Goal: Transaction & Acquisition: Purchase product/service

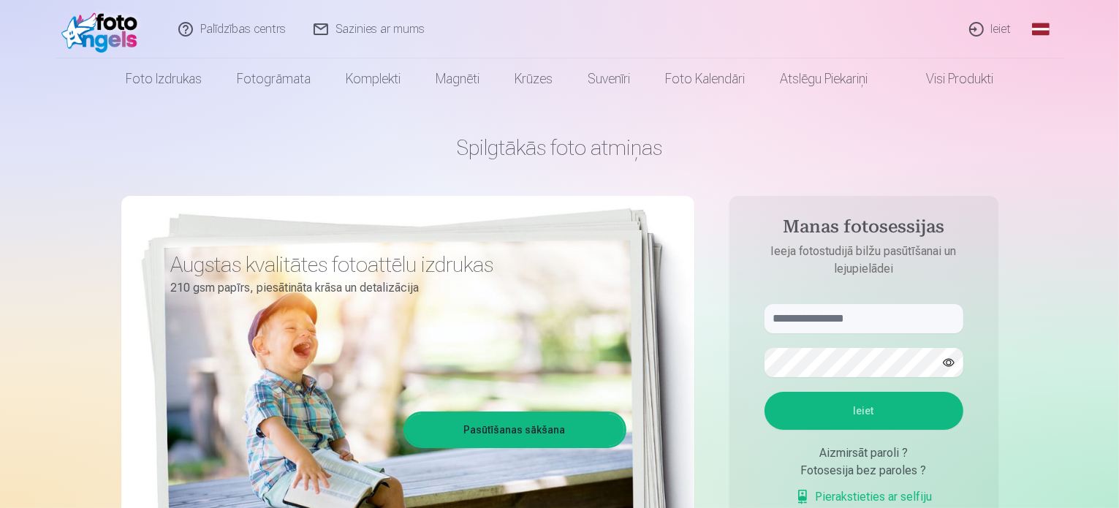
click at [1007, 27] on link "Ieiet" at bounding box center [991, 29] width 70 height 58
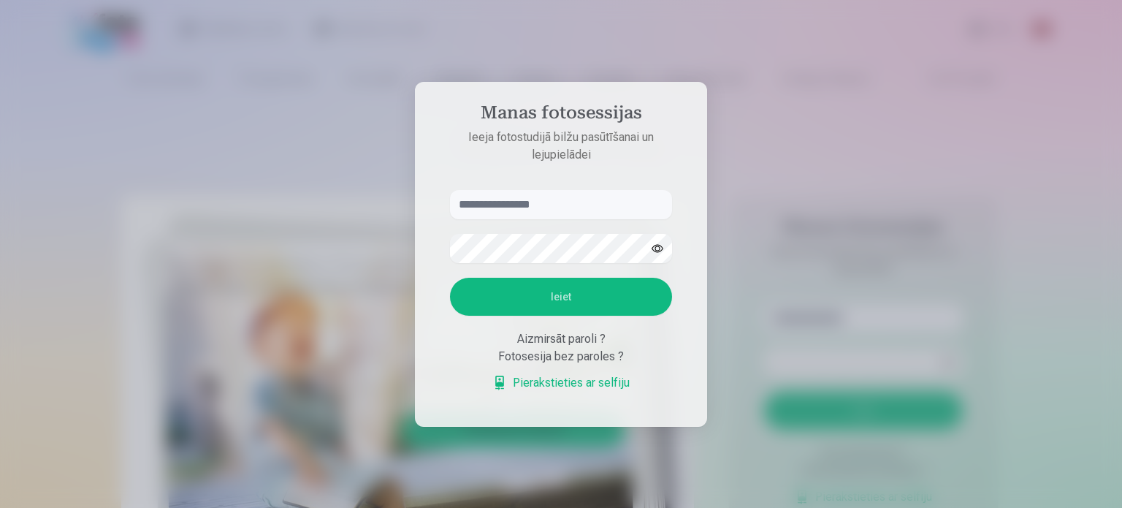
click at [500, 202] on input "text" at bounding box center [561, 204] width 222 height 29
type input "**********"
click at [593, 294] on button "Ieiet" at bounding box center [561, 297] width 222 height 38
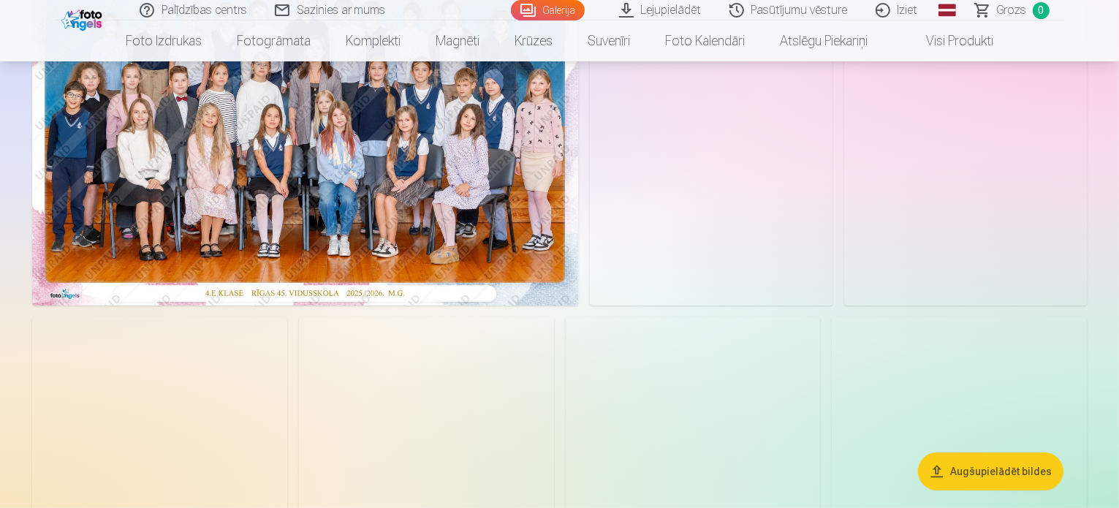
scroll to position [219, 0]
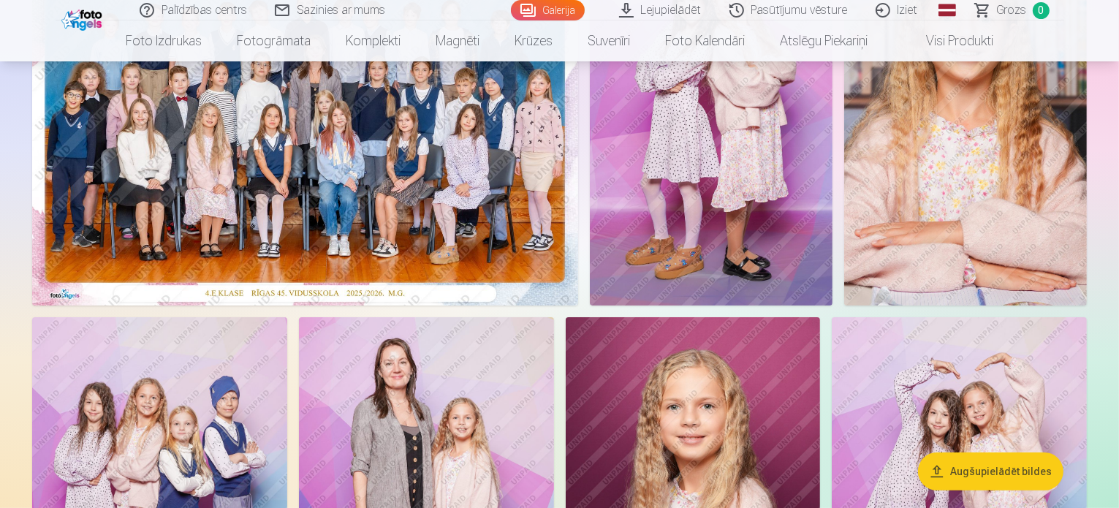
click at [318, 280] on img at bounding box center [305, 124] width 546 height 364
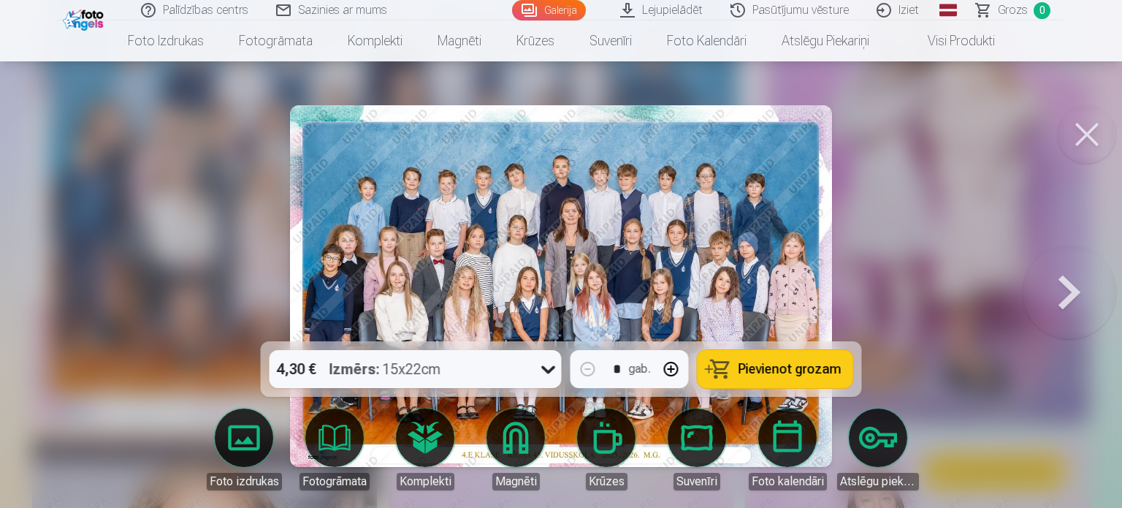
click at [816, 370] on span "Pievienot grozam" at bounding box center [790, 368] width 103 height 13
click at [1091, 134] on button at bounding box center [1087, 134] width 58 height 58
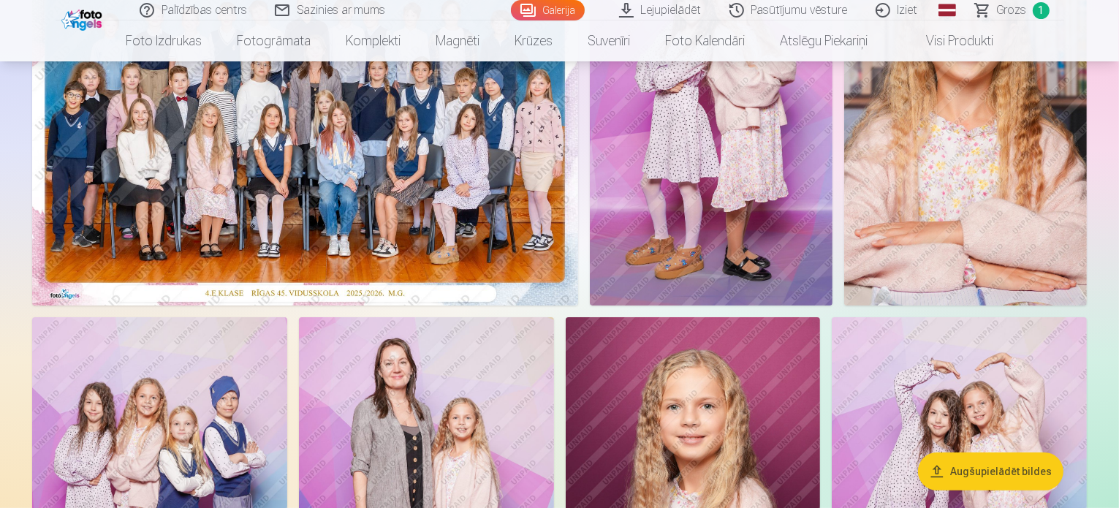
scroll to position [73, 0]
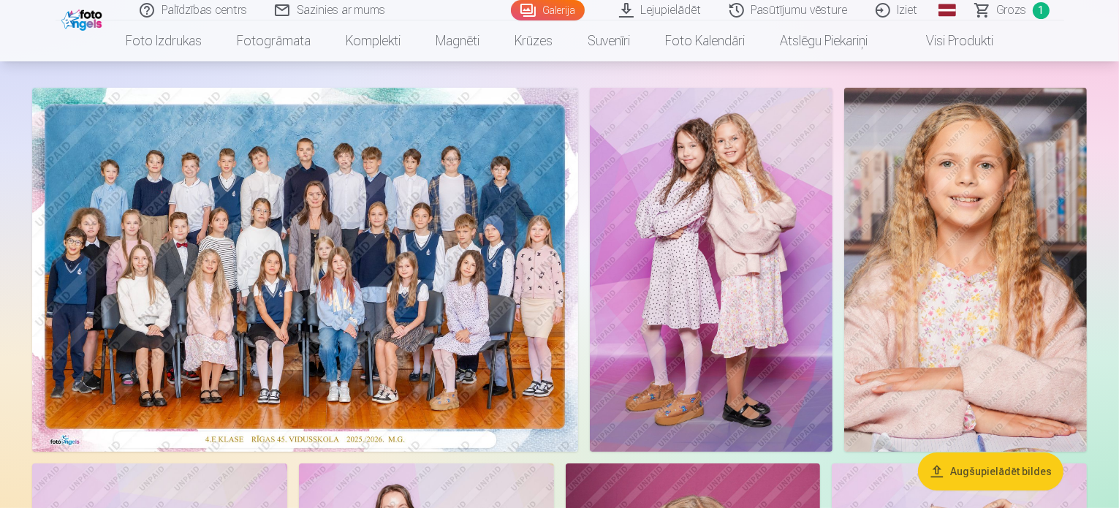
click at [832, 300] on img at bounding box center [711, 270] width 243 height 364
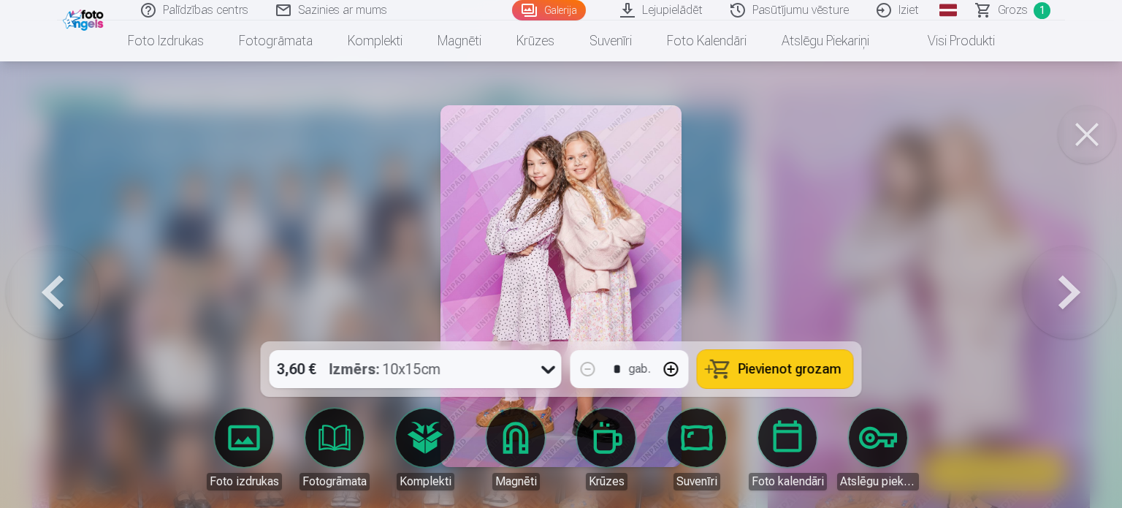
click at [801, 368] on span "Pievienot grozam" at bounding box center [790, 368] width 103 height 13
click at [1085, 134] on button at bounding box center [1087, 134] width 58 height 58
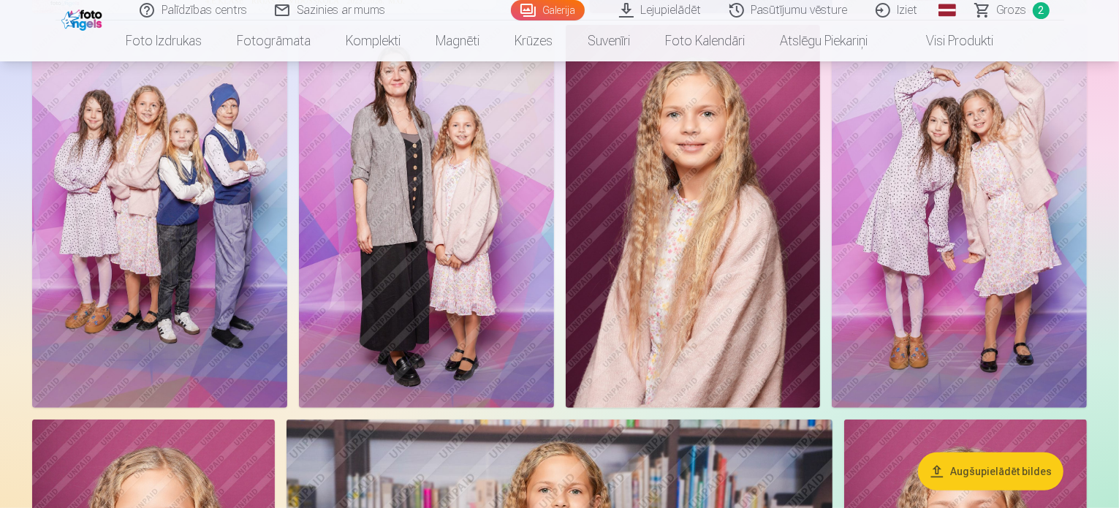
scroll to position [585, 0]
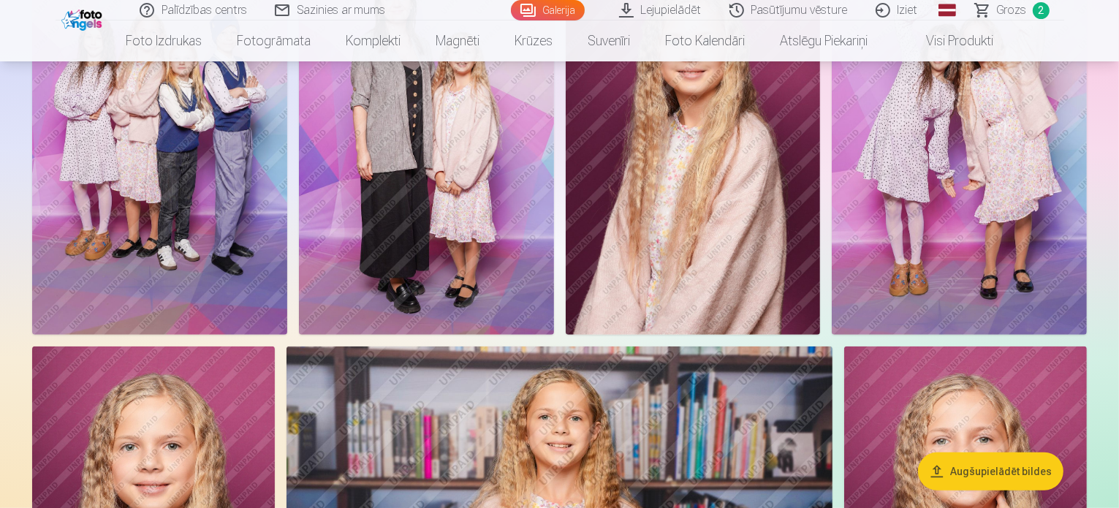
click at [287, 320] on img at bounding box center [159, 143] width 255 height 382
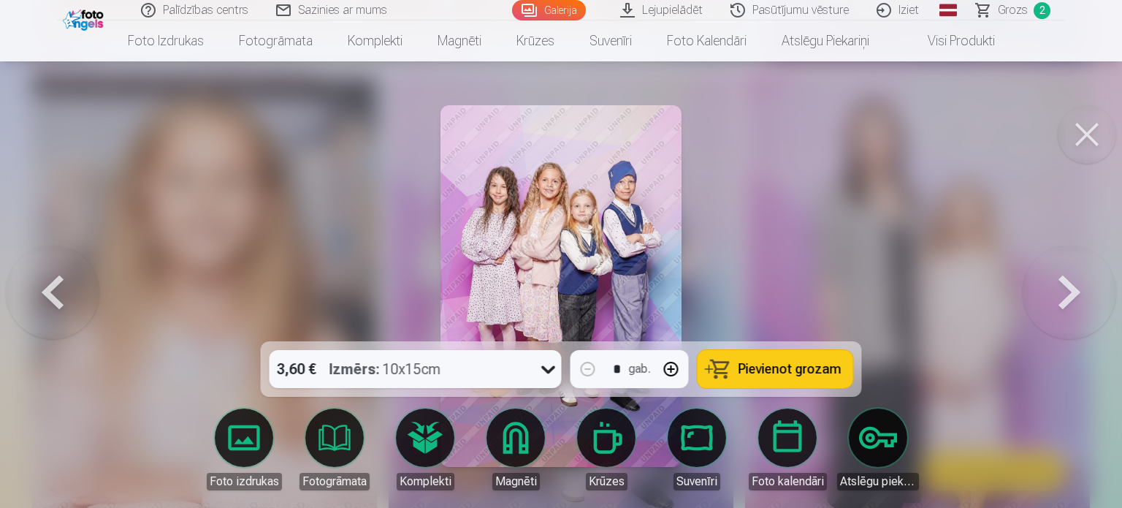
click at [808, 370] on span "Pievienot grozam" at bounding box center [790, 368] width 103 height 13
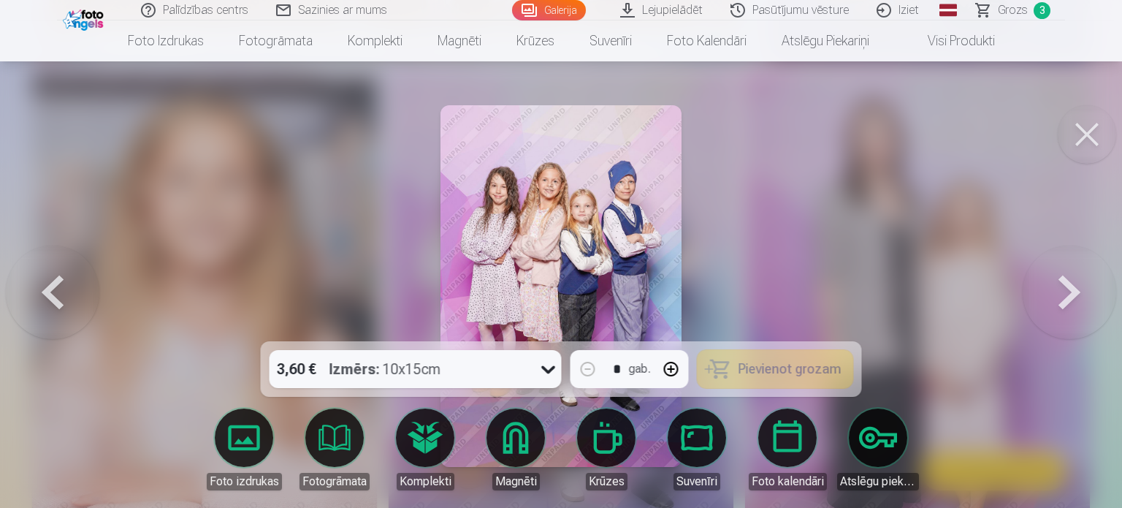
click at [1079, 134] on button at bounding box center [1087, 134] width 58 height 58
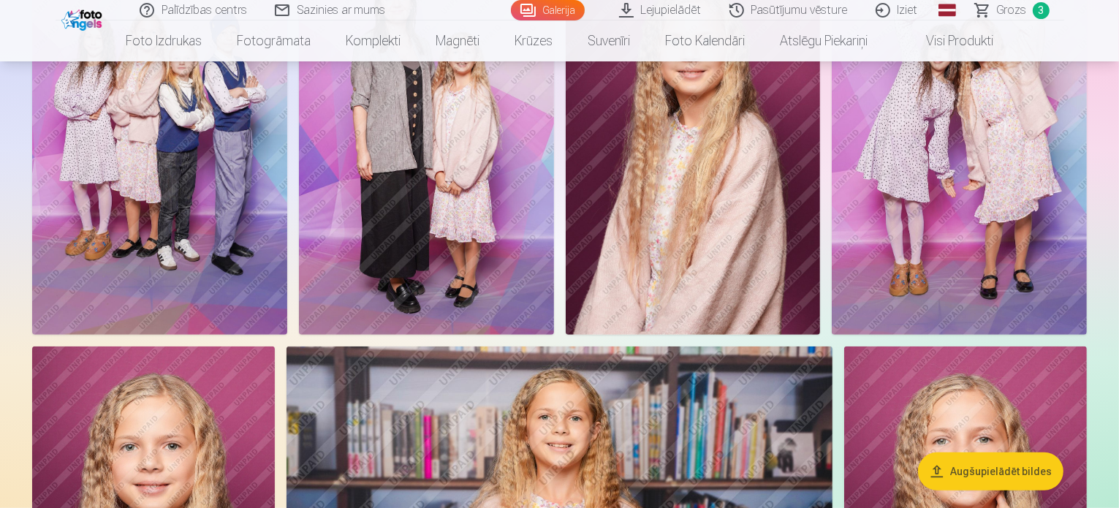
click at [554, 294] on img at bounding box center [426, 143] width 255 height 382
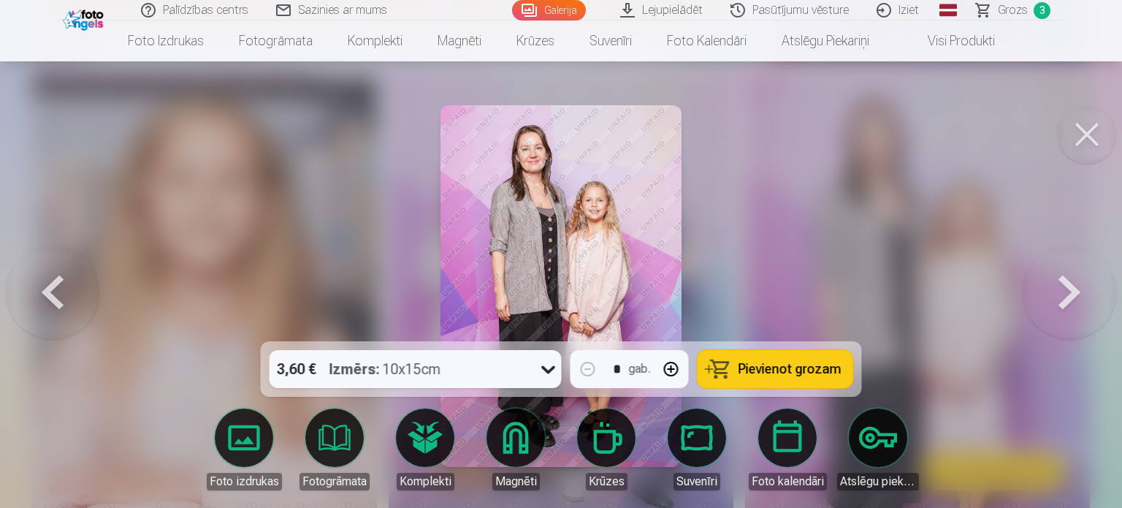
click at [816, 370] on span "Pievienot grozam" at bounding box center [790, 368] width 103 height 13
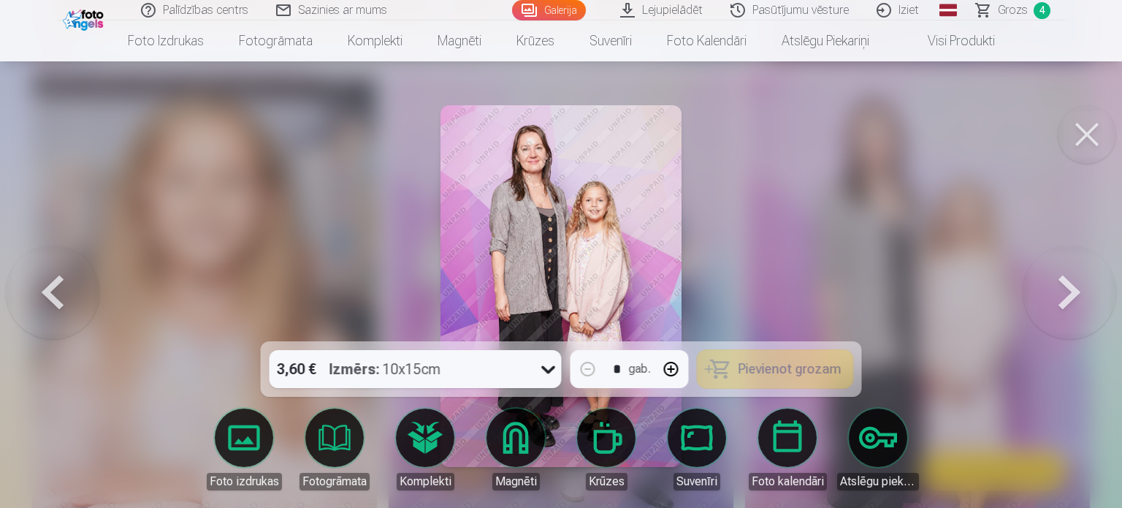
click at [1090, 136] on button at bounding box center [1087, 134] width 58 height 58
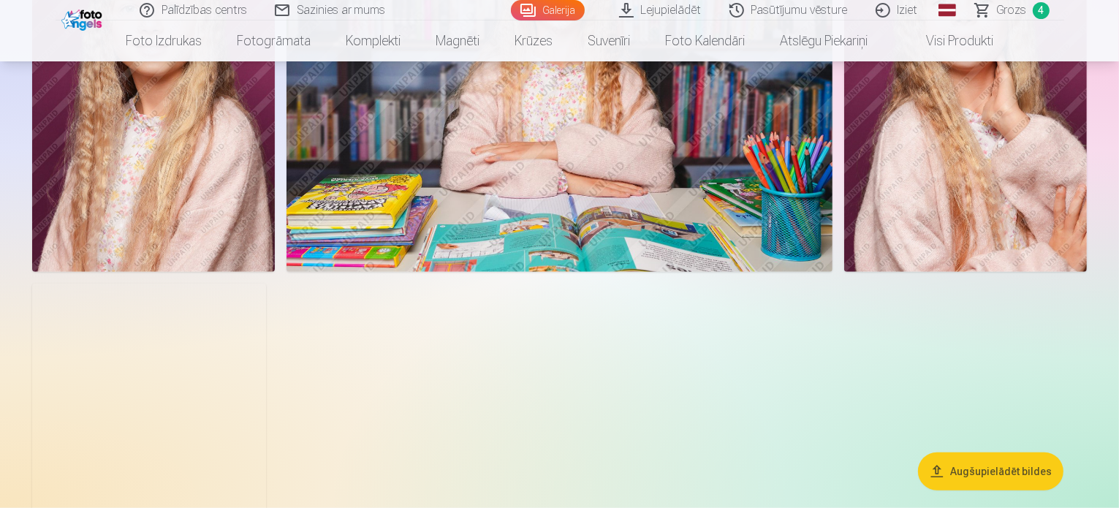
scroll to position [1096, 0]
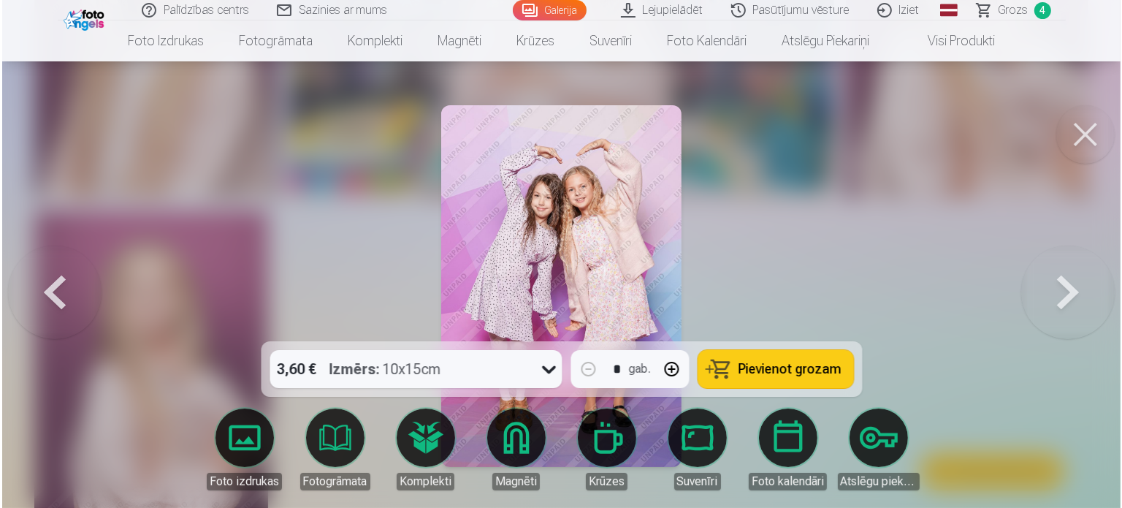
scroll to position [1097, 0]
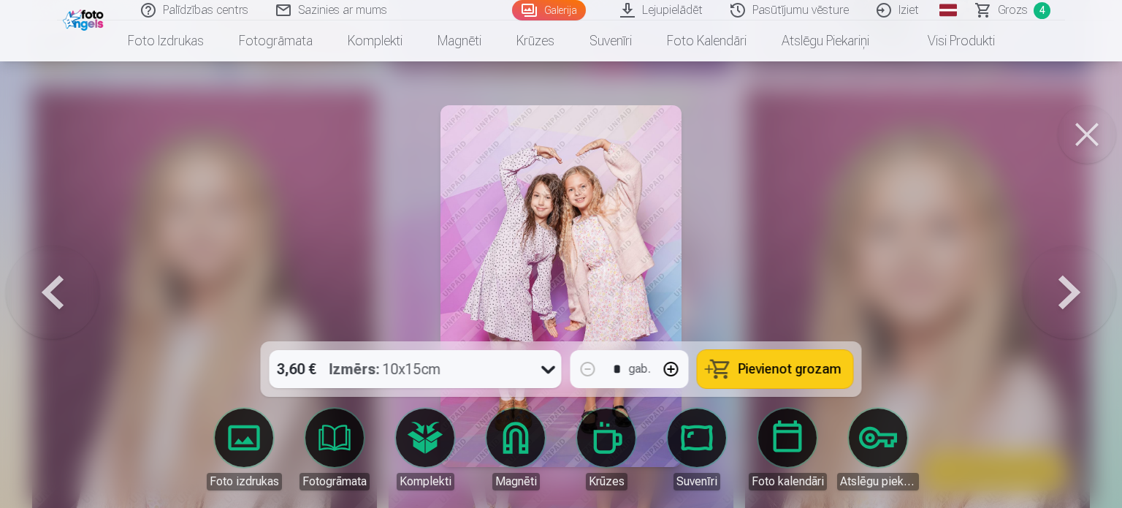
click at [741, 371] on span "Pievienot grozam" at bounding box center [790, 368] width 103 height 13
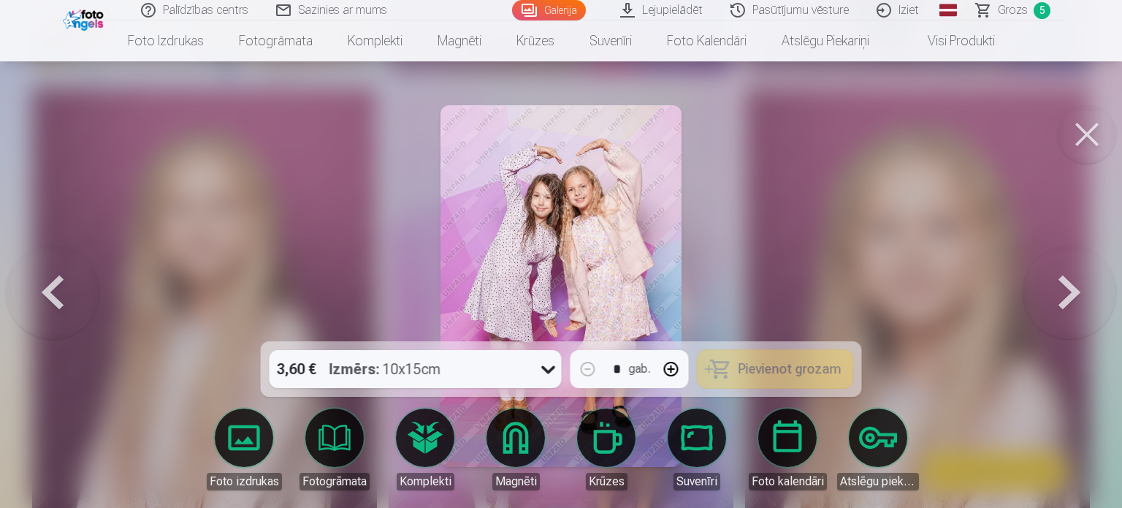
click at [1084, 133] on button at bounding box center [1087, 134] width 58 height 58
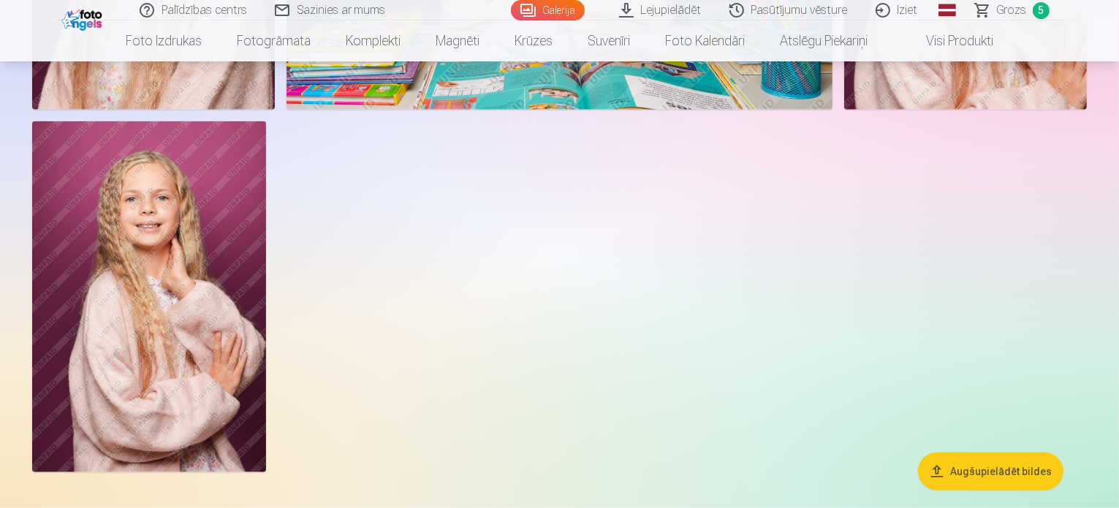
scroll to position [1096, 0]
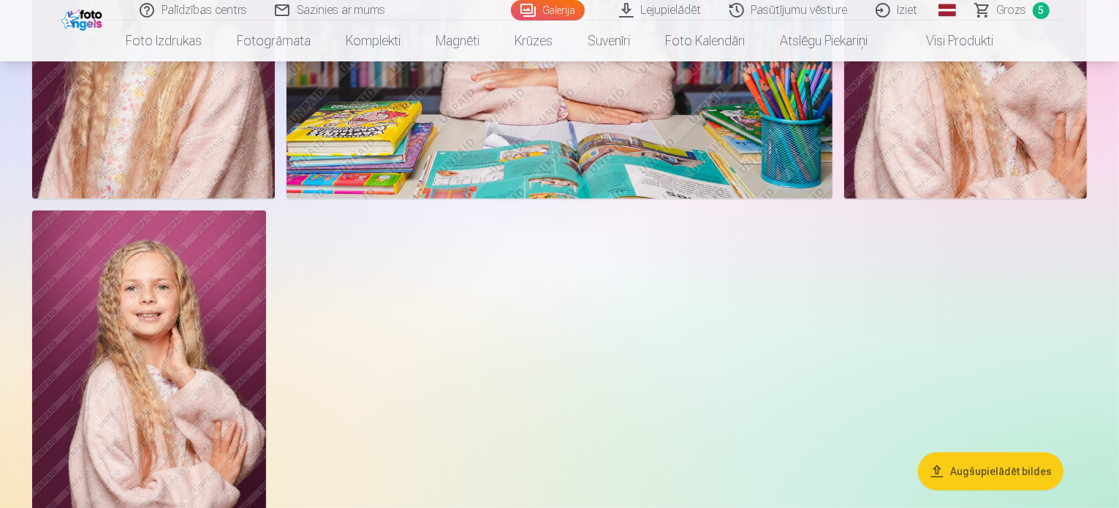
click at [275, 199] on img at bounding box center [153, 17] width 243 height 364
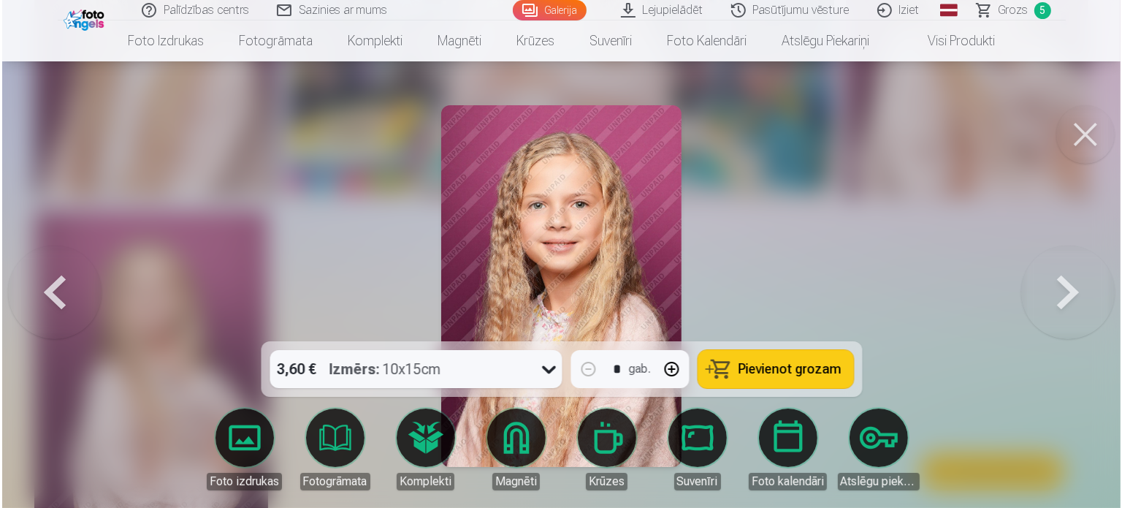
scroll to position [1097, 0]
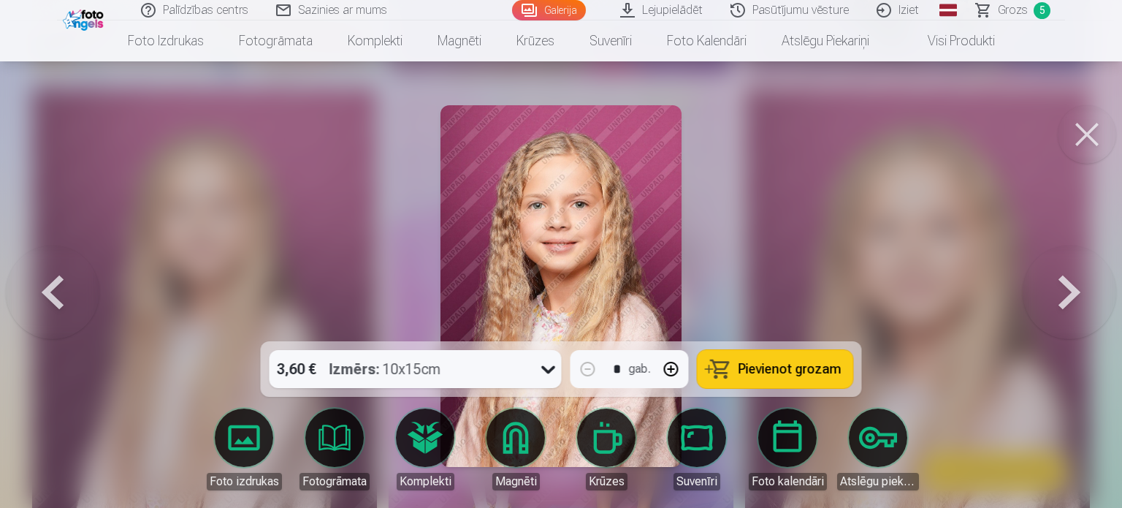
click at [1083, 140] on button at bounding box center [1087, 134] width 58 height 58
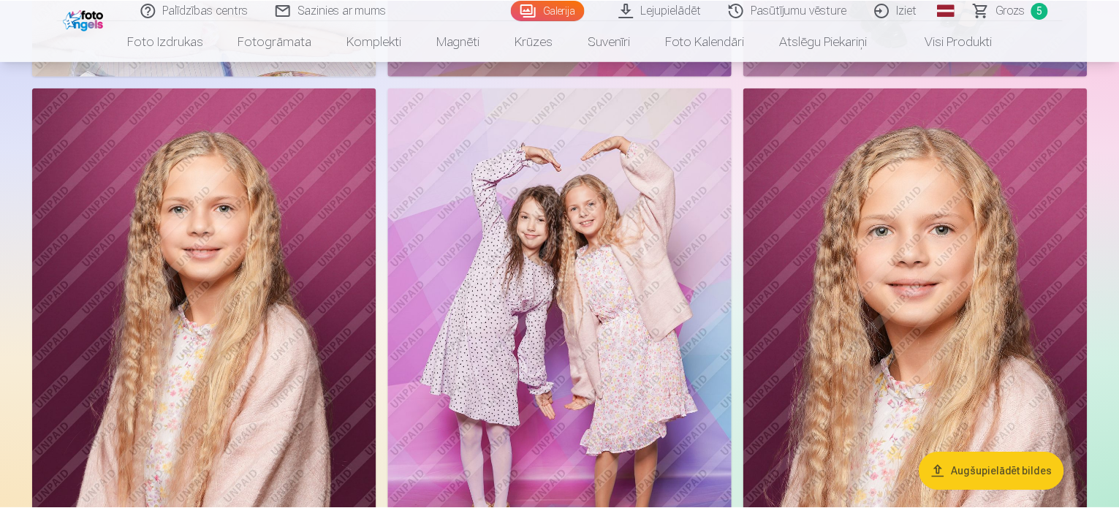
scroll to position [1096, 0]
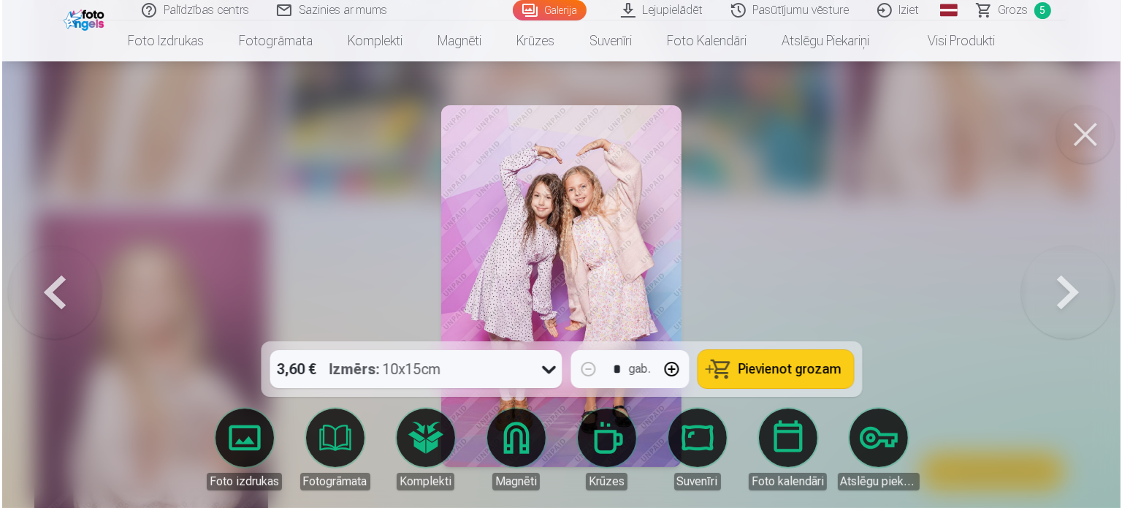
scroll to position [1097, 0]
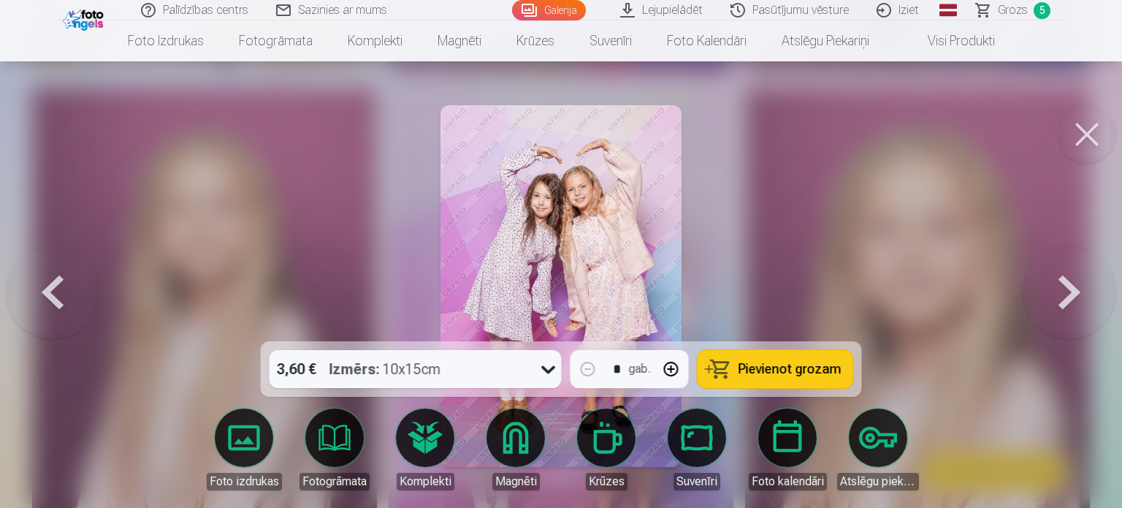
click at [543, 367] on icon at bounding box center [548, 368] width 23 height 23
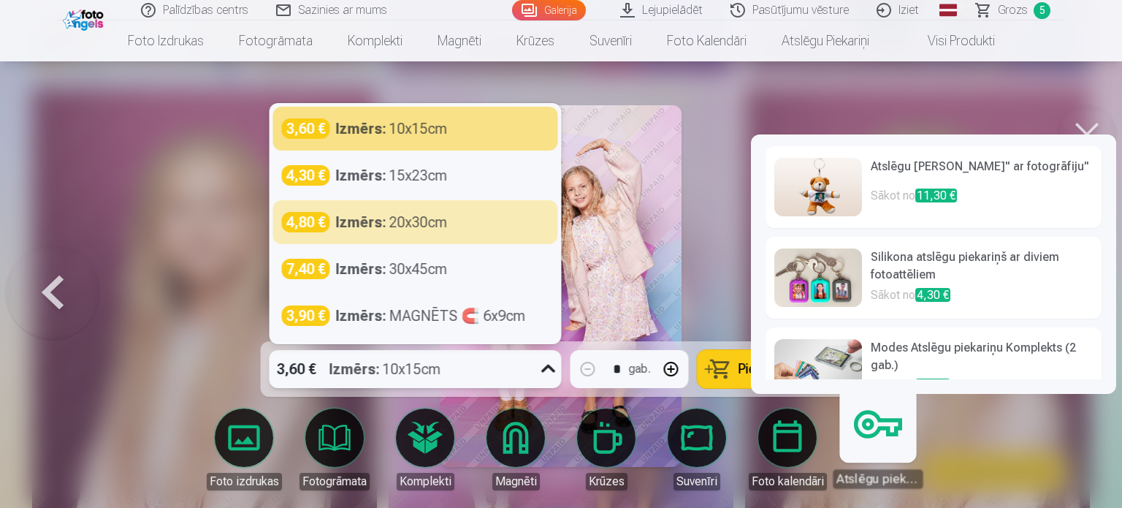
click at [877, 443] on link "Atslēgu piekariņi" at bounding box center [878, 443] width 90 height 90
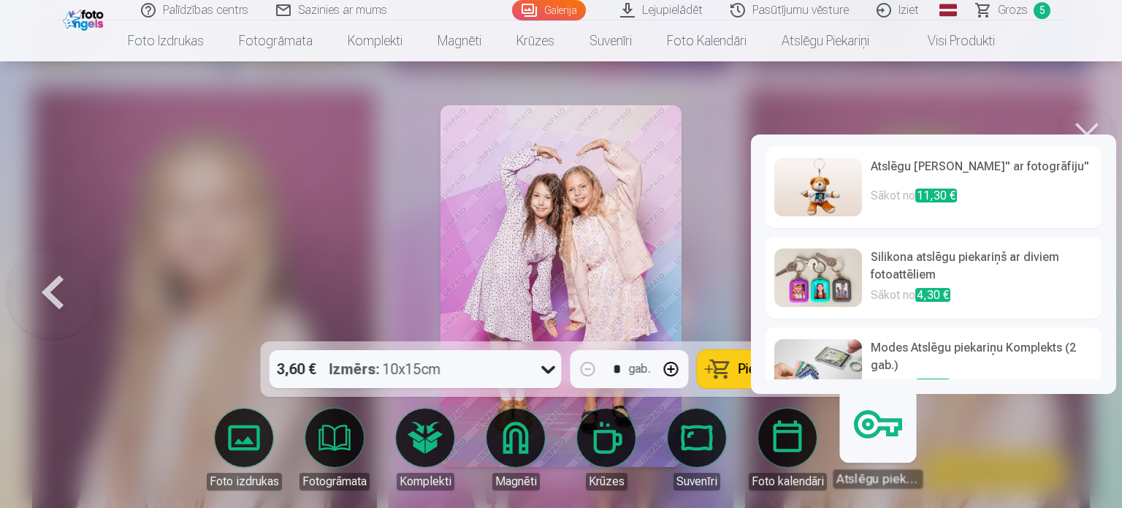
scroll to position [32, 0]
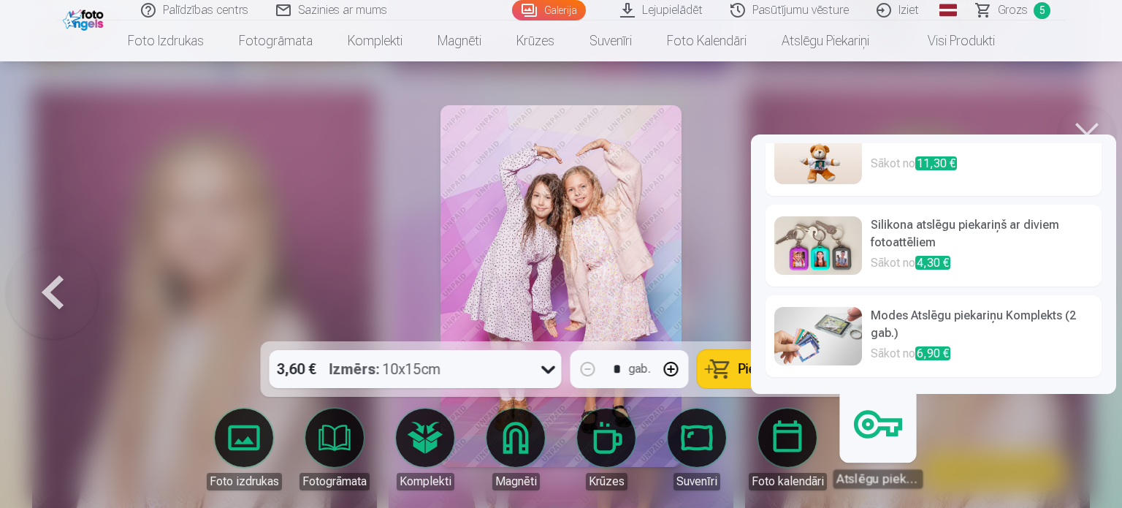
click at [989, 234] on h6 "Silikona atslēgu piekariņš ar diviem fotoattēliem" at bounding box center [982, 235] width 222 height 38
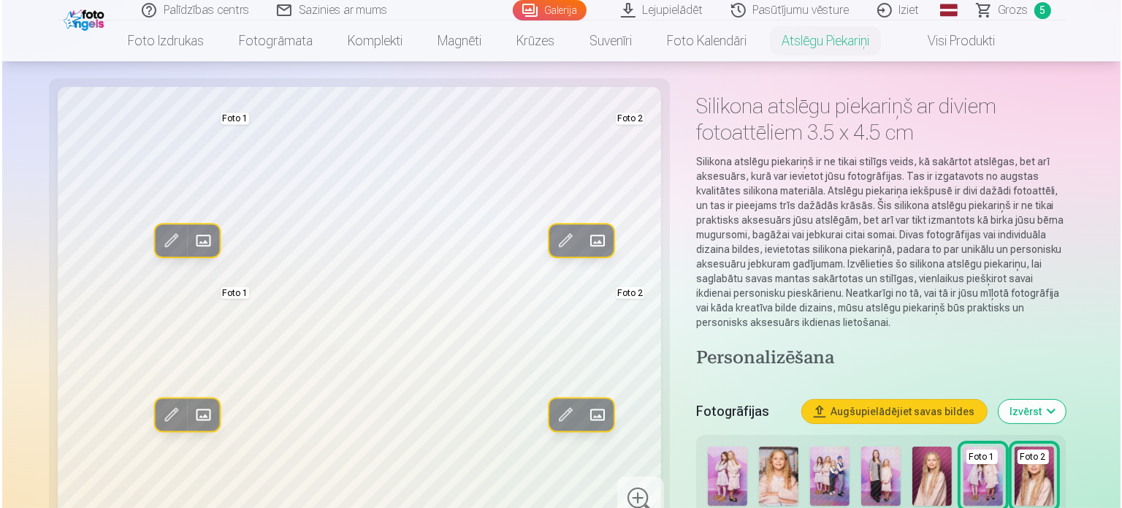
scroll to position [73, 0]
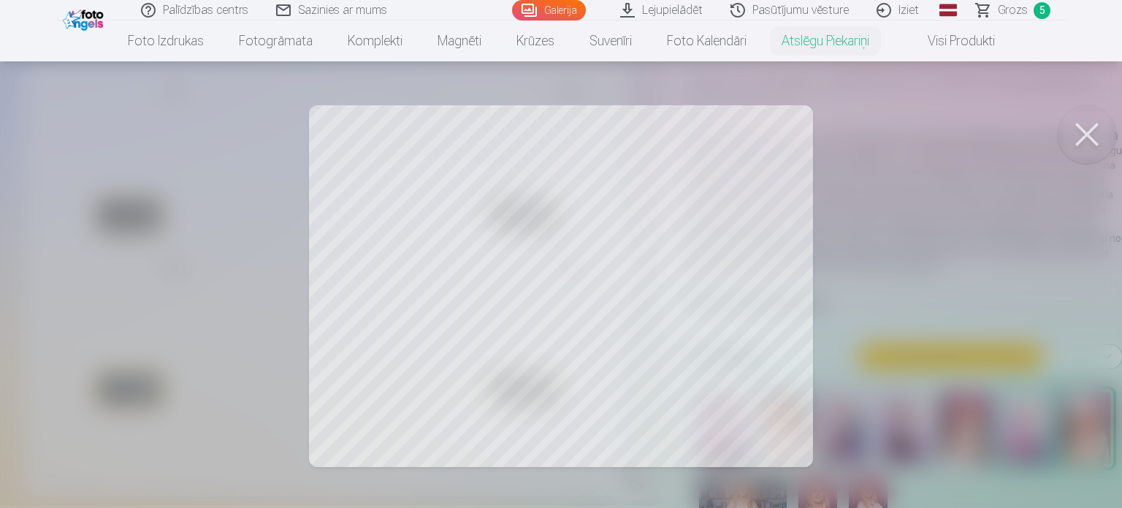
click at [393, 316] on div at bounding box center [561, 254] width 1122 height 508
click at [394, 324] on div at bounding box center [561, 254] width 1122 height 508
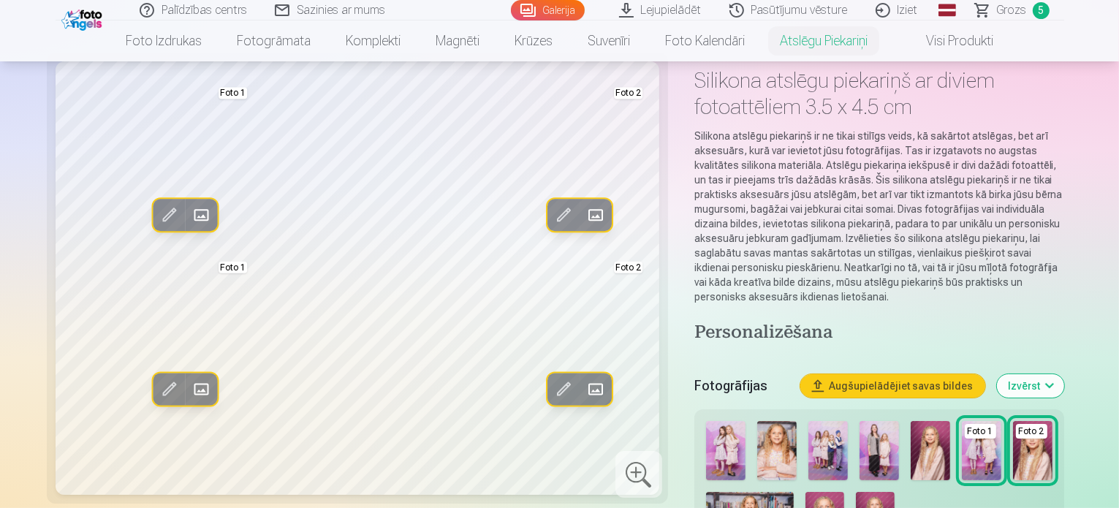
click at [157, 401] on span at bounding box center [168, 389] width 23 height 23
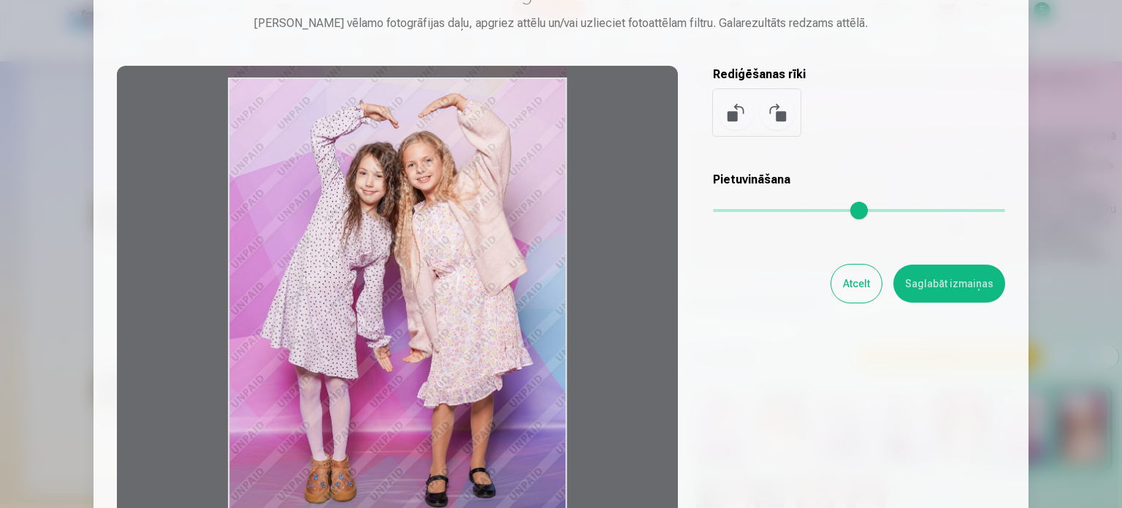
drag, startPoint x: 440, startPoint y: 286, endPoint x: 426, endPoint y: 327, distance: 43.2
click at [426, 327] on div at bounding box center [397, 295] width 561 height 459
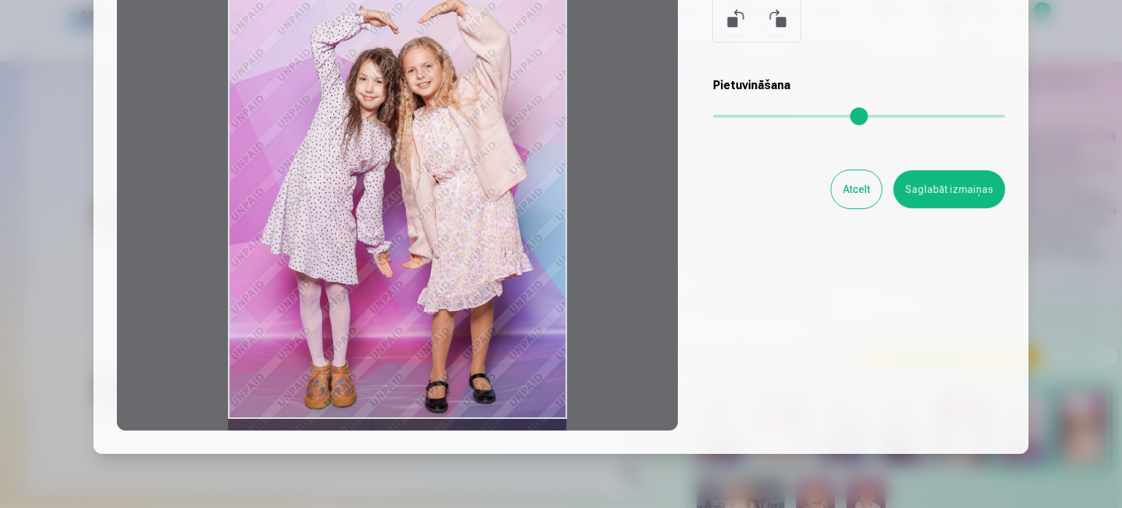
scroll to position [146, 0]
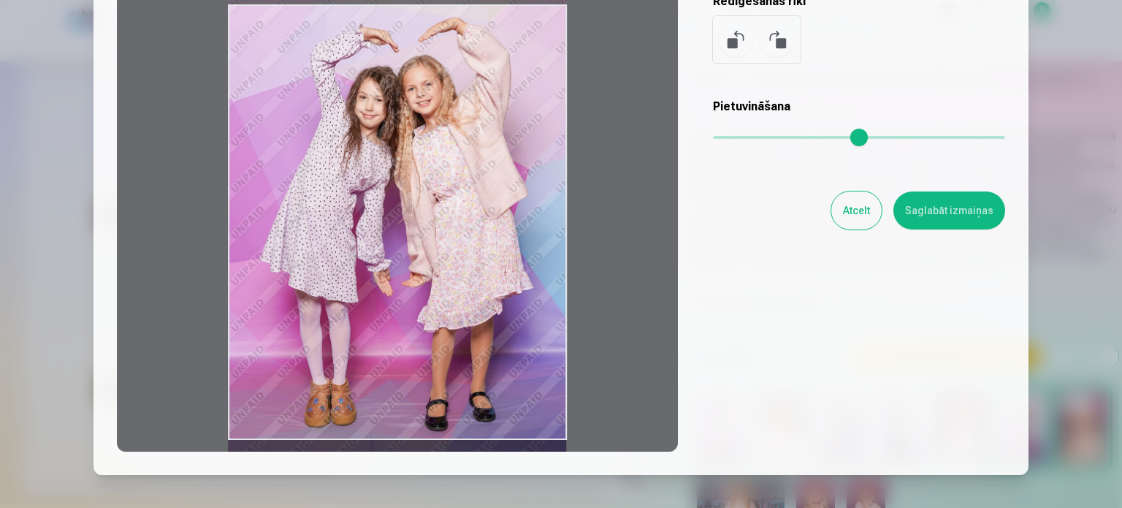
click at [458, 221] on div at bounding box center [397, 222] width 561 height 459
click at [948, 212] on button "Saglabāt izmaiņas" at bounding box center [950, 210] width 112 height 38
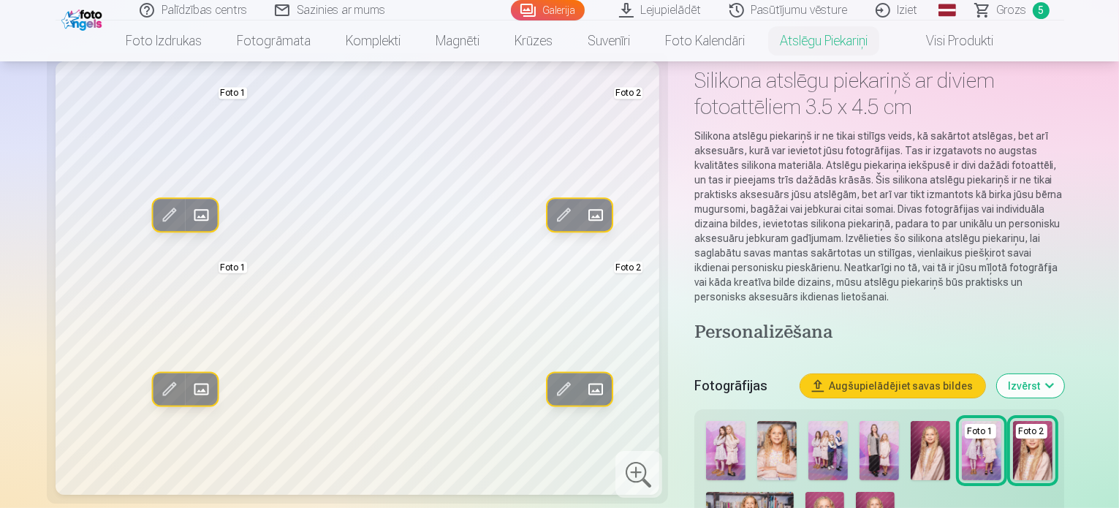
click at [157, 401] on span at bounding box center [168, 389] width 23 height 23
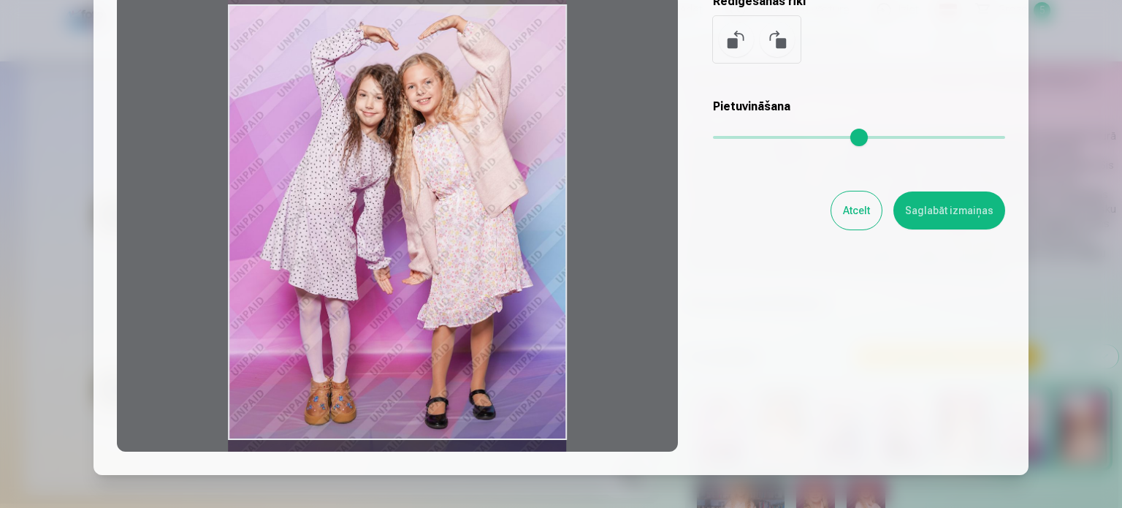
click at [453, 267] on div at bounding box center [397, 222] width 561 height 459
click at [952, 216] on button "Saglabāt izmaiņas" at bounding box center [950, 210] width 112 height 38
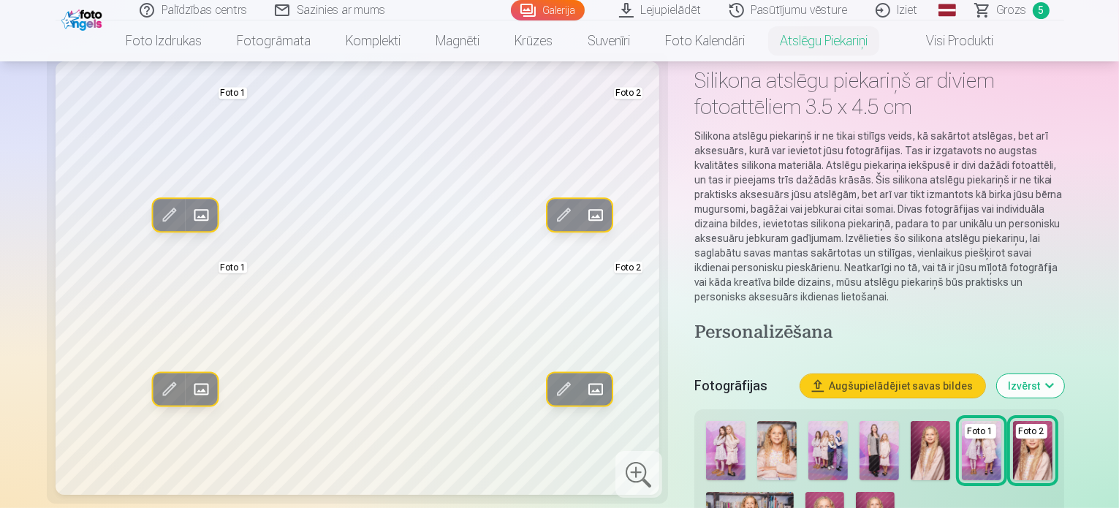
click at [713, 421] on img at bounding box center [725, 450] width 39 height 59
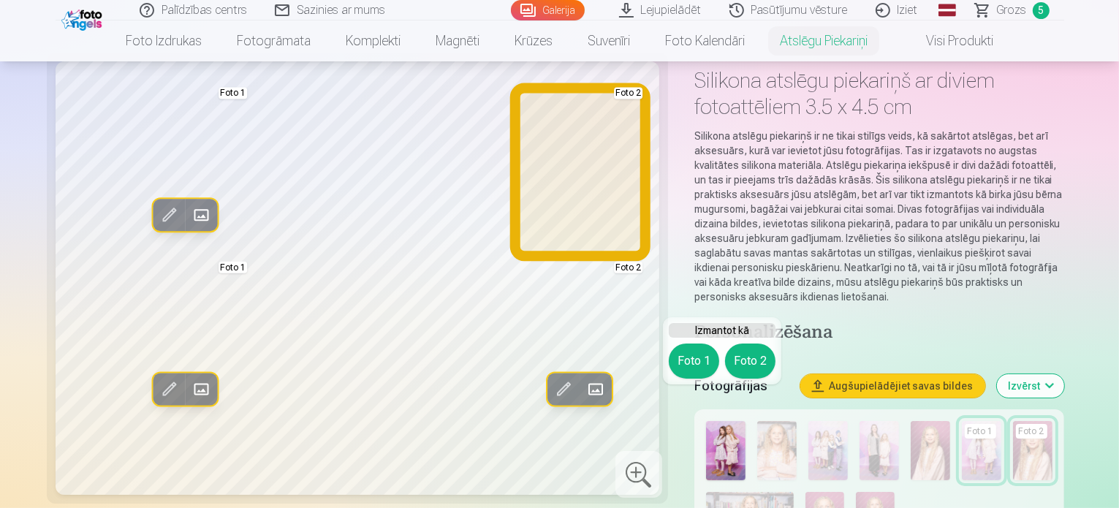
click at [754, 359] on button "Foto 2" at bounding box center [750, 360] width 50 height 35
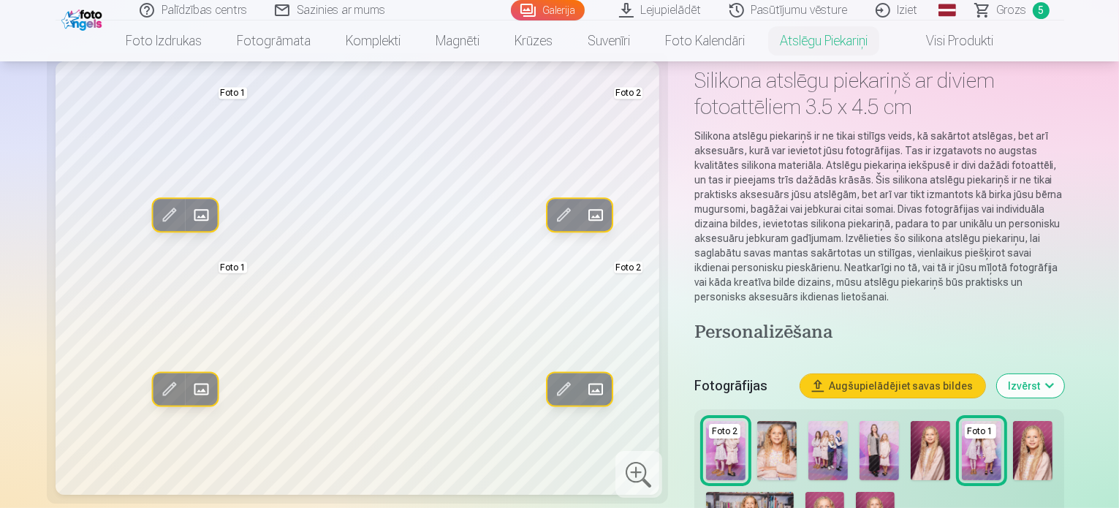
click at [157, 401] on span at bounding box center [168, 389] width 23 height 23
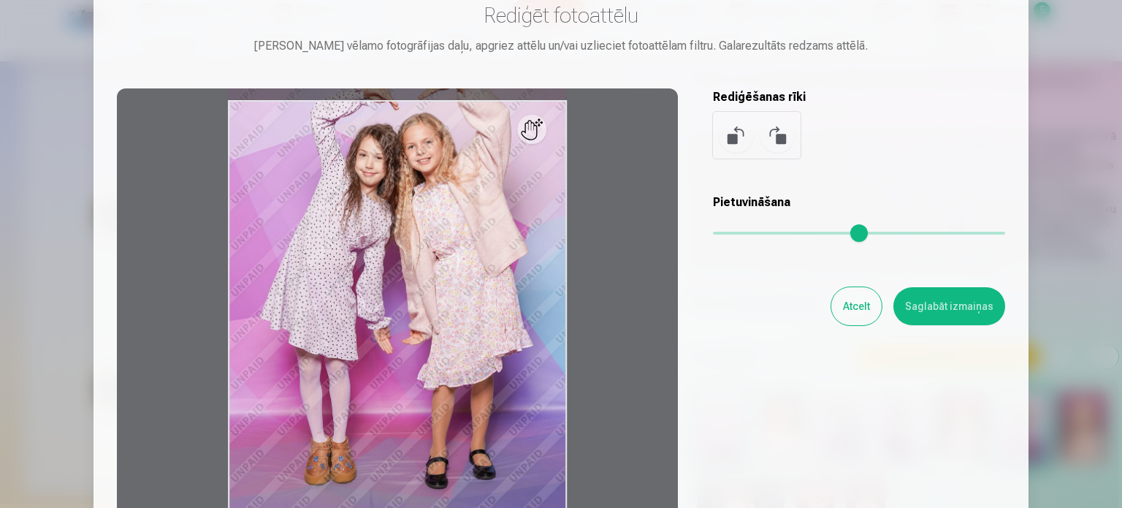
scroll to position [73, 0]
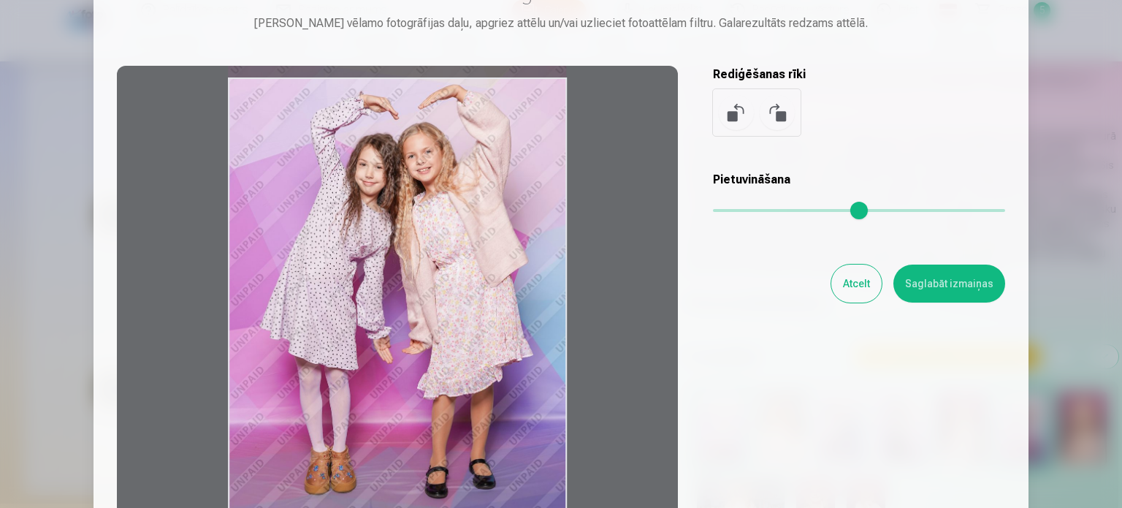
drag, startPoint x: 397, startPoint y: 286, endPoint x: 392, endPoint y: 318, distance: 32.7
click at [392, 318] on div at bounding box center [397, 295] width 561 height 459
click at [956, 289] on button "Saglabāt izmaiņas" at bounding box center [950, 283] width 112 height 38
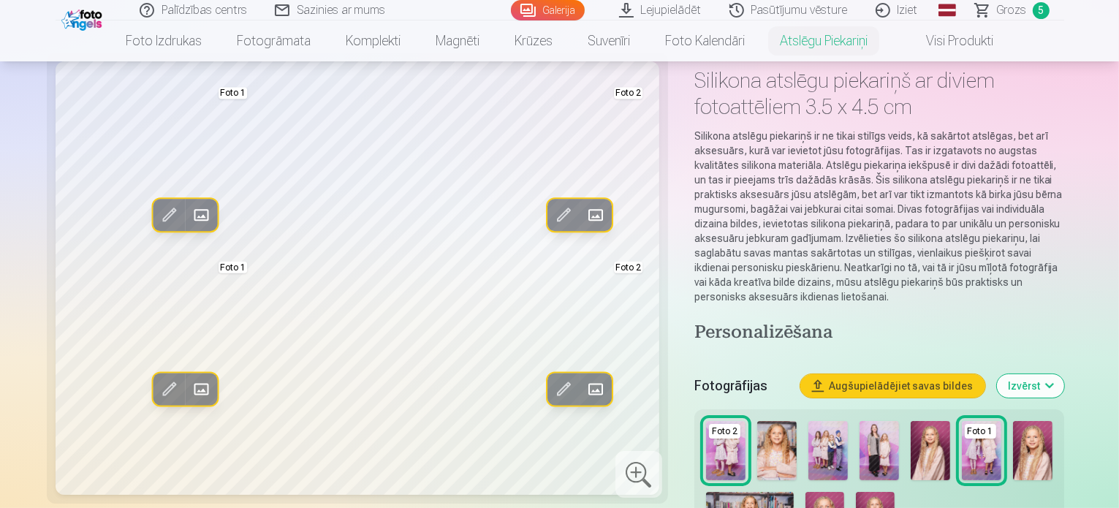
click at [157, 401] on span at bounding box center [168, 389] width 23 height 23
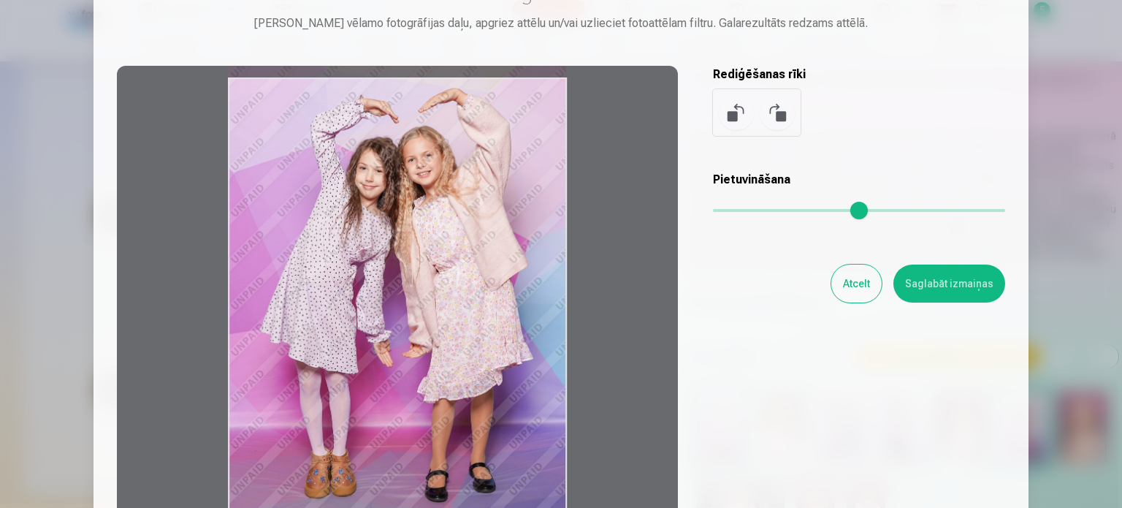
click at [441, 332] on div at bounding box center [397, 295] width 561 height 459
click at [948, 283] on button "Saglabāt izmaiņas" at bounding box center [950, 283] width 112 height 38
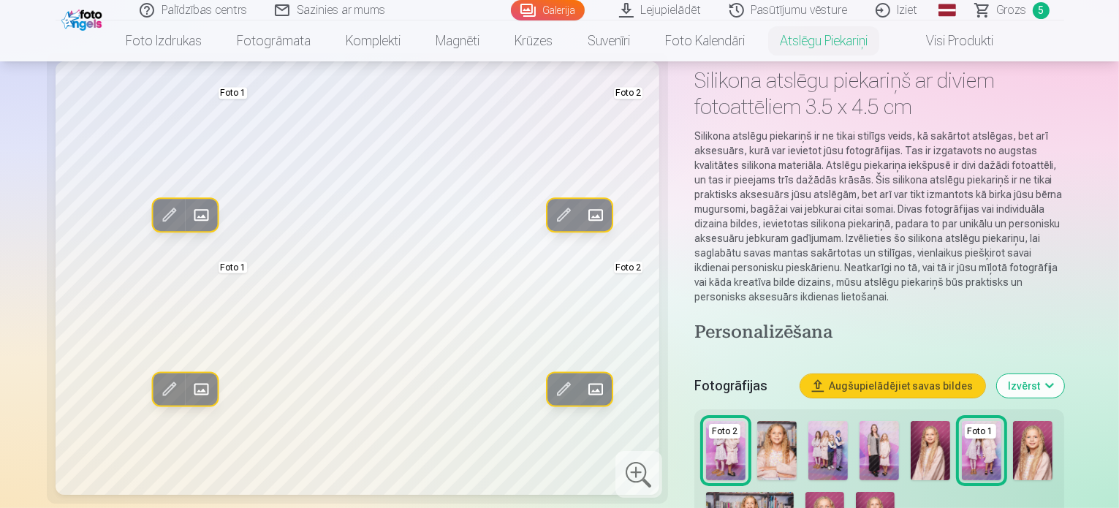
click at [552, 401] on span at bounding box center [563, 389] width 23 height 23
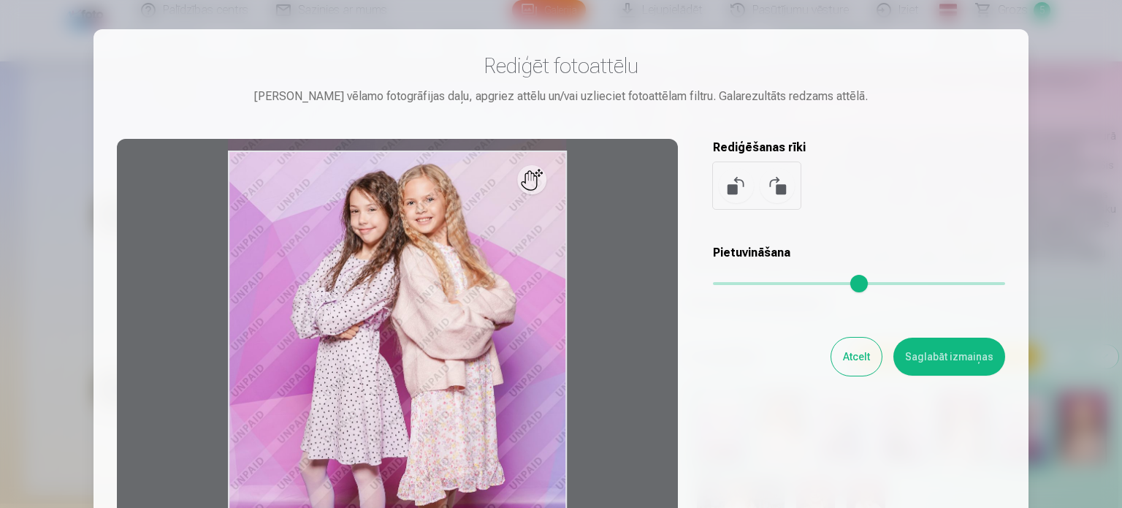
click at [959, 347] on button "Saglabāt izmaiņas" at bounding box center [950, 357] width 112 height 38
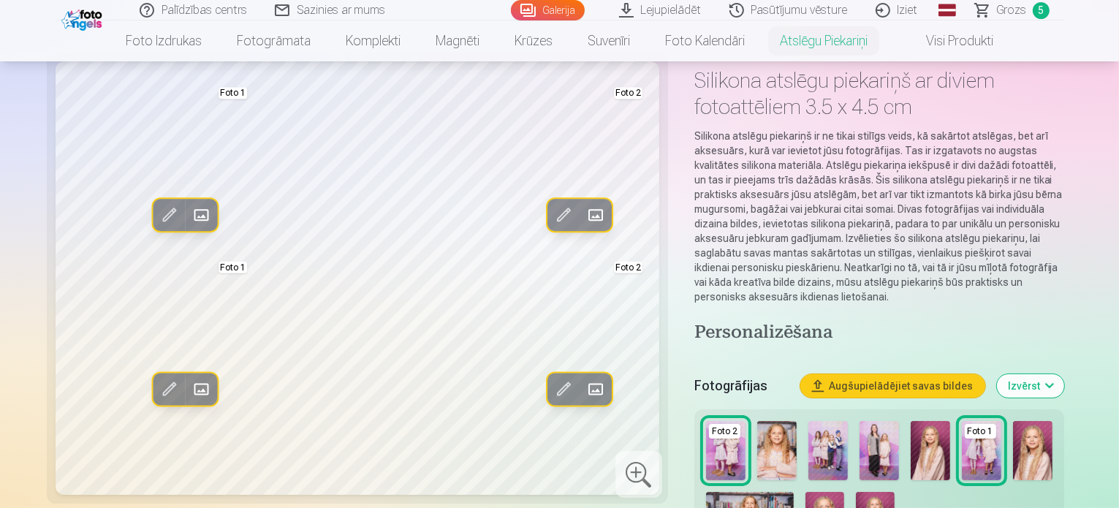
click at [157, 227] on span at bounding box center [168, 215] width 23 height 23
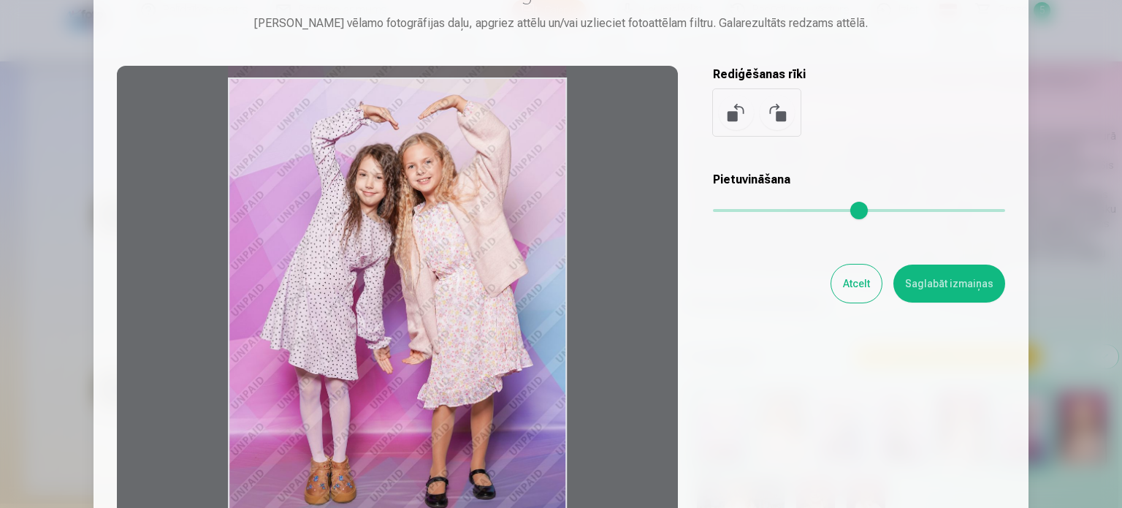
drag, startPoint x: 402, startPoint y: 321, endPoint x: 394, endPoint y: 346, distance: 26.1
click at [394, 346] on div at bounding box center [397, 295] width 561 height 459
click at [946, 289] on button "Saglabāt izmaiņas" at bounding box center [950, 283] width 112 height 38
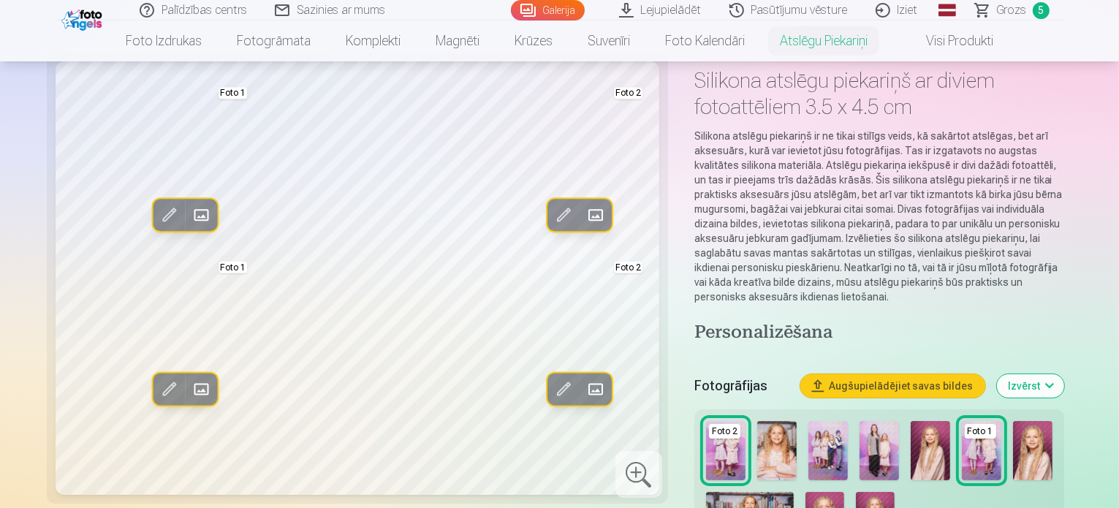
click at [552, 227] on span at bounding box center [563, 215] width 23 height 23
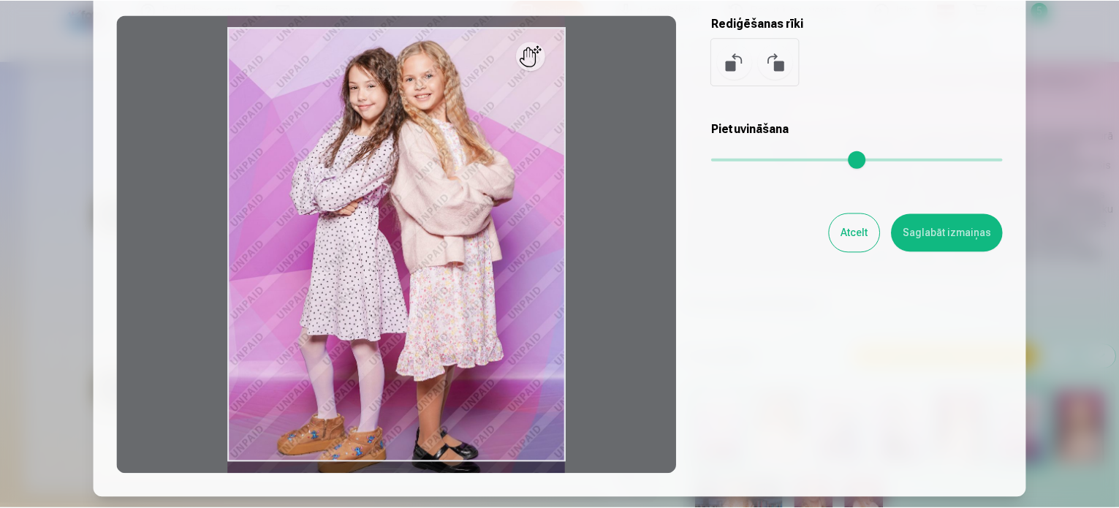
scroll to position [146, 0]
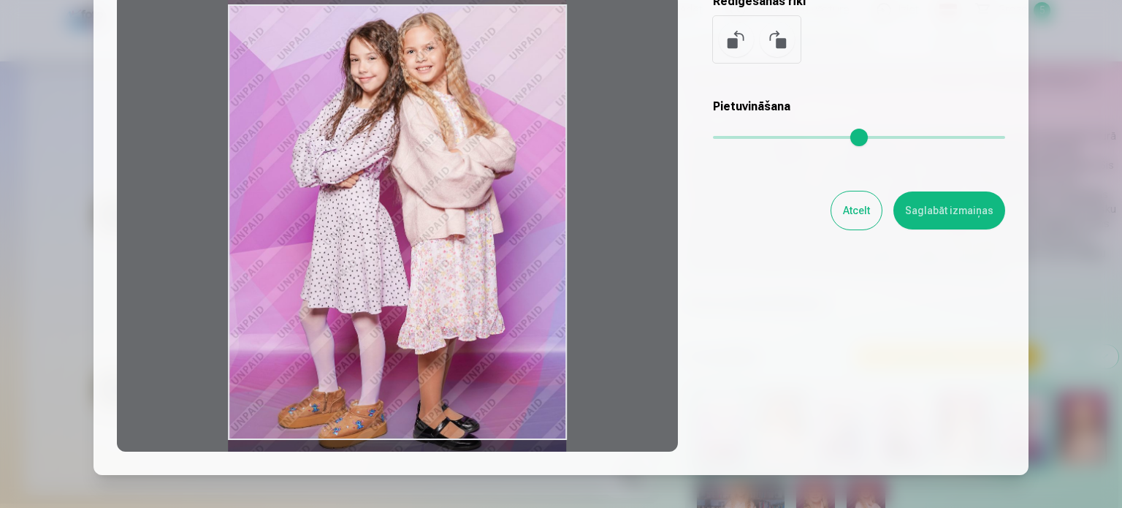
click at [454, 266] on div at bounding box center [397, 222] width 561 height 459
click at [453, 268] on div at bounding box center [397, 222] width 561 height 459
click at [949, 211] on button "Saglabāt izmaiņas" at bounding box center [950, 210] width 112 height 38
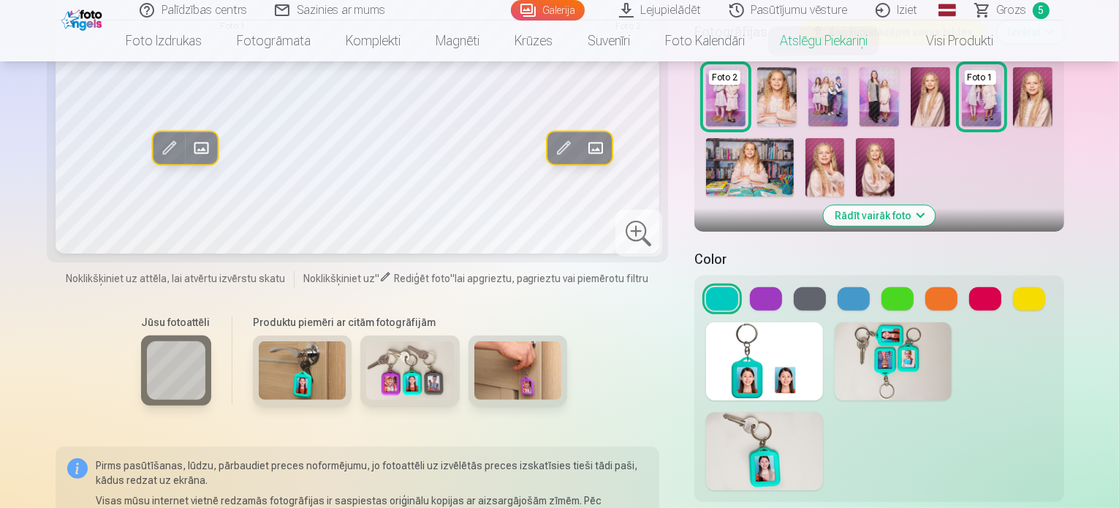
scroll to position [511, 0]
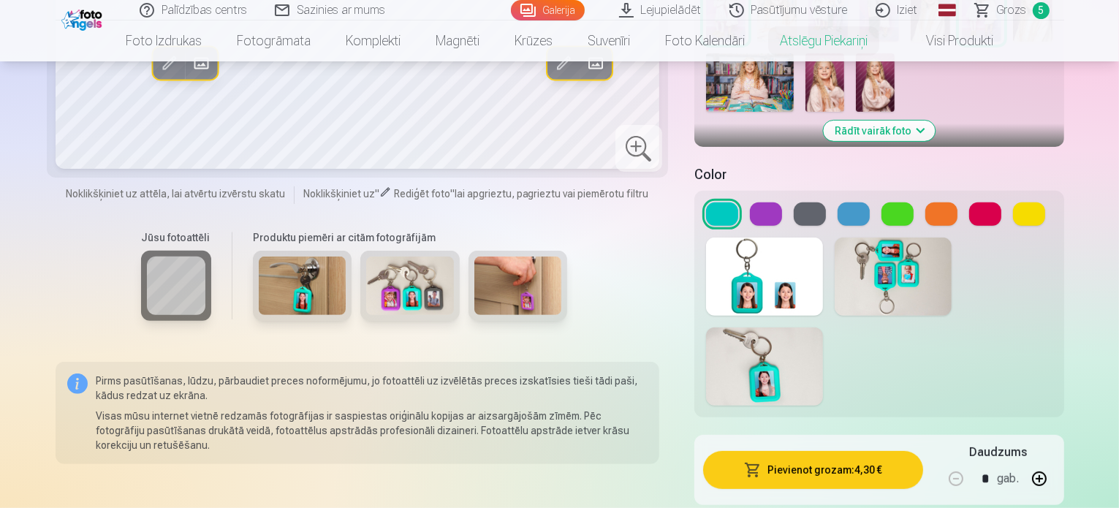
click at [837, 202] on button at bounding box center [853, 213] width 32 height 23
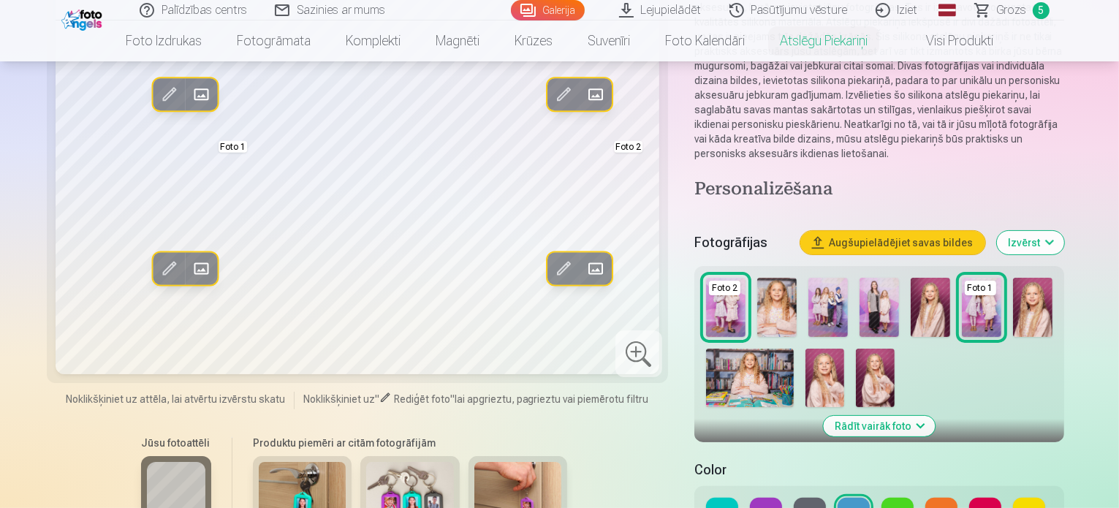
scroll to position [438, 0]
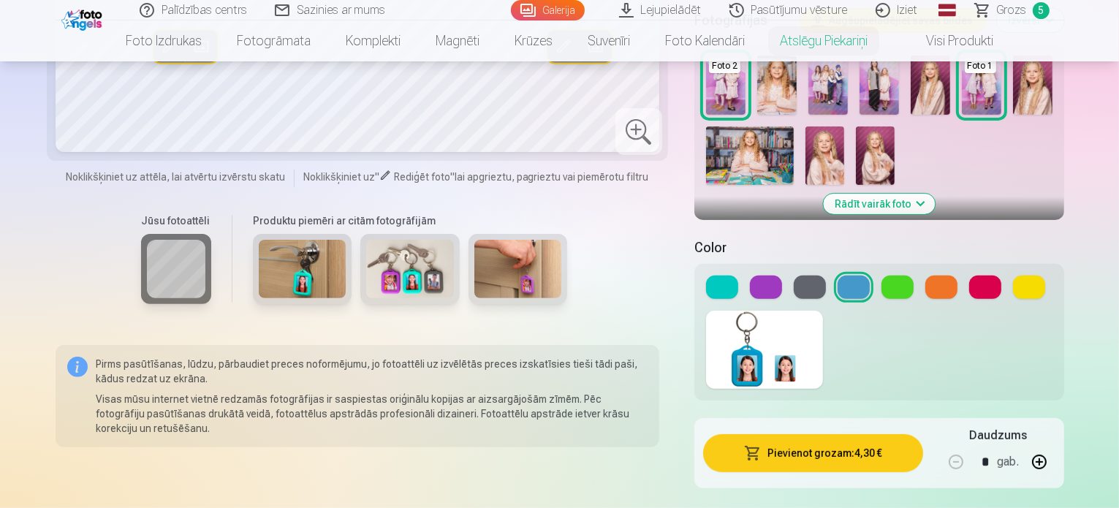
click at [969, 275] on button at bounding box center [985, 286] width 32 height 23
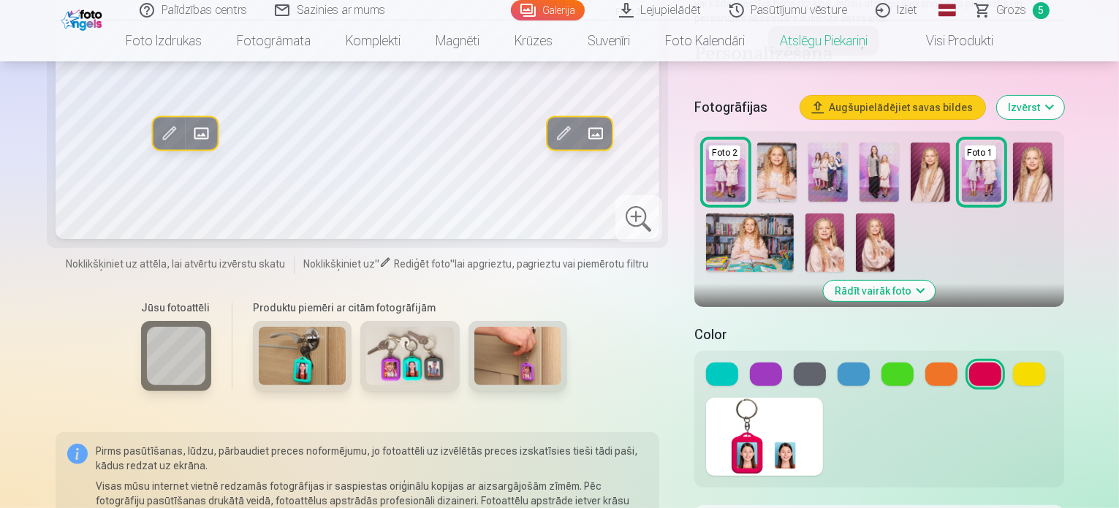
scroll to position [365, 0]
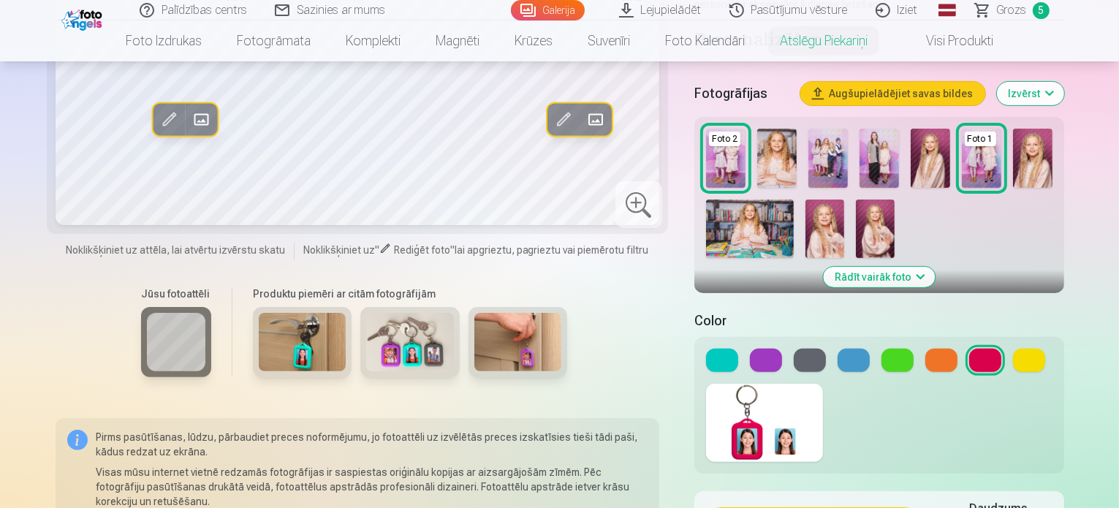
click at [761, 349] on button at bounding box center [766, 360] width 32 height 23
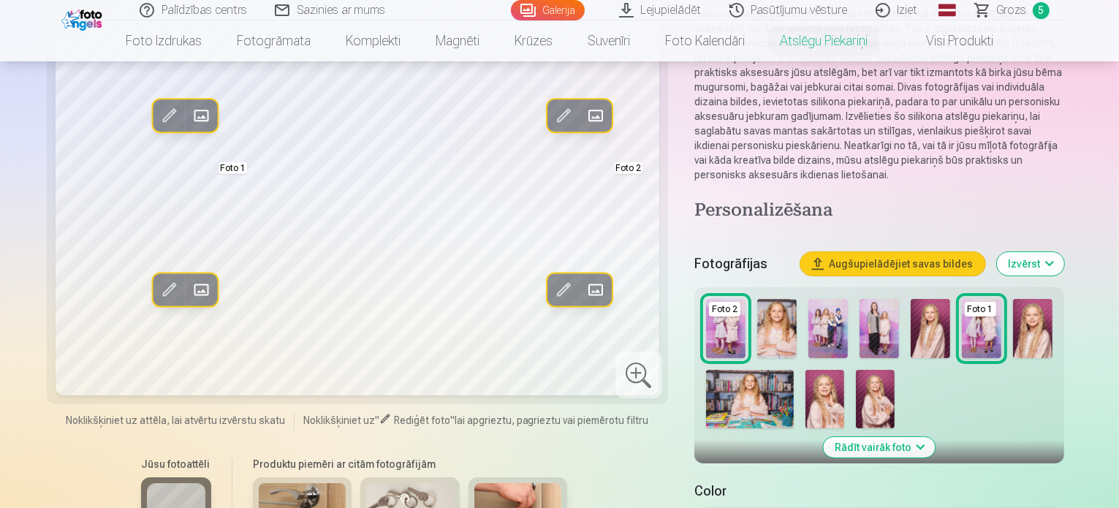
scroll to position [292, 0]
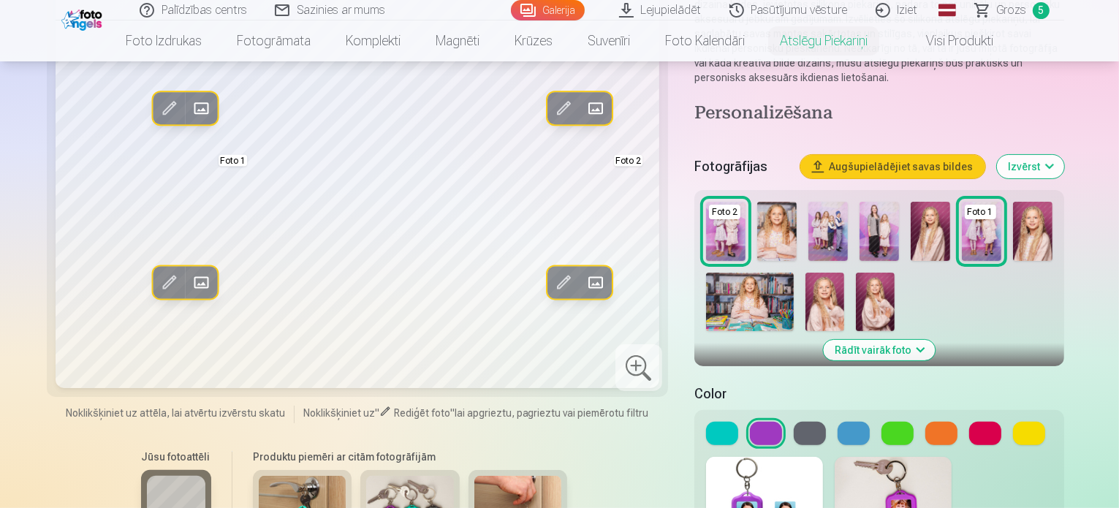
click at [706, 422] on button at bounding box center [722, 433] width 32 height 23
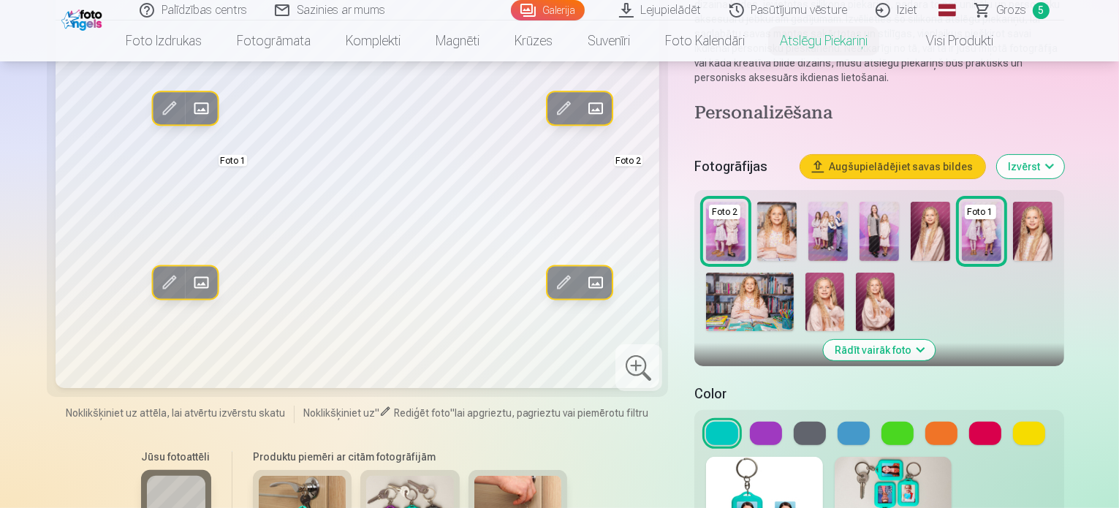
click at [896, 422] on button at bounding box center [897, 433] width 32 height 23
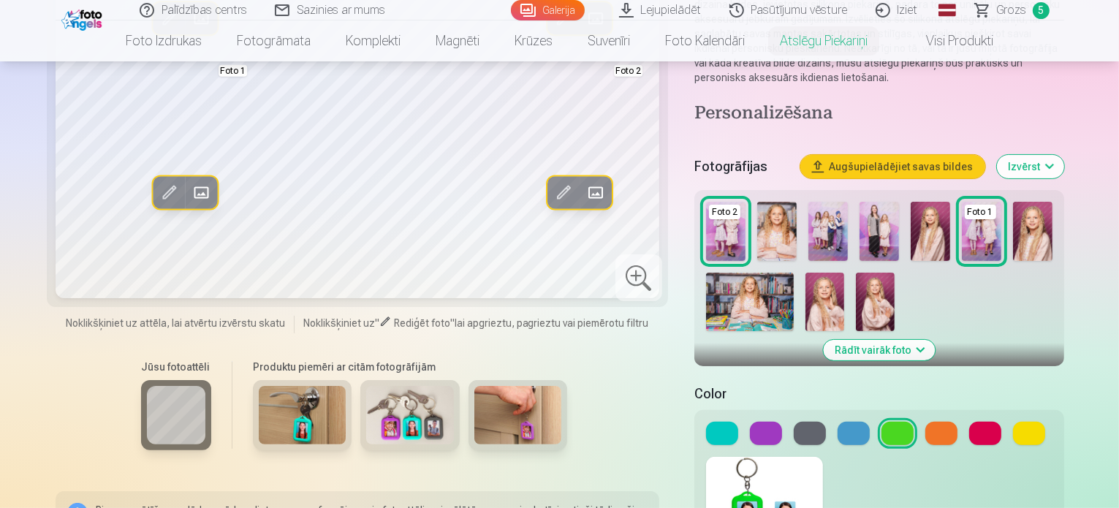
click at [706, 426] on button at bounding box center [722, 433] width 32 height 23
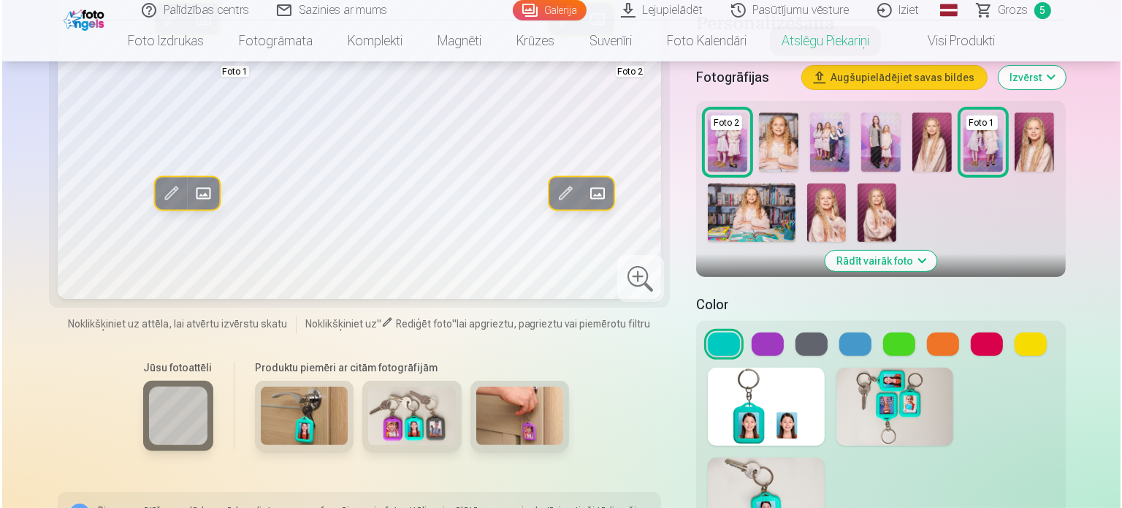
scroll to position [511, 0]
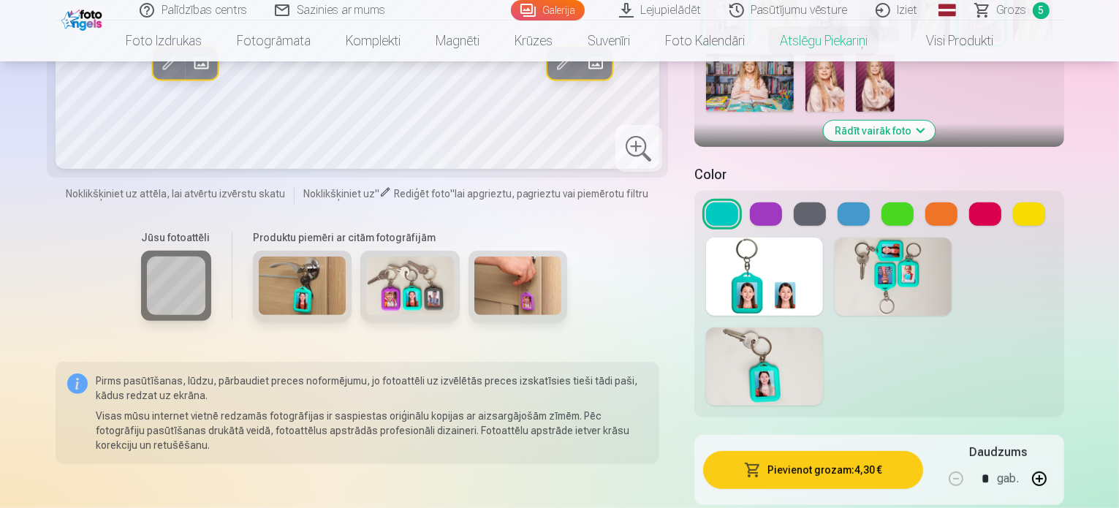
click at [852, 451] on button "Pievienot grozam : 4,30 €" at bounding box center [813, 470] width 220 height 38
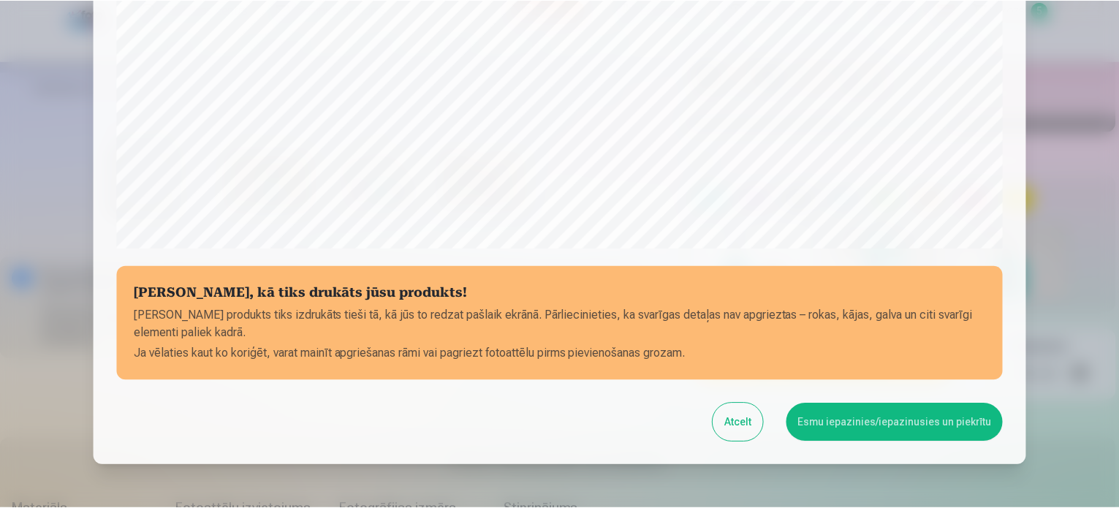
scroll to position [544, 0]
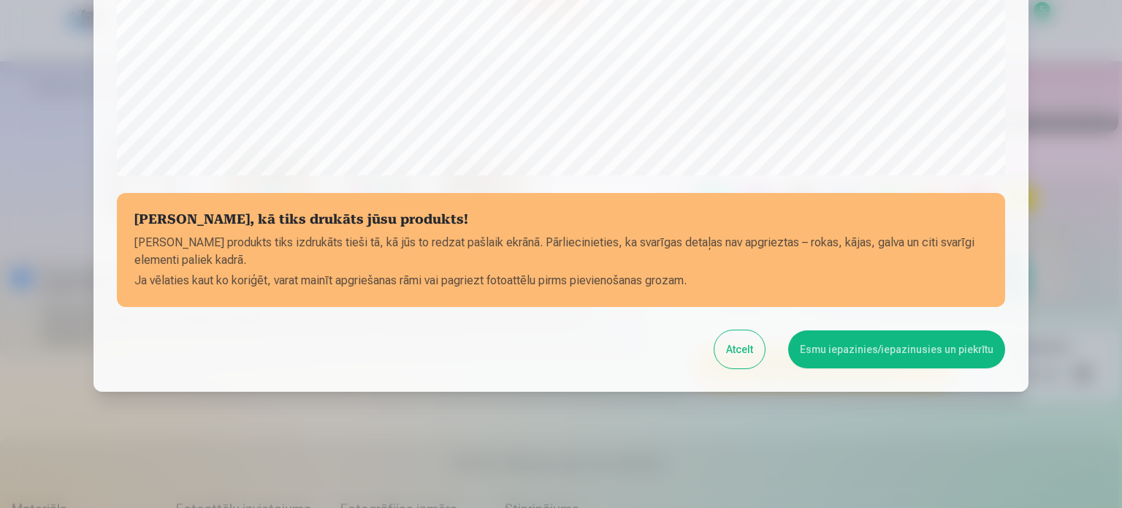
click at [906, 343] on button "Esmu iepazinies/iepazinusies un piekrītu" at bounding box center [896, 349] width 217 height 38
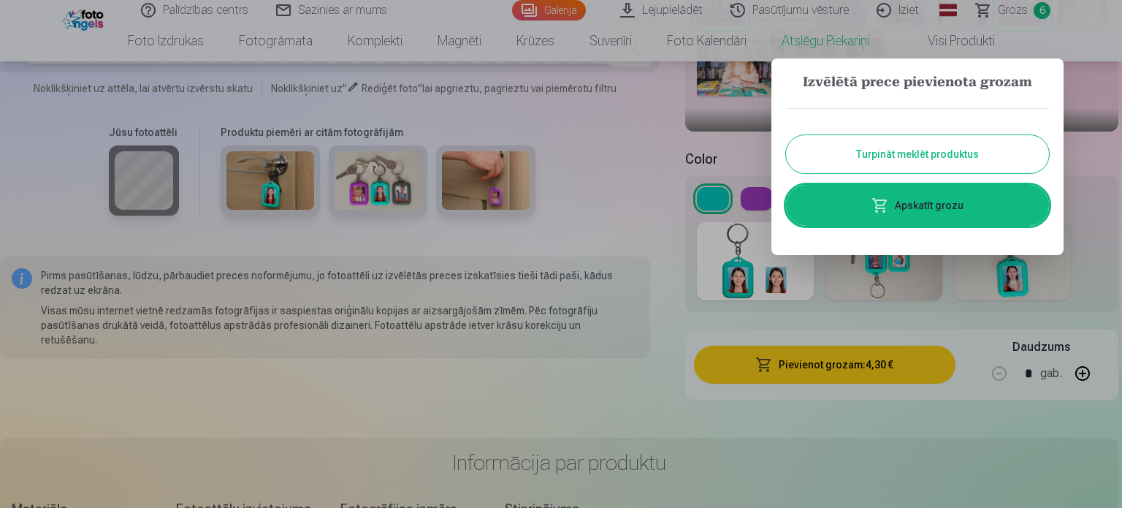
drag, startPoint x: 931, startPoint y: 207, endPoint x: 939, endPoint y: 210, distance: 8.8
click at [931, 207] on link "Apskatīt grozu" at bounding box center [917, 205] width 263 height 41
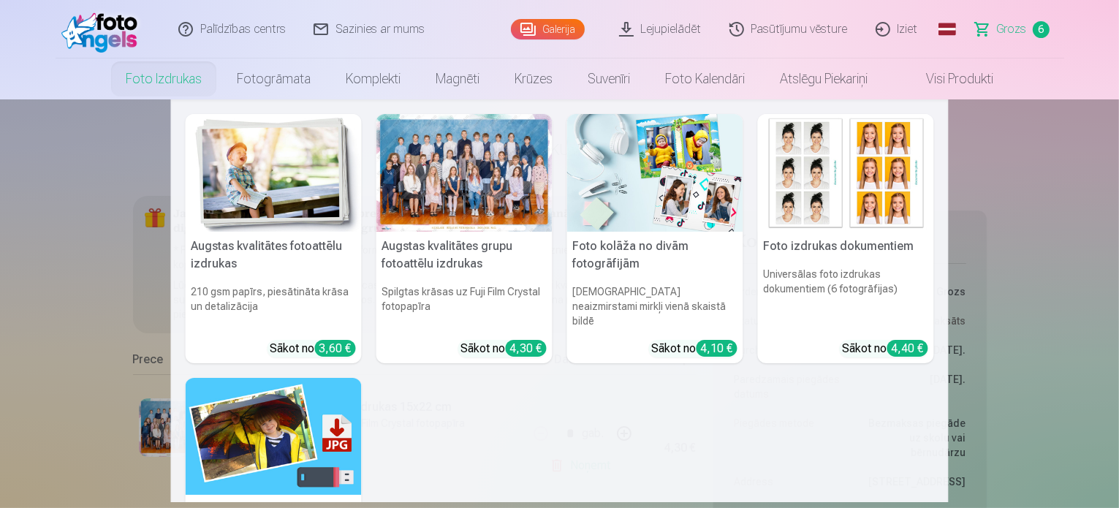
click at [194, 82] on link "Foto izdrukas" at bounding box center [163, 78] width 111 height 41
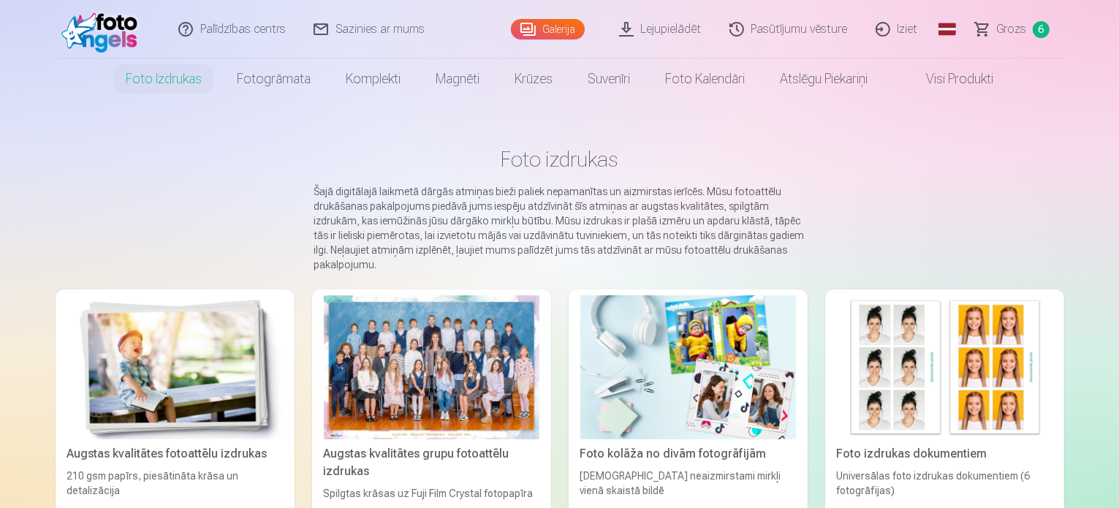
click at [967, 83] on link "Visi produkti" at bounding box center [948, 78] width 126 height 41
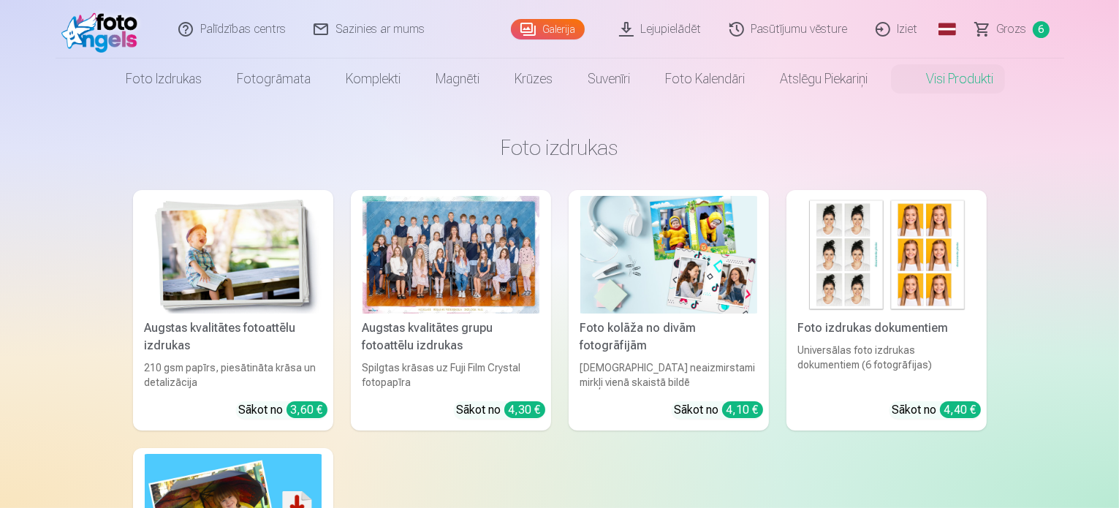
click at [438, 283] on div at bounding box center [450, 255] width 177 height 118
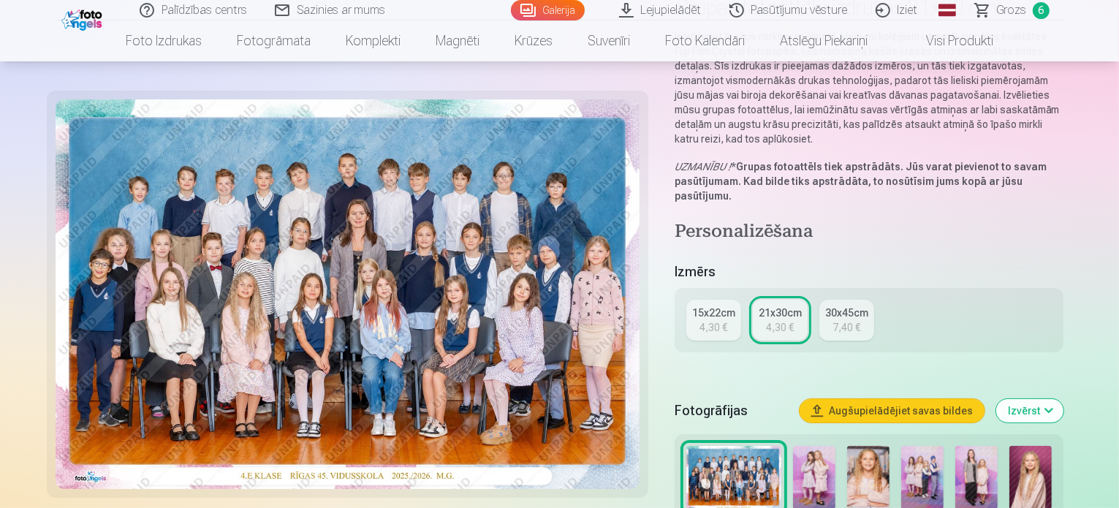
scroll to position [219, 0]
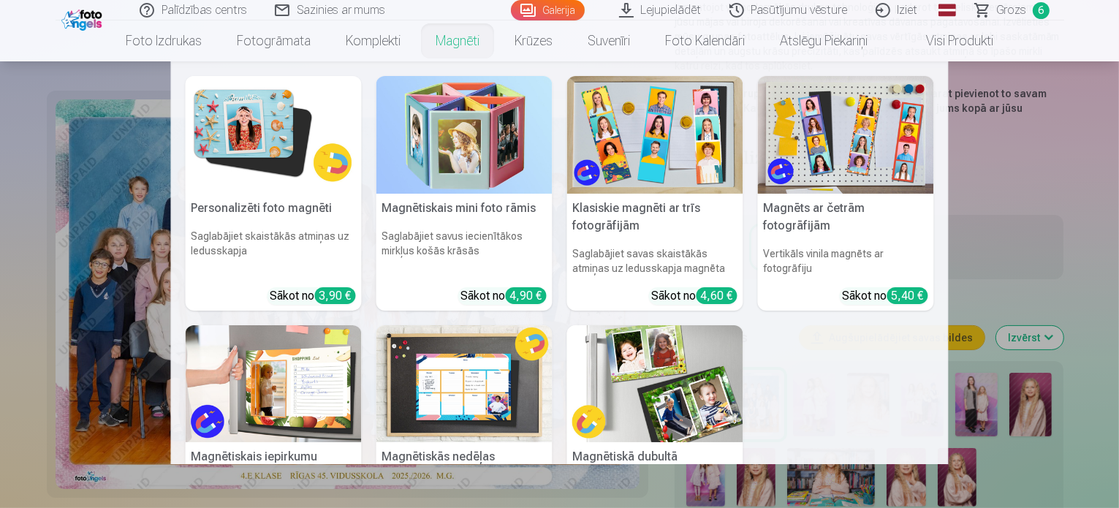
click at [449, 44] on link "Magnēti" at bounding box center [457, 40] width 79 height 41
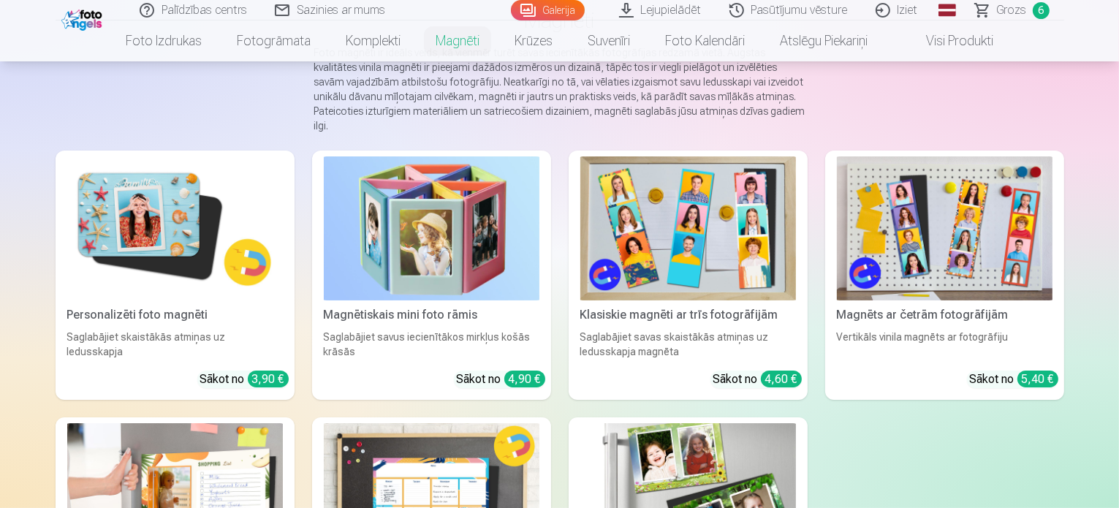
scroll to position [146, 0]
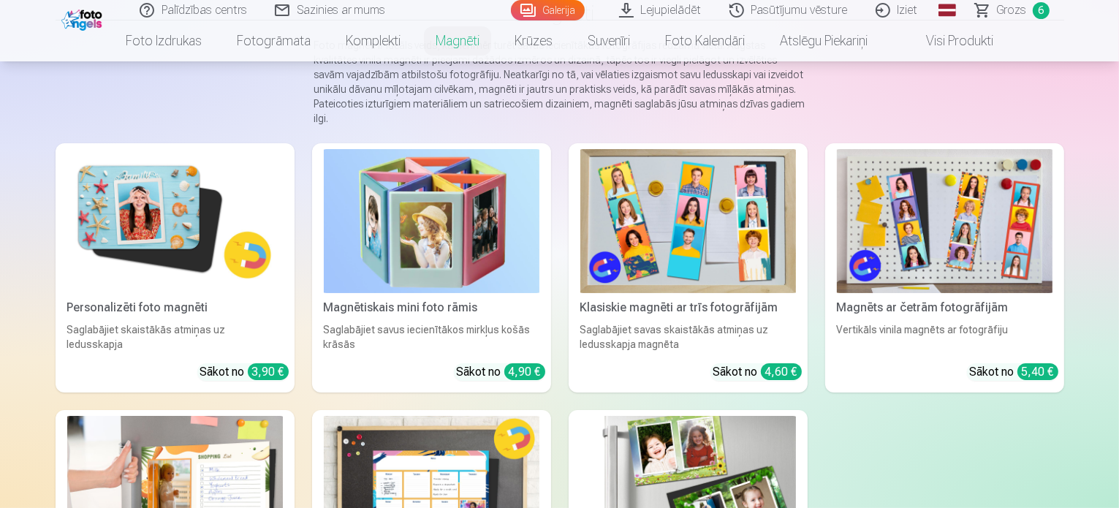
click at [121, 240] on img at bounding box center [175, 221] width 216 height 144
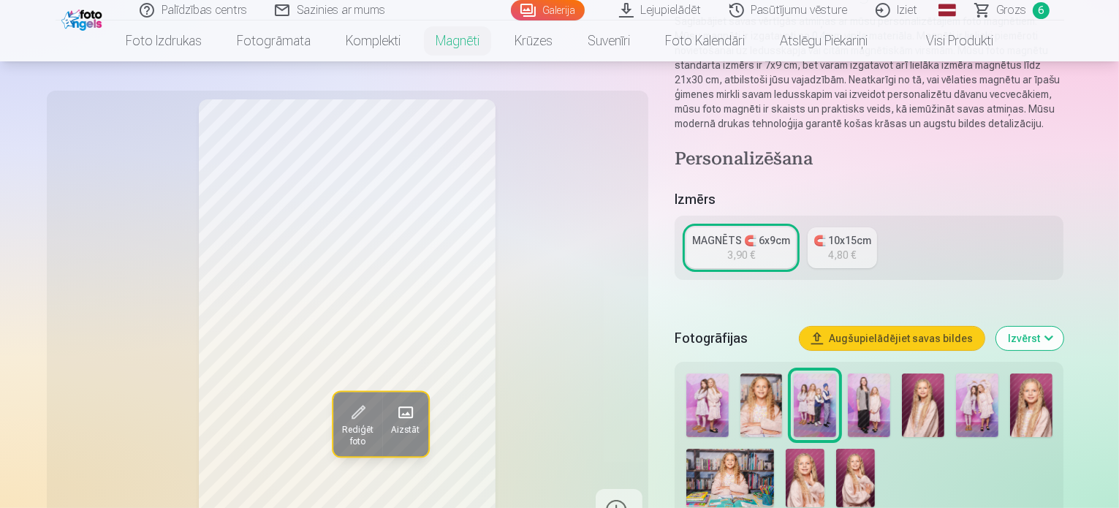
scroll to position [219, 0]
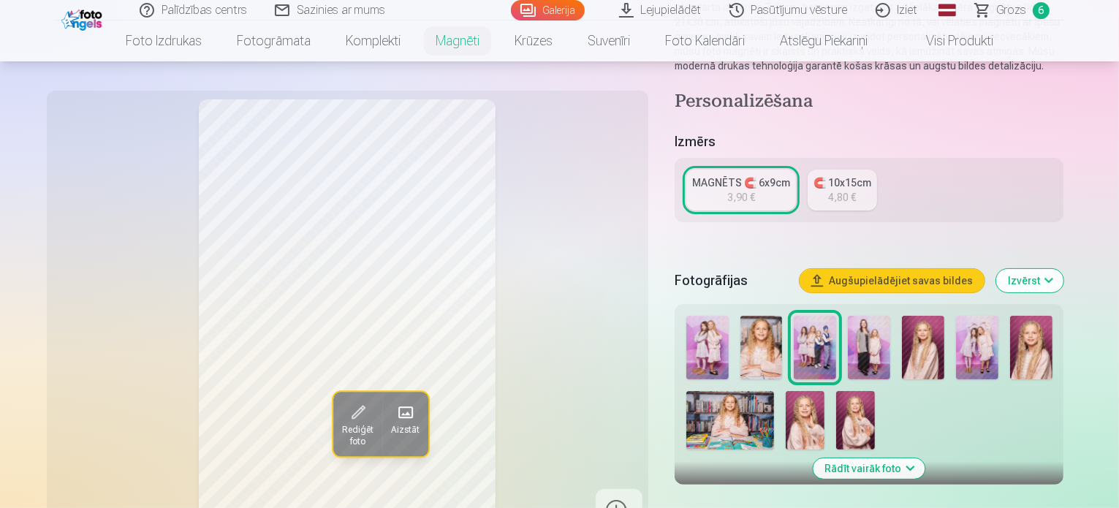
click at [1052, 327] on img at bounding box center [1031, 348] width 42 height 64
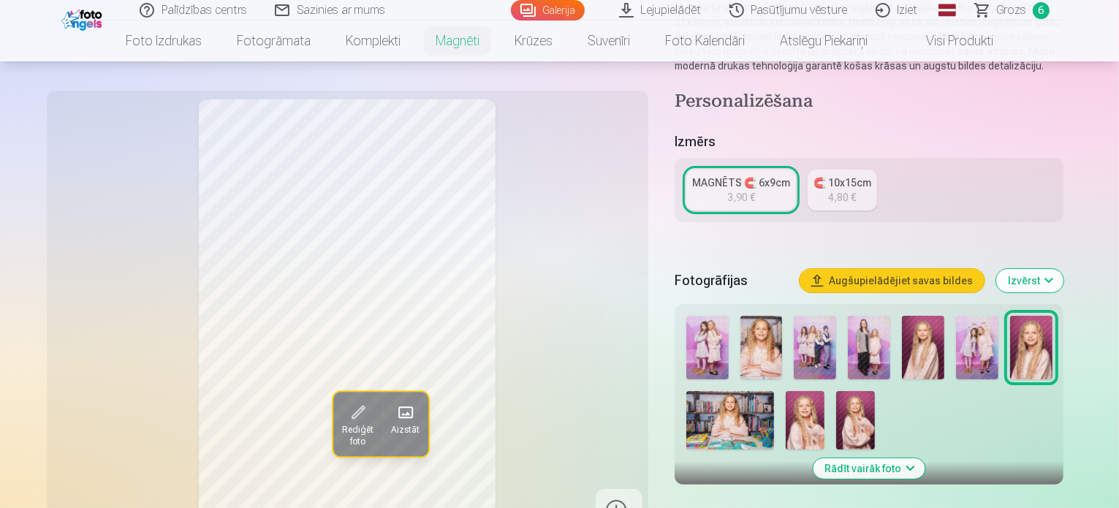
click at [783, 330] on img at bounding box center [761, 348] width 42 height 64
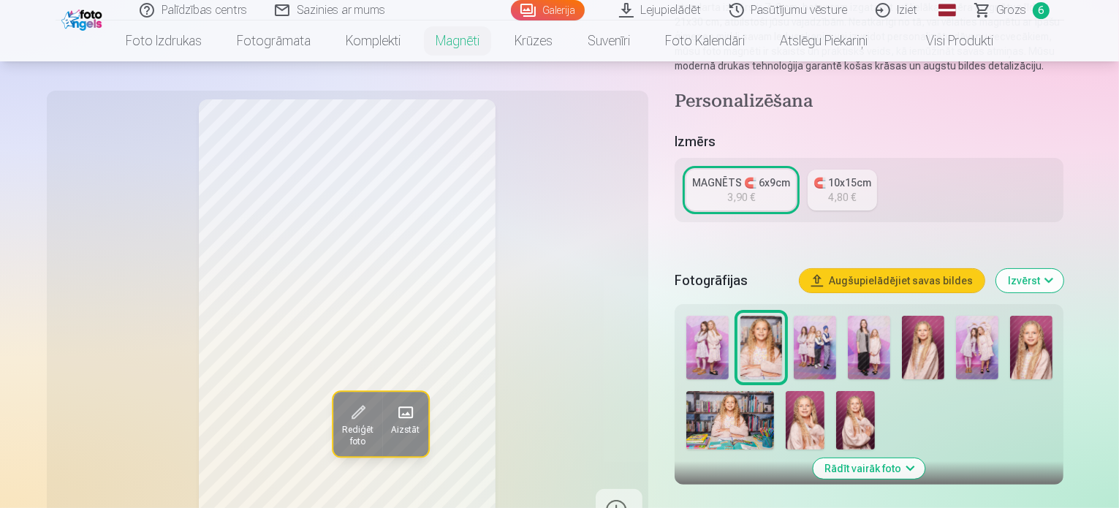
click at [1052, 324] on img at bounding box center [1031, 348] width 42 height 64
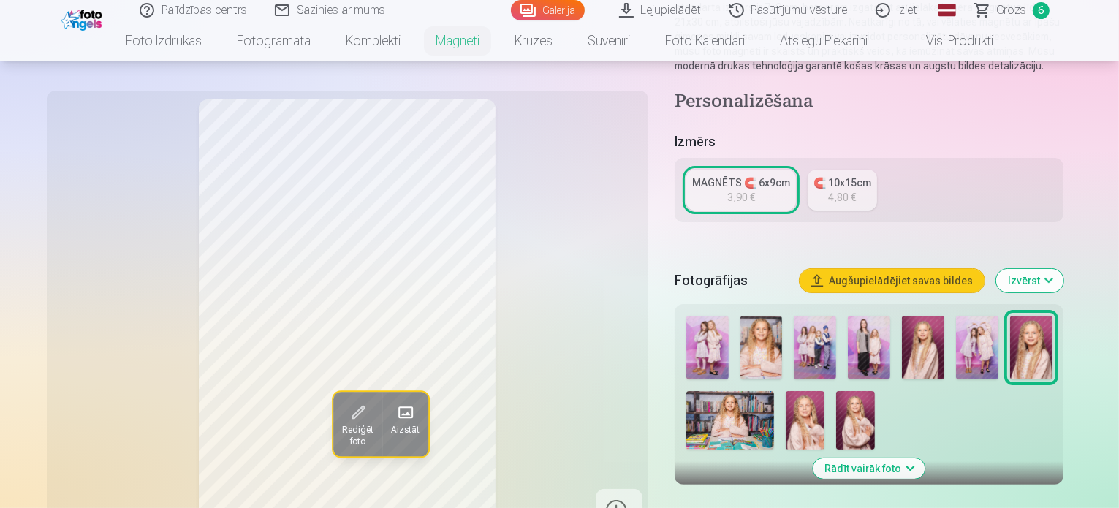
click at [812, 411] on img at bounding box center [804, 420] width 39 height 58
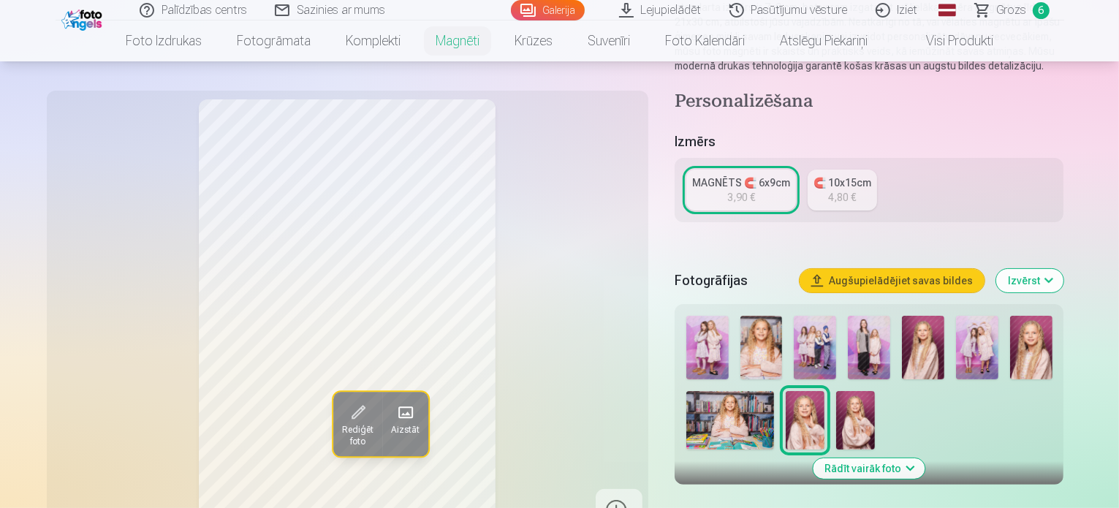
click at [772, 332] on img at bounding box center [761, 348] width 42 height 64
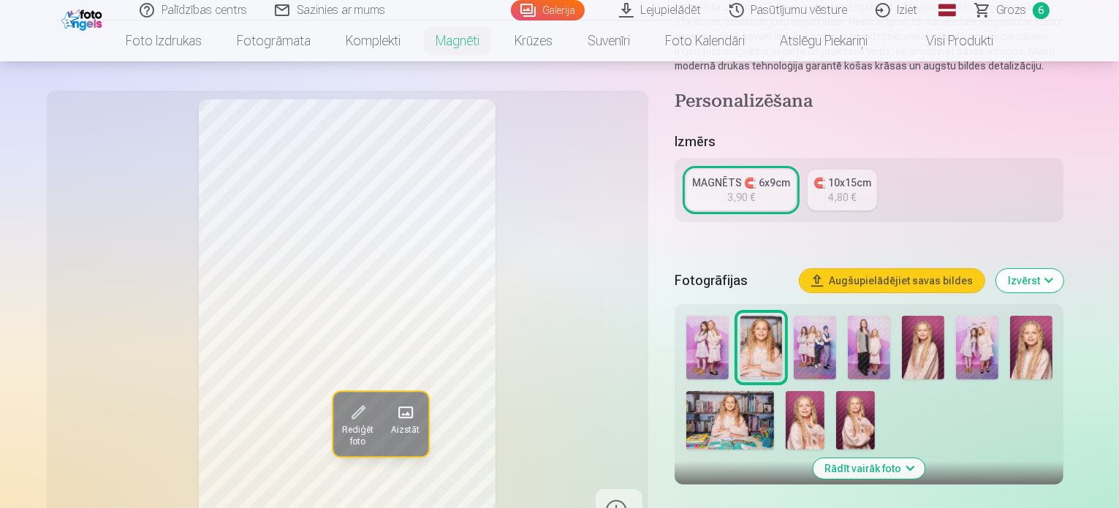
click at [1052, 331] on img at bounding box center [1031, 348] width 42 height 64
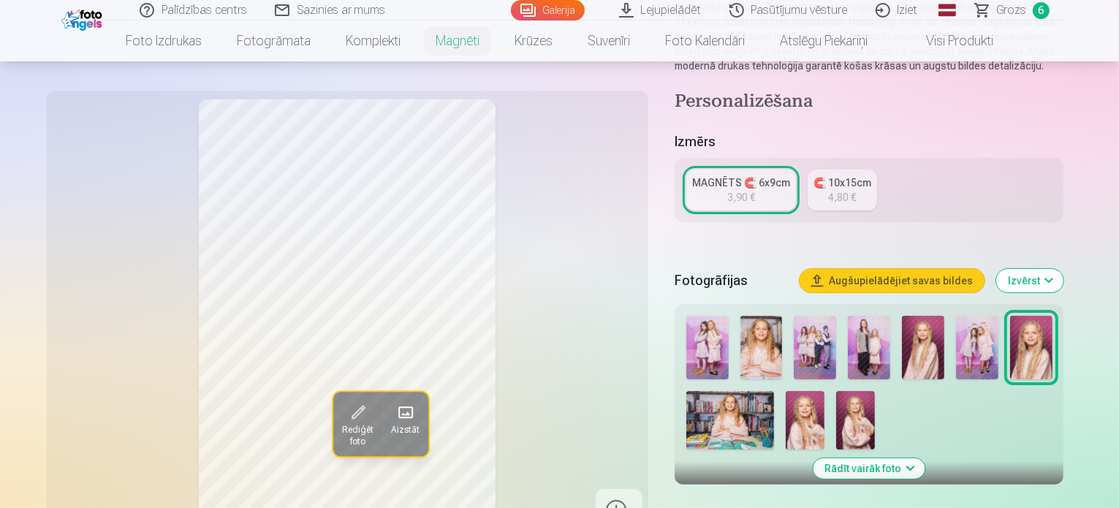
click at [772, 175] on div "MAGNĒTS 🧲 6x9cm" at bounding box center [741, 182] width 98 height 15
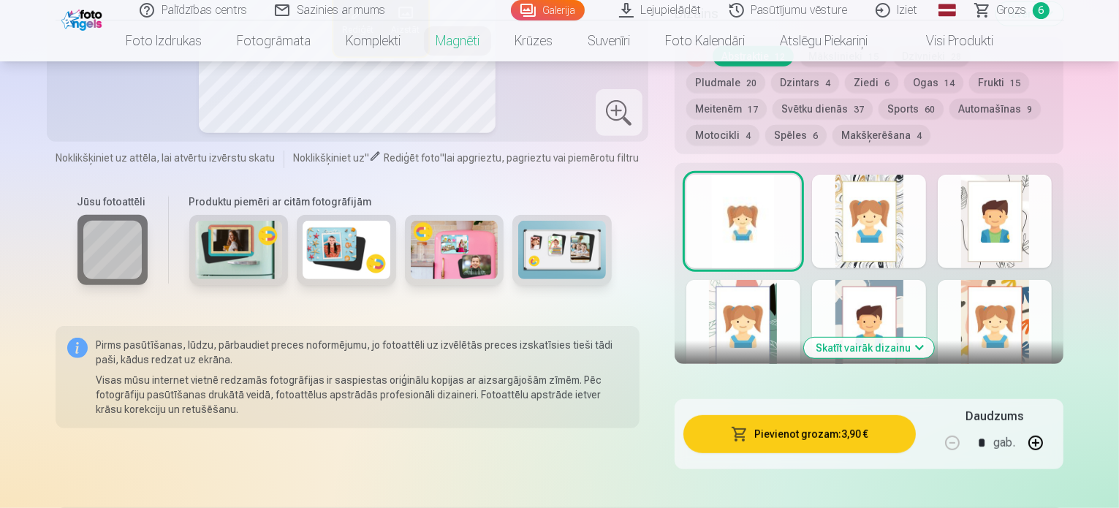
scroll to position [658, 0]
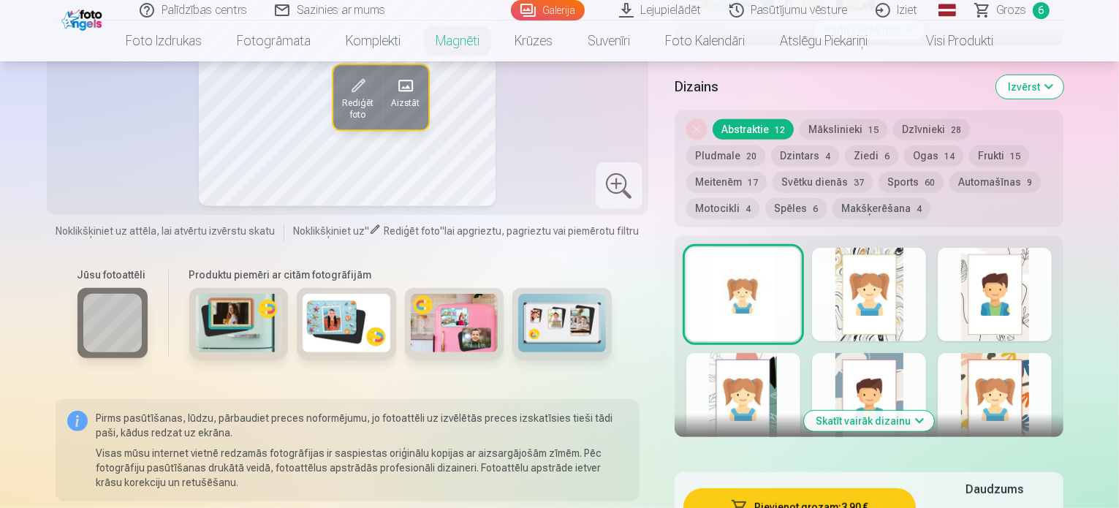
click at [845, 145] on button "Ziedi 6" at bounding box center [871, 155] width 53 height 20
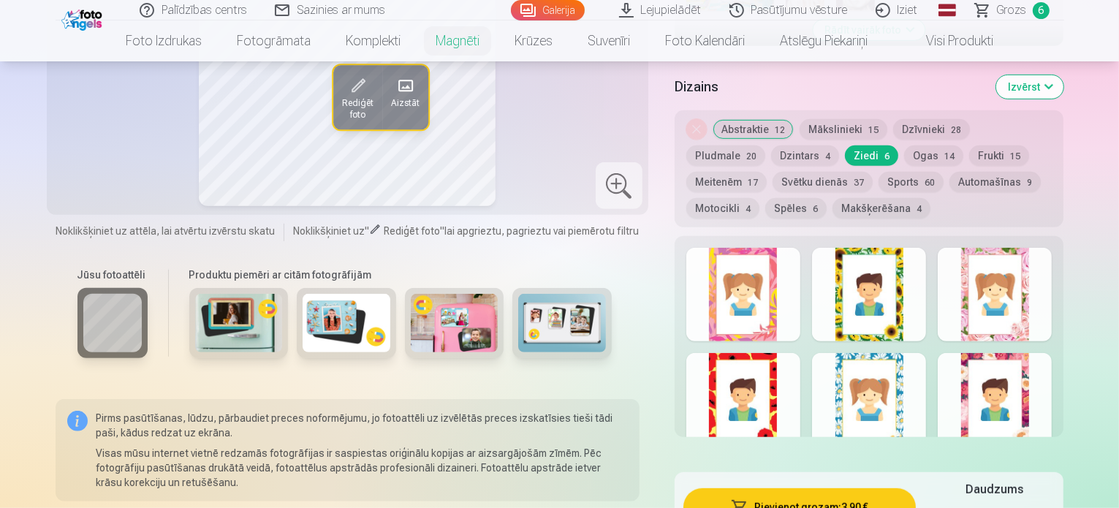
click at [761, 311] on div at bounding box center [743, 295] width 114 height 94
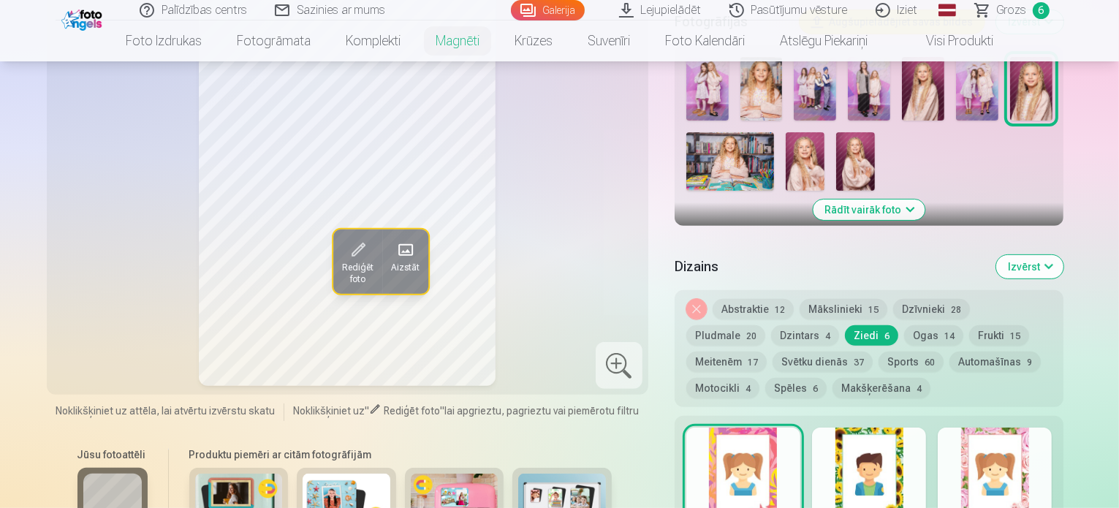
scroll to position [511, 0]
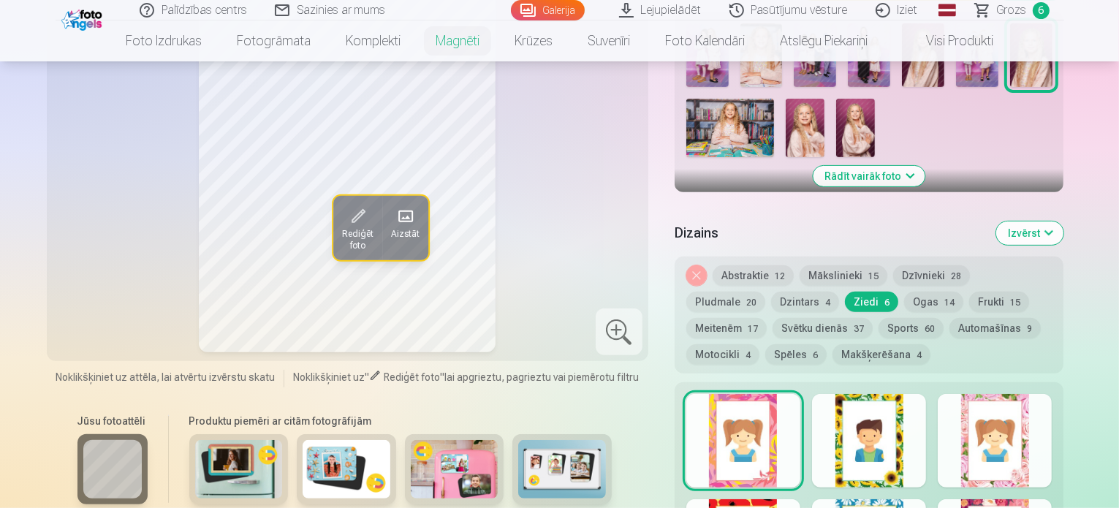
click at [904, 297] on button "Ogas 14" at bounding box center [933, 302] width 59 height 20
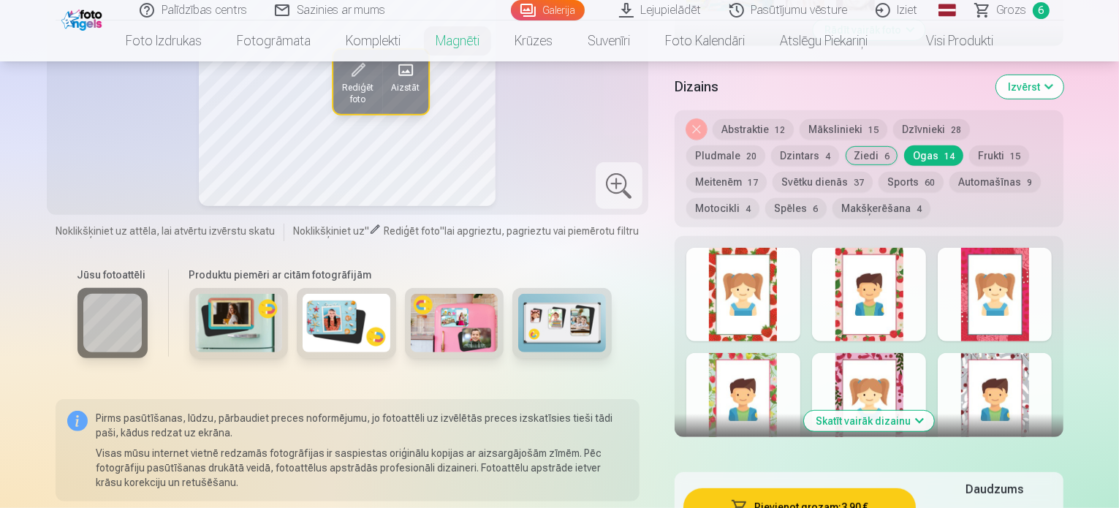
scroll to position [585, 0]
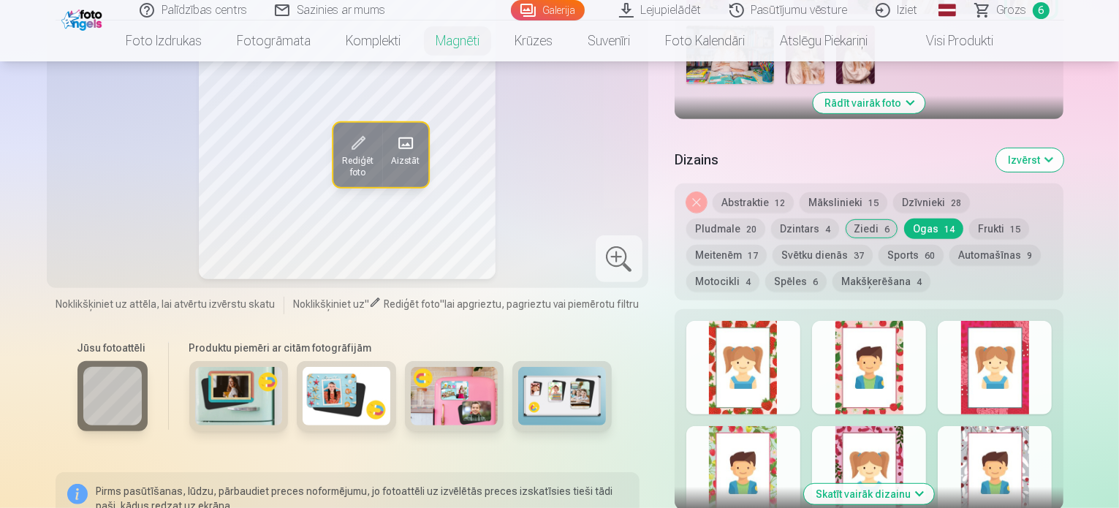
click at [826, 271] on button "Spēles 6" at bounding box center [795, 281] width 61 height 20
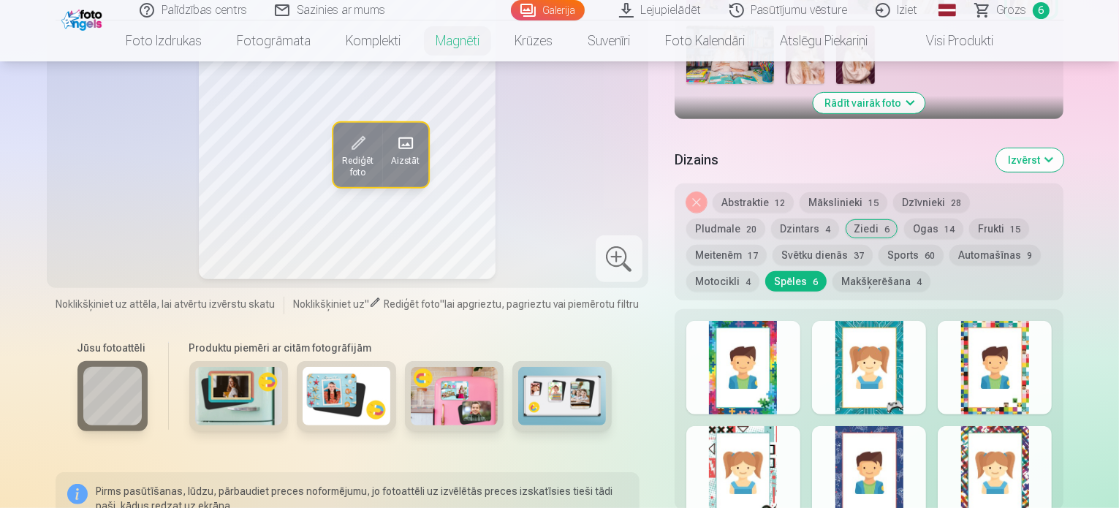
click at [761, 361] on div at bounding box center [743, 368] width 114 height 94
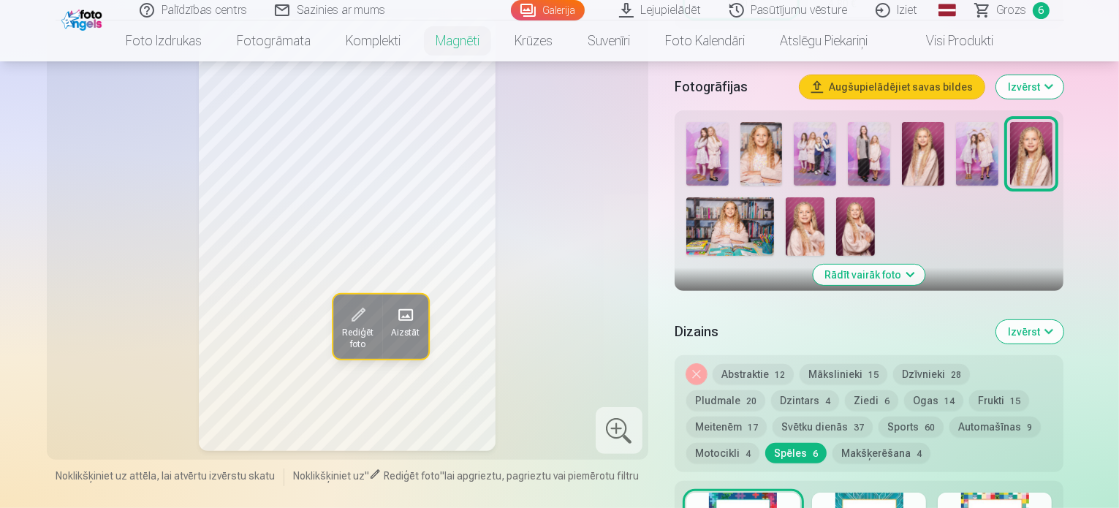
scroll to position [438, 0]
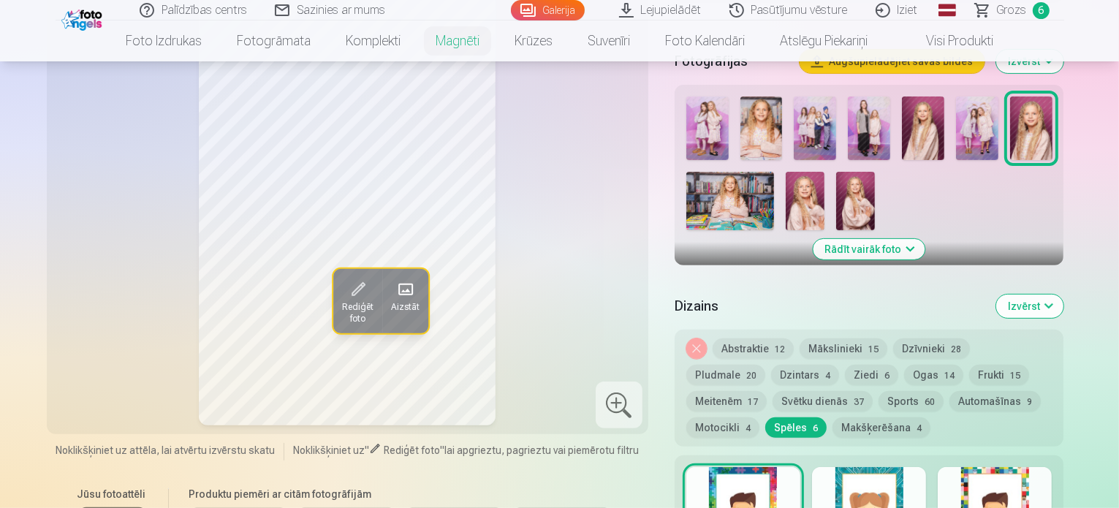
click at [777, 347] on button "Abstraktie 12" at bounding box center [752, 348] width 81 height 20
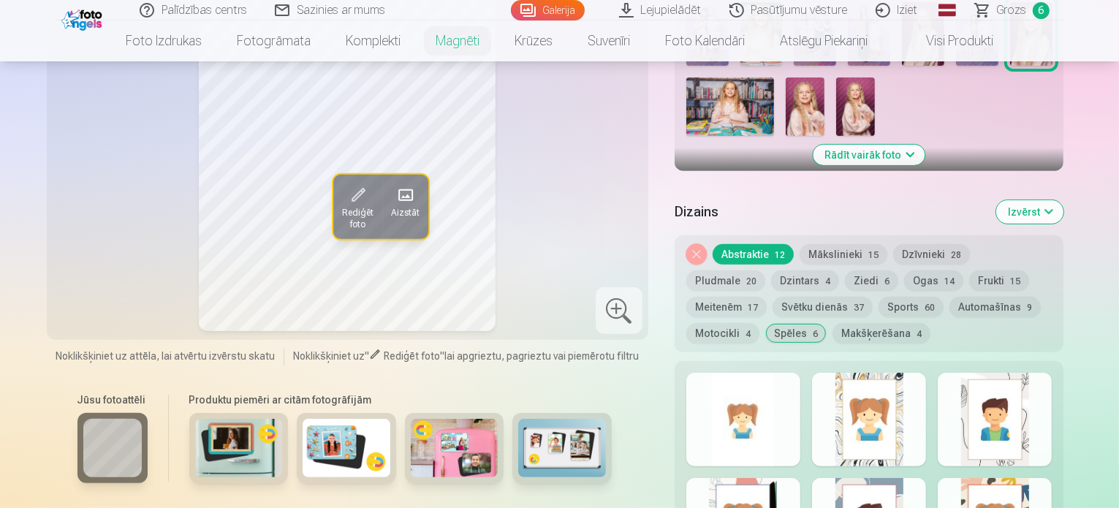
scroll to position [658, 0]
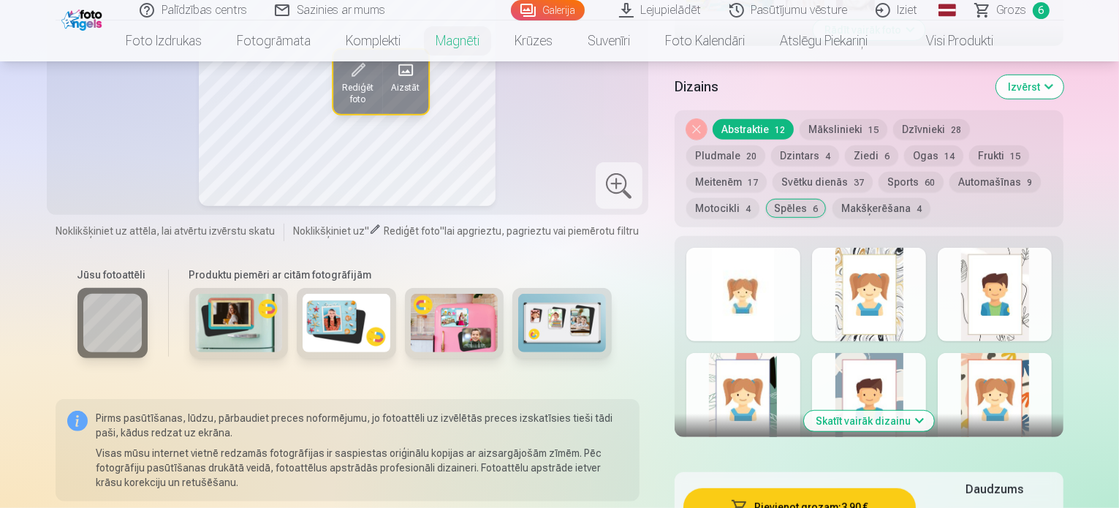
click at [781, 394] on div at bounding box center [743, 400] width 114 height 94
click at [899, 296] on div at bounding box center [869, 295] width 114 height 94
click at [846, 119] on button "Mākslinieki 15" at bounding box center [843, 129] width 88 height 20
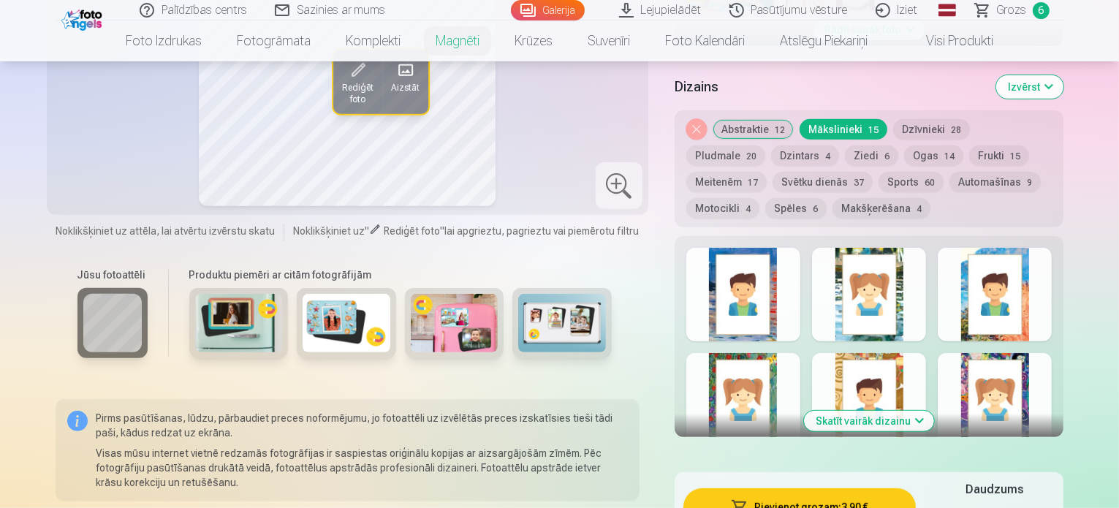
scroll to position [731, 0]
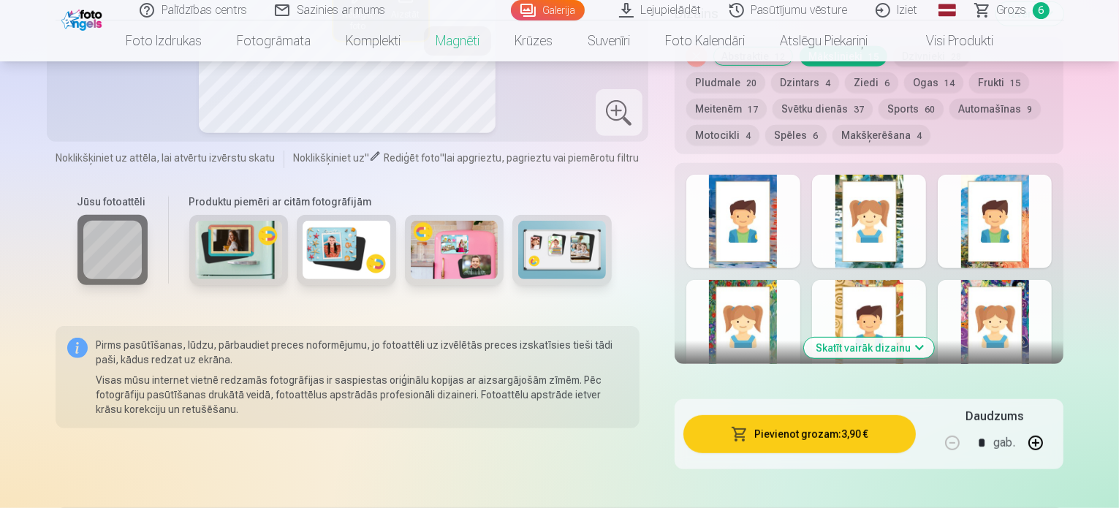
click at [904, 346] on button "Skatīt vairāk dizainu" at bounding box center [869, 348] width 130 height 20
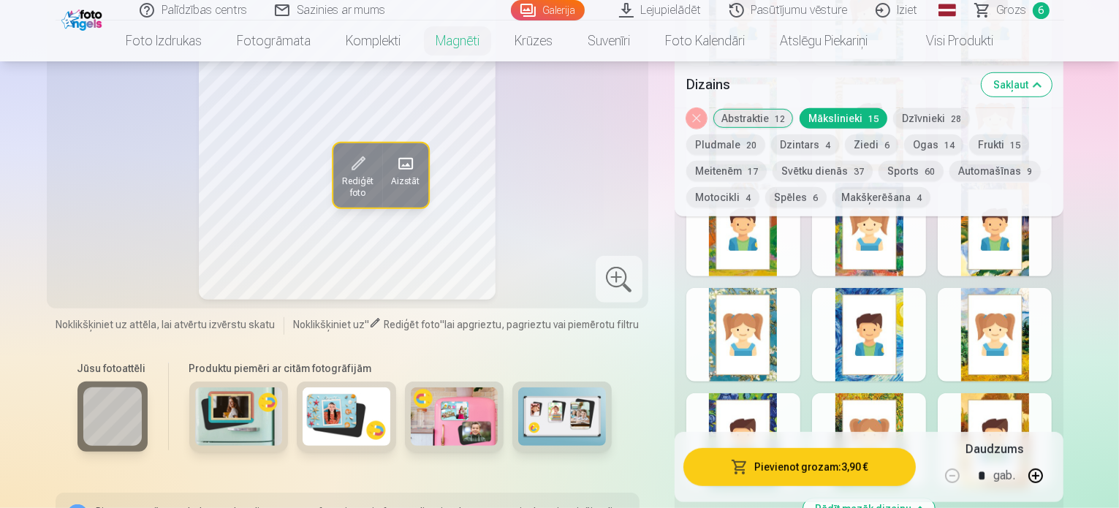
scroll to position [950, 0]
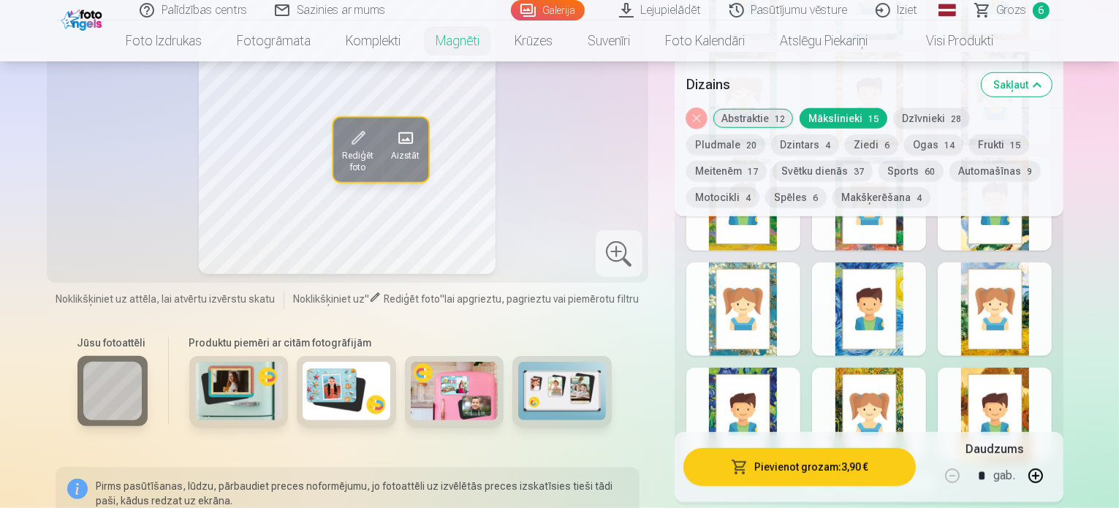
click at [763, 325] on div at bounding box center [743, 309] width 114 height 94
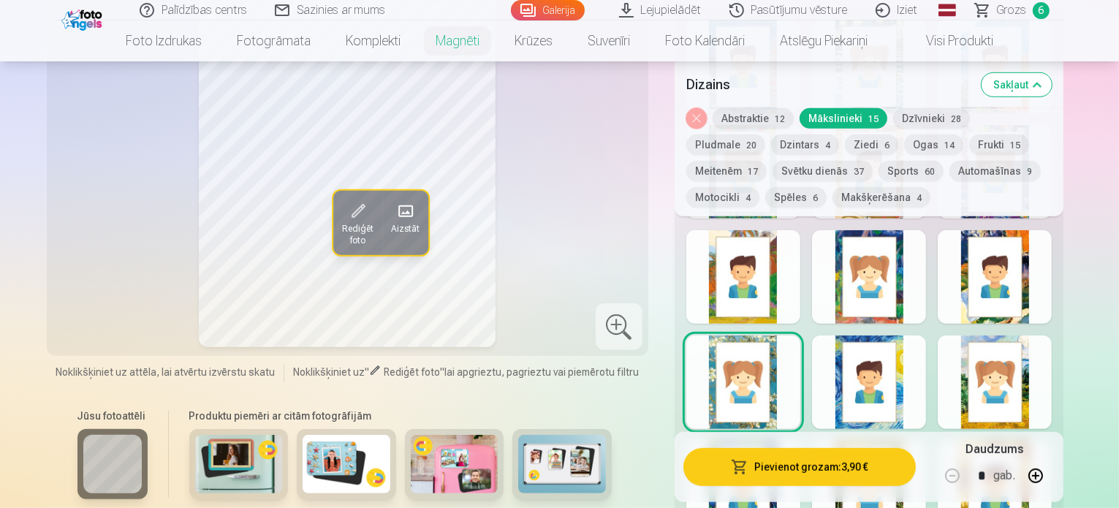
scroll to position [804, 0]
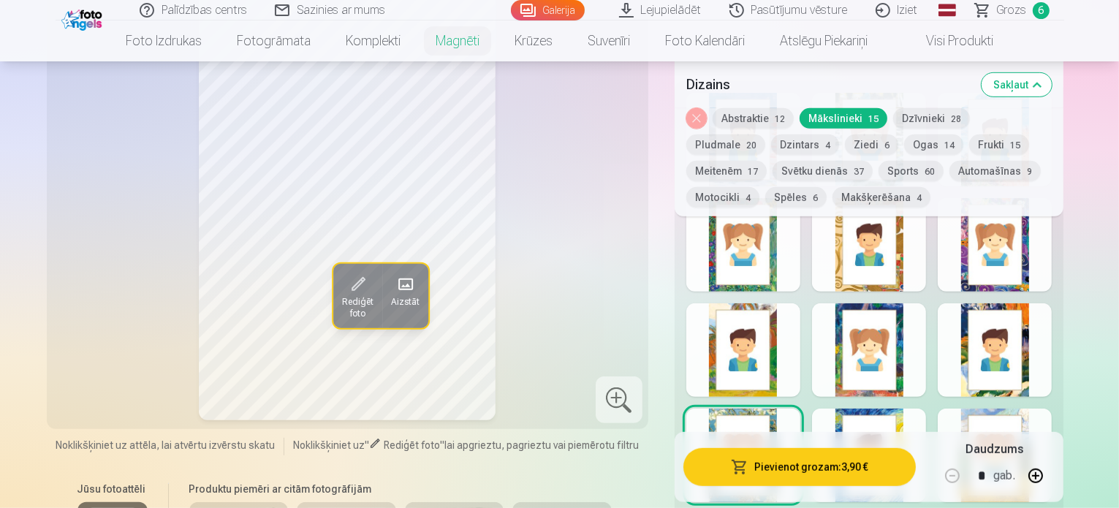
click at [769, 115] on button "Abstraktie 12" at bounding box center [752, 118] width 81 height 20
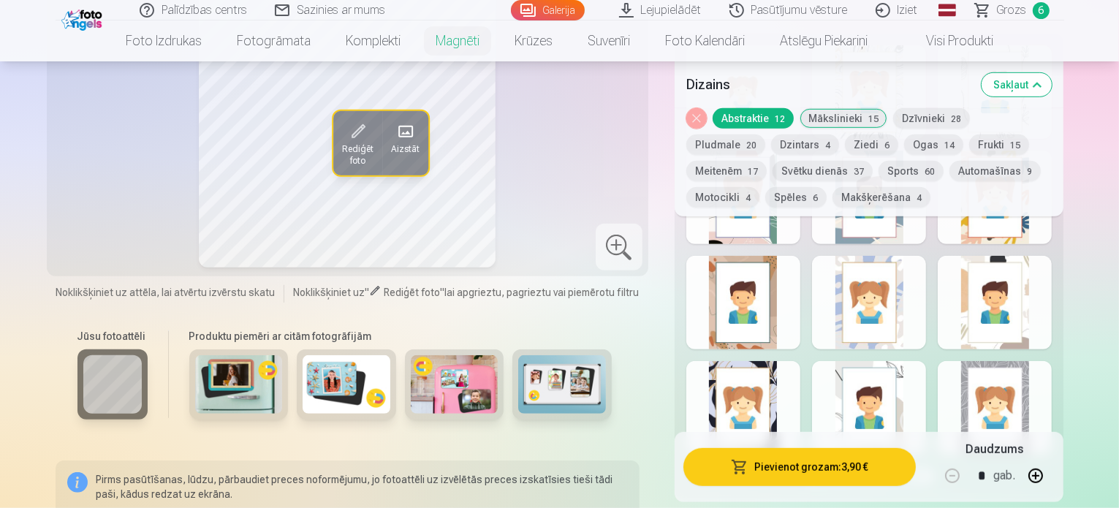
scroll to position [877, 0]
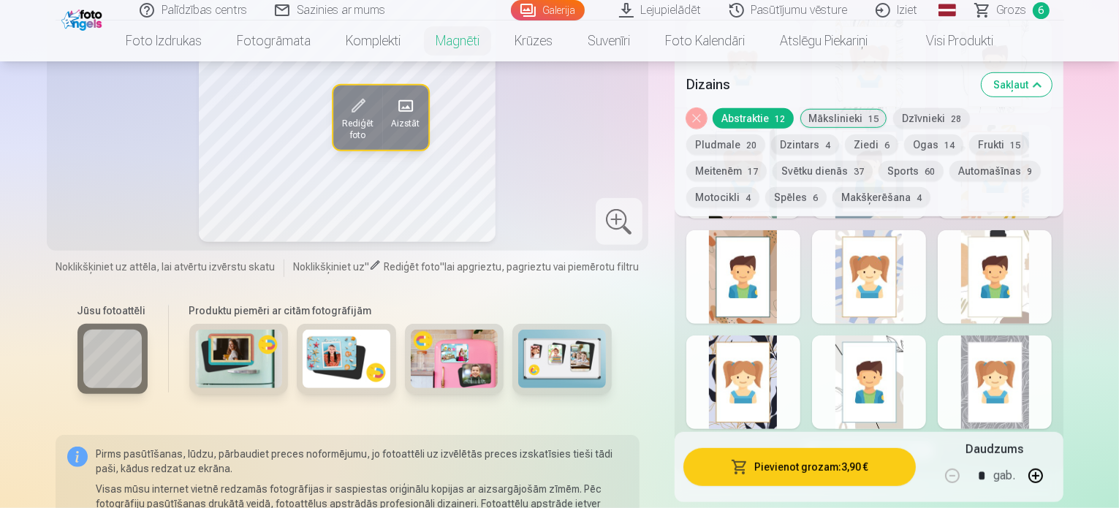
click at [894, 297] on div at bounding box center [869, 277] width 114 height 94
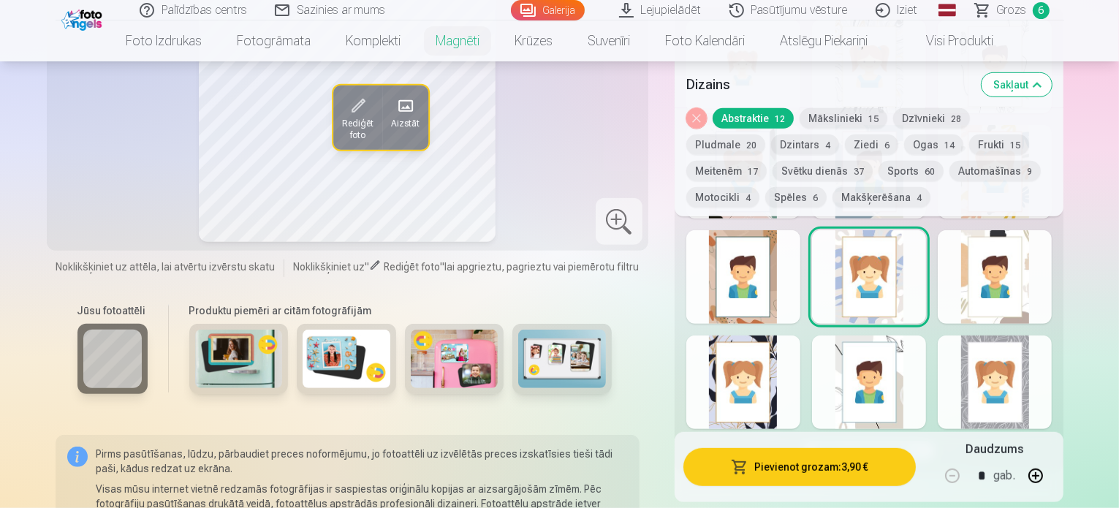
click at [1023, 373] on div at bounding box center [994, 382] width 114 height 94
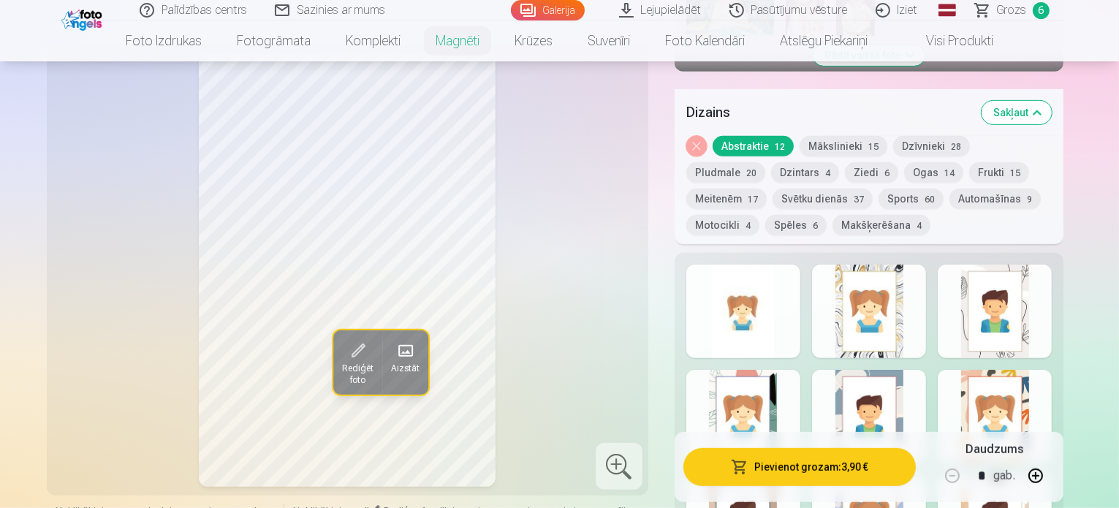
scroll to position [658, 0]
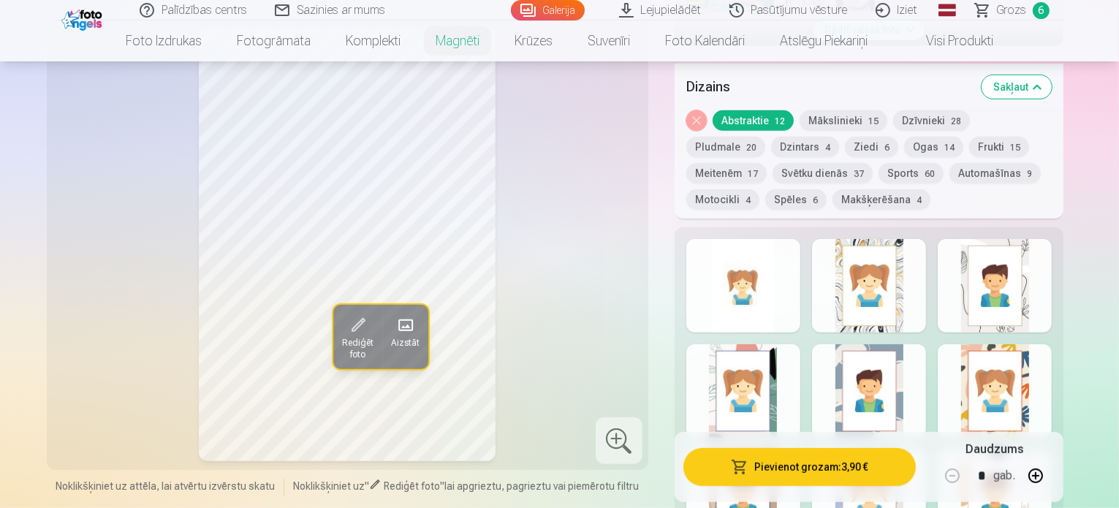
click at [997, 272] on div at bounding box center [994, 286] width 114 height 94
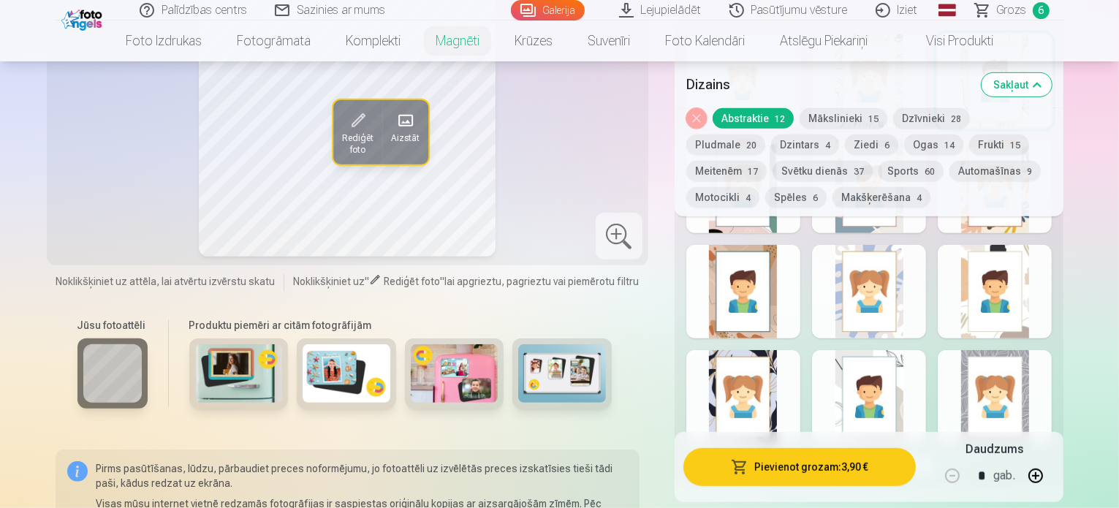
scroll to position [950, 0]
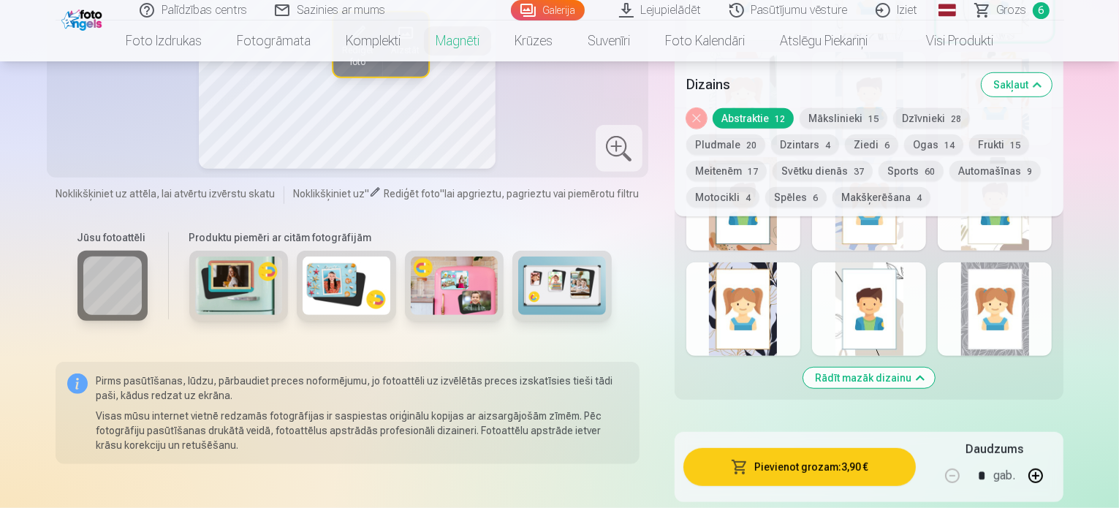
click at [1024, 324] on div at bounding box center [994, 309] width 114 height 94
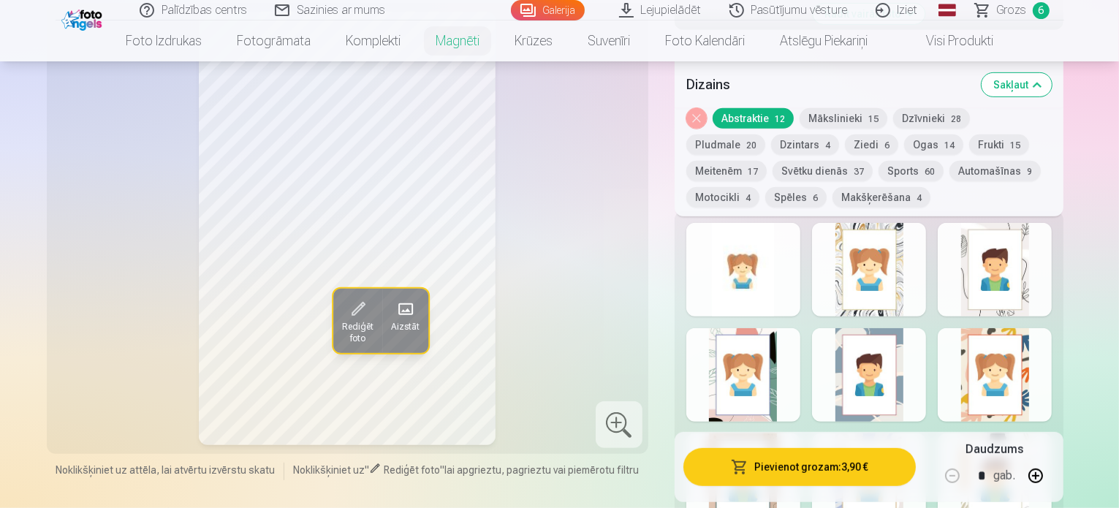
scroll to position [585, 0]
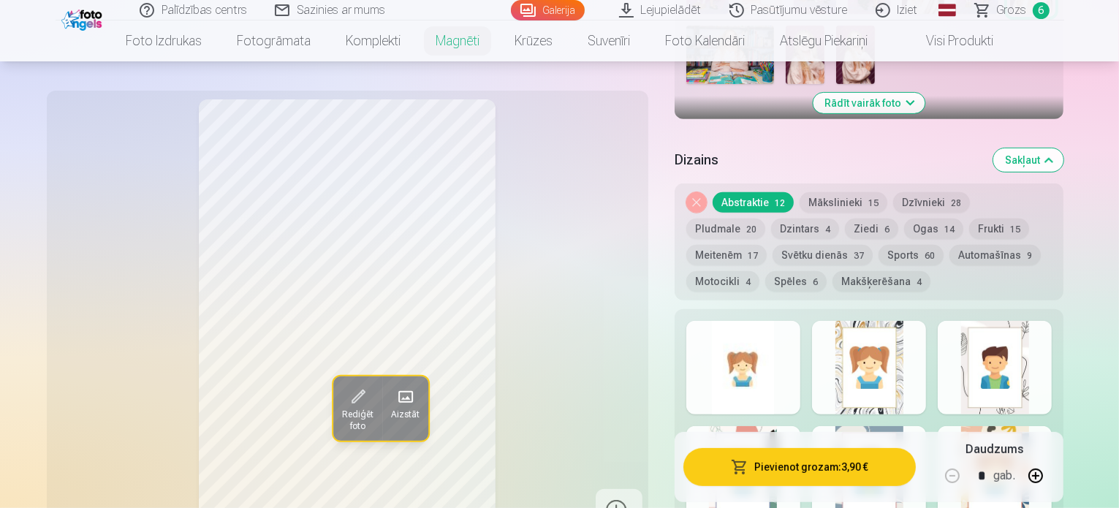
click at [937, 199] on button "Dzīvnieki 28" at bounding box center [931, 202] width 77 height 20
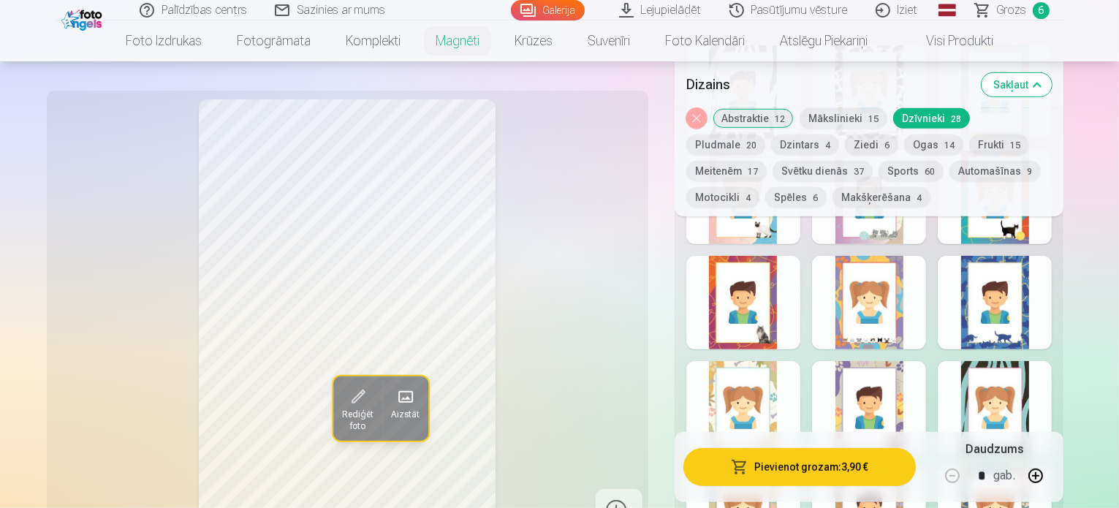
scroll to position [877, 0]
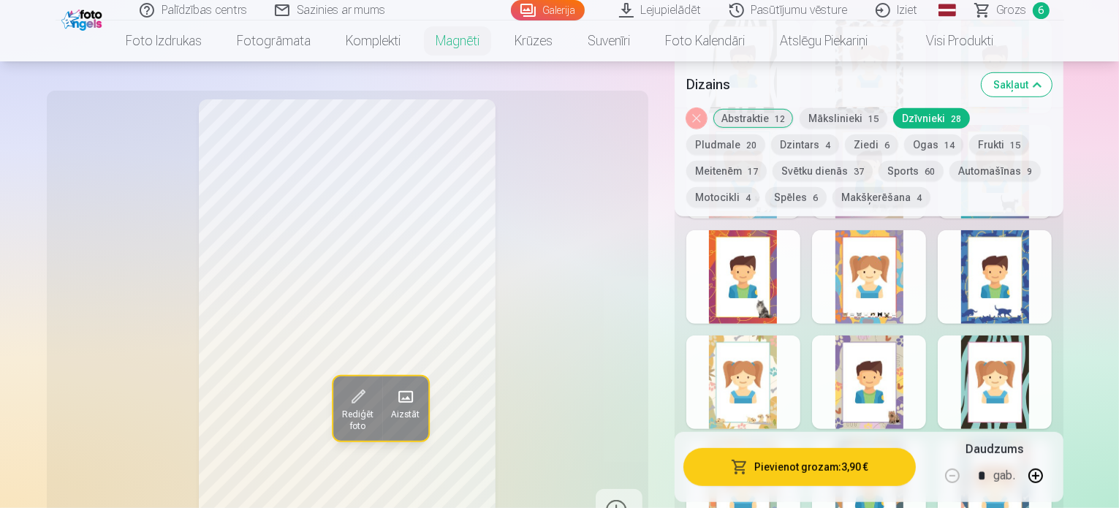
click at [1034, 300] on div at bounding box center [994, 277] width 114 height 94
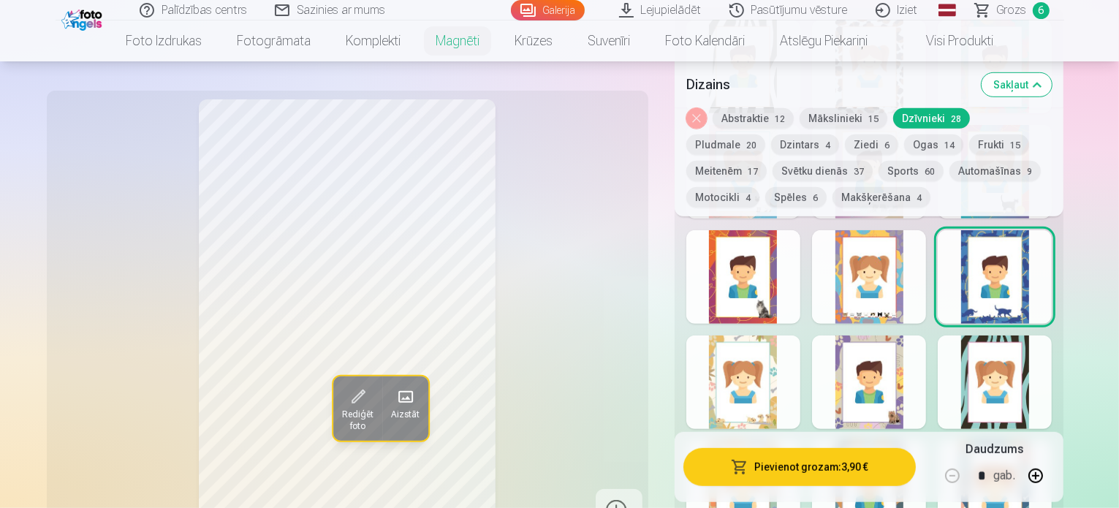
scroll to position [950, 0]
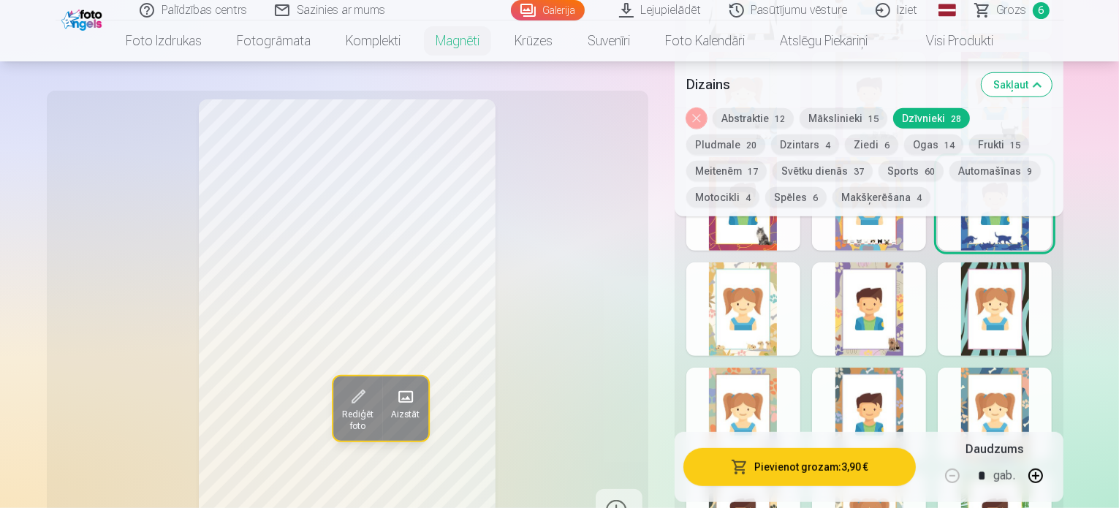
click at [757, 300] on div at bounding box center [743, 309] width 114 height 94
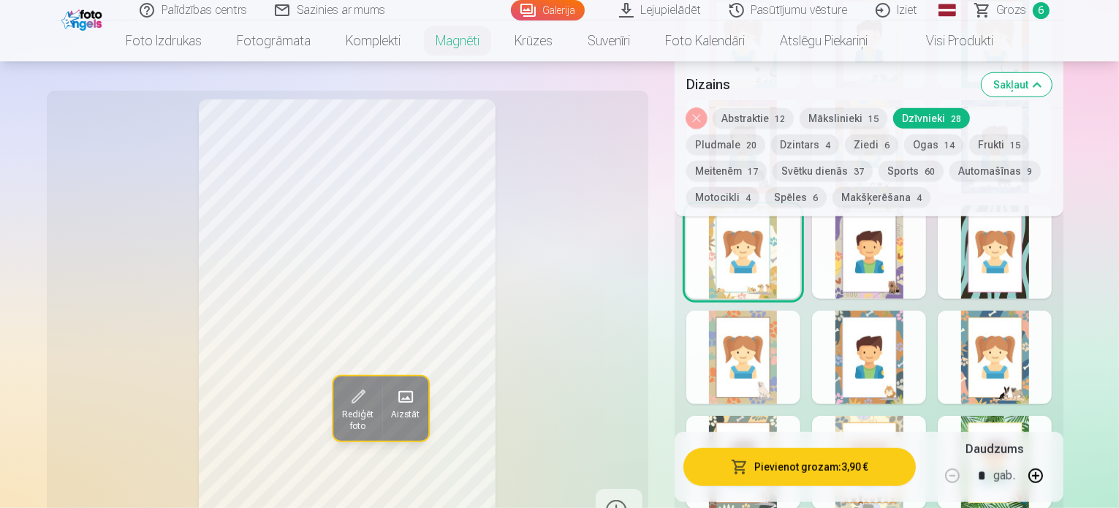
scroll to position [1023, 0]
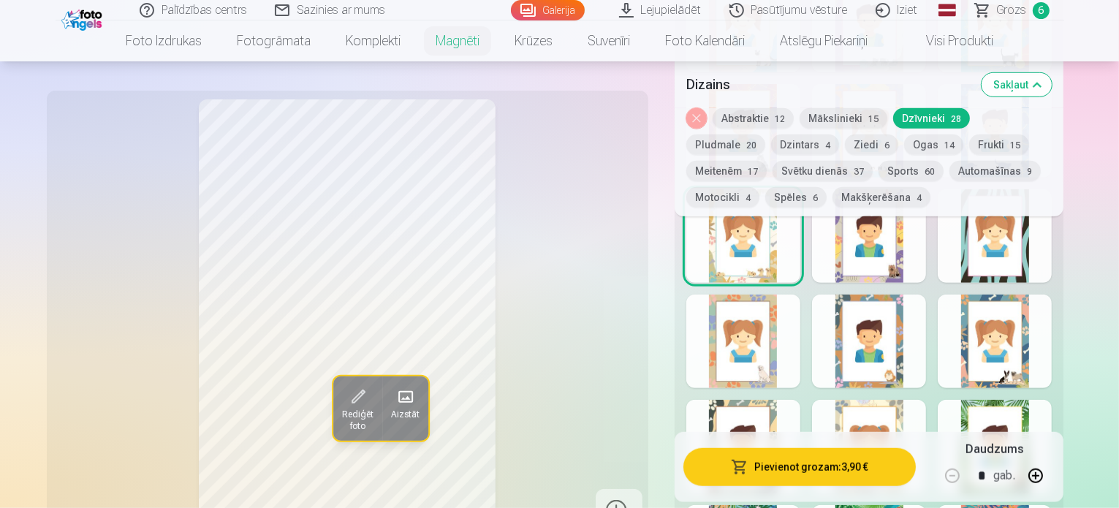
click at [783, 332] on div at bounding box center [743, 341] width 114 height 94
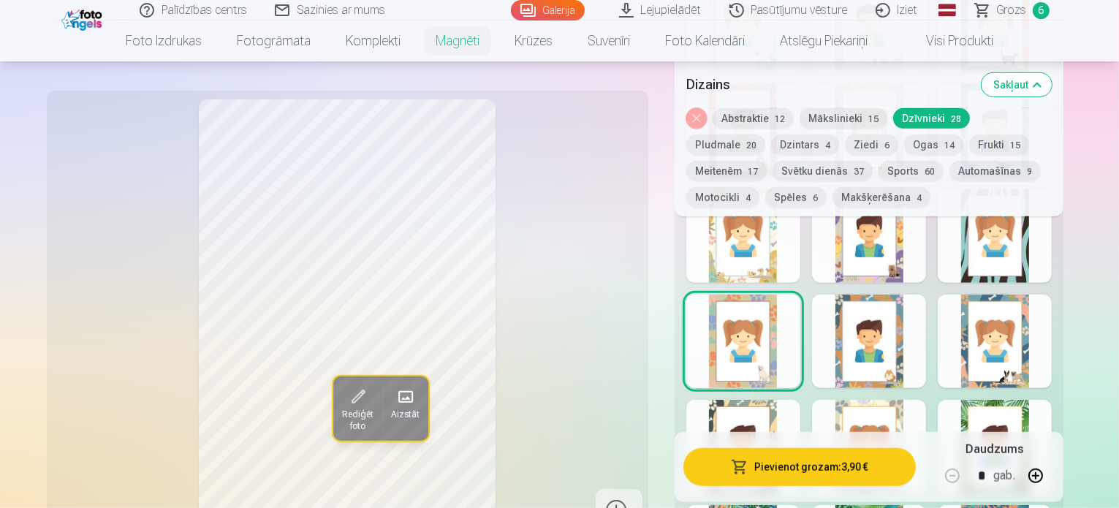
click at [883, 335] on div at bounding box center [869, 341] width 114 height 94
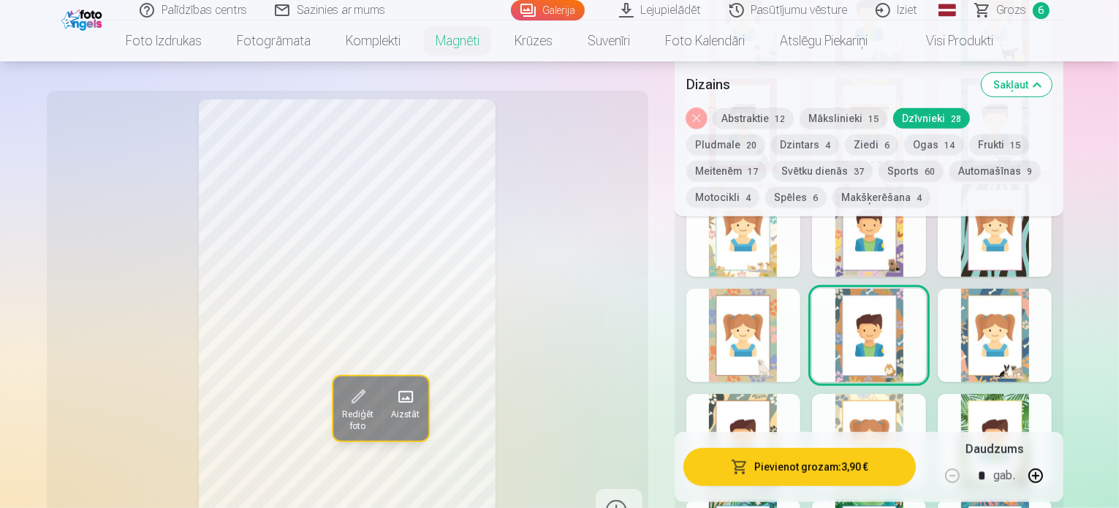
scroll to position [950, 0]
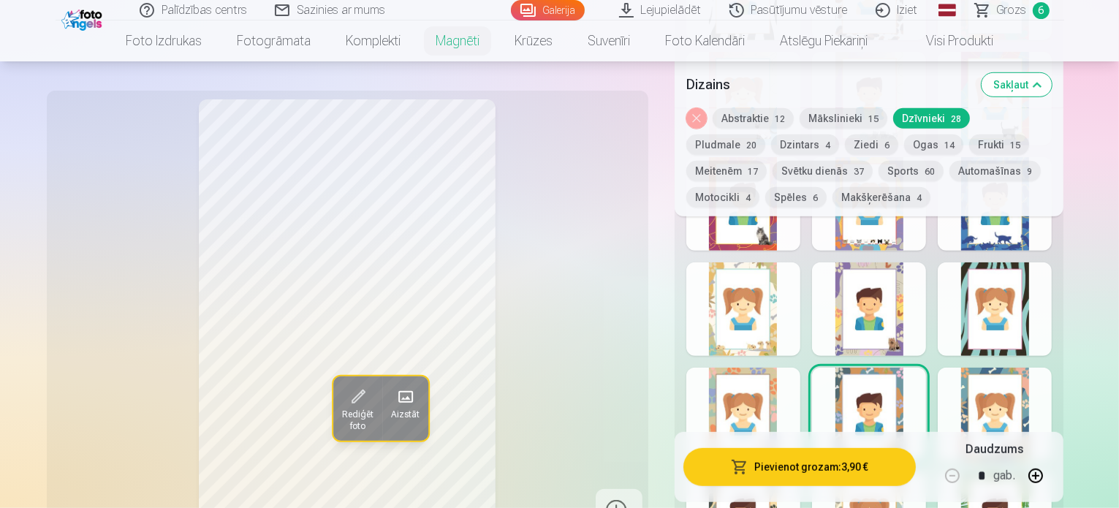
click at [751, 286] on div at bounding box center [743, 309] width 114 height 94
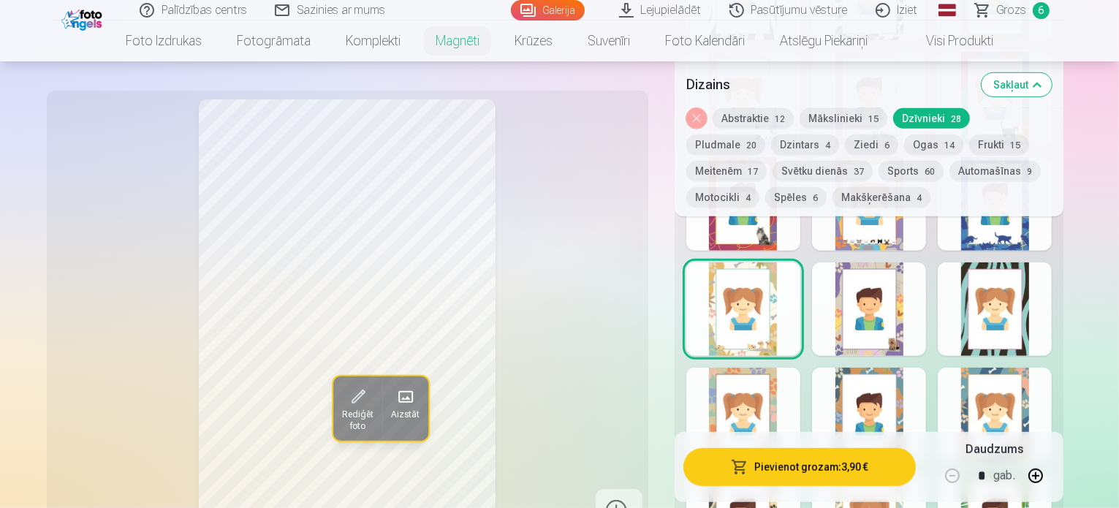
click at [888, 305] on div at bounding box center [869, 309] width 114 height 94
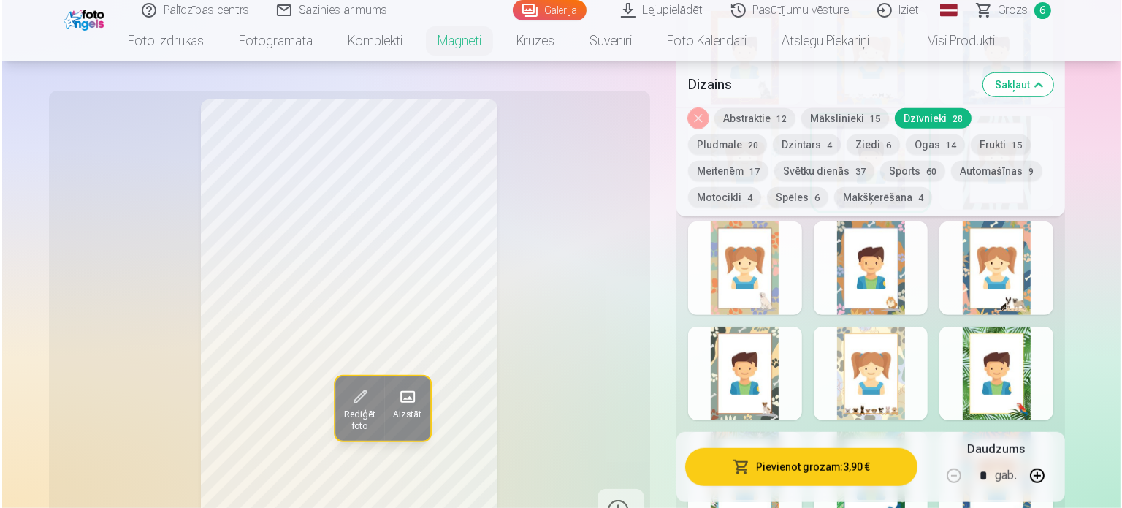
scroll to position [1169, 0]
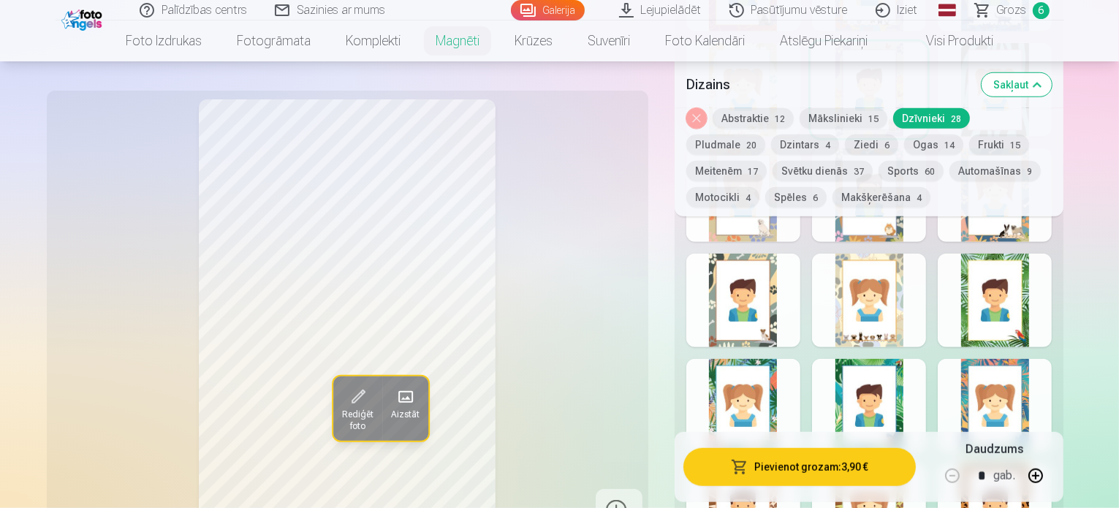
click at [884, 298] on div at bounding box center [869, 301] width 114 height 94
click at [835, 467] on button "Pievienot grozam : 3,90 €" at bounding box center [799, 467] width 233 height 38
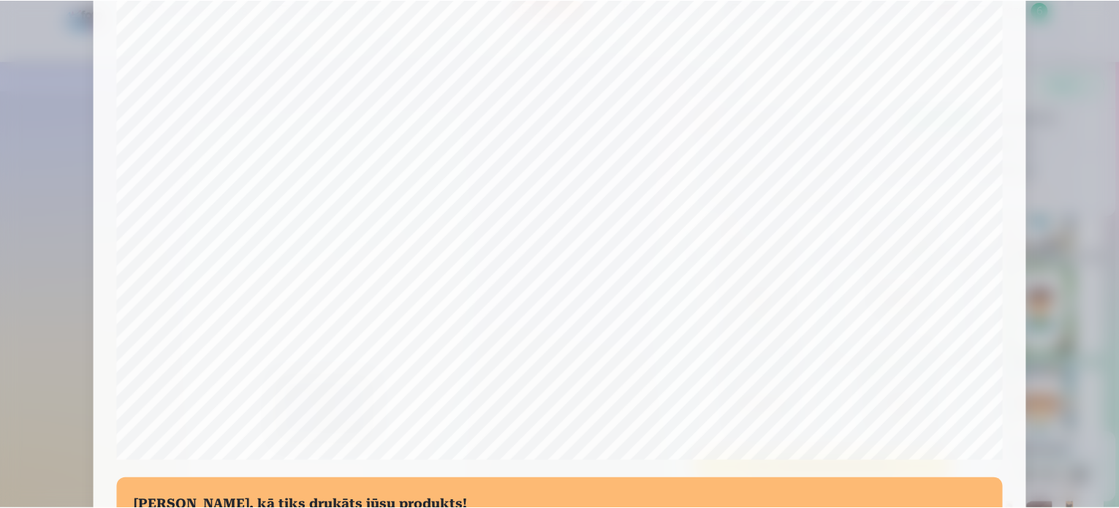
scroll to position [471, 0]
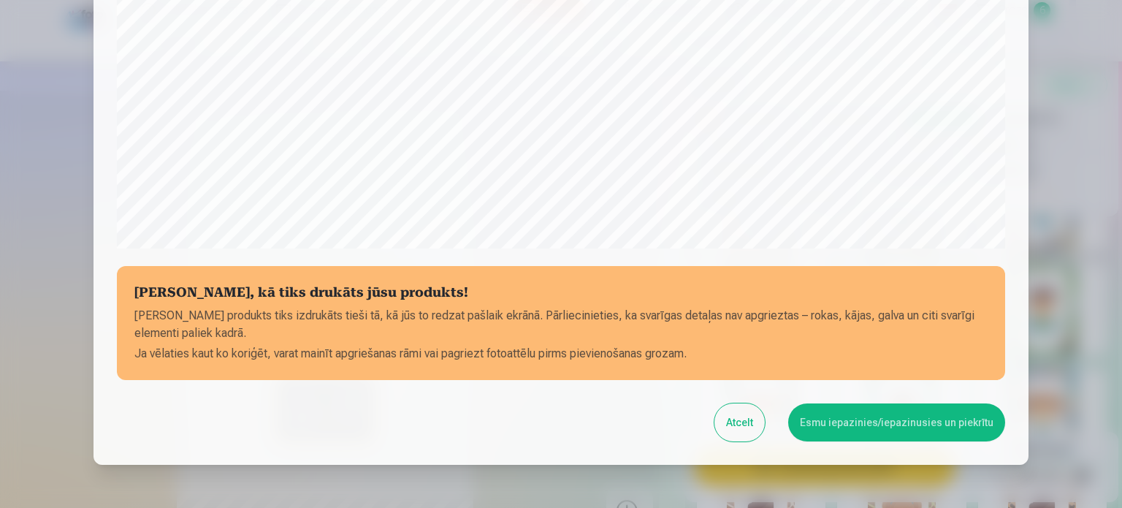
click at [876, 411] on button "Esmu iepazinies/iepazinusies un piekrītu" at bounding box center [896, 422] width 217 height 38
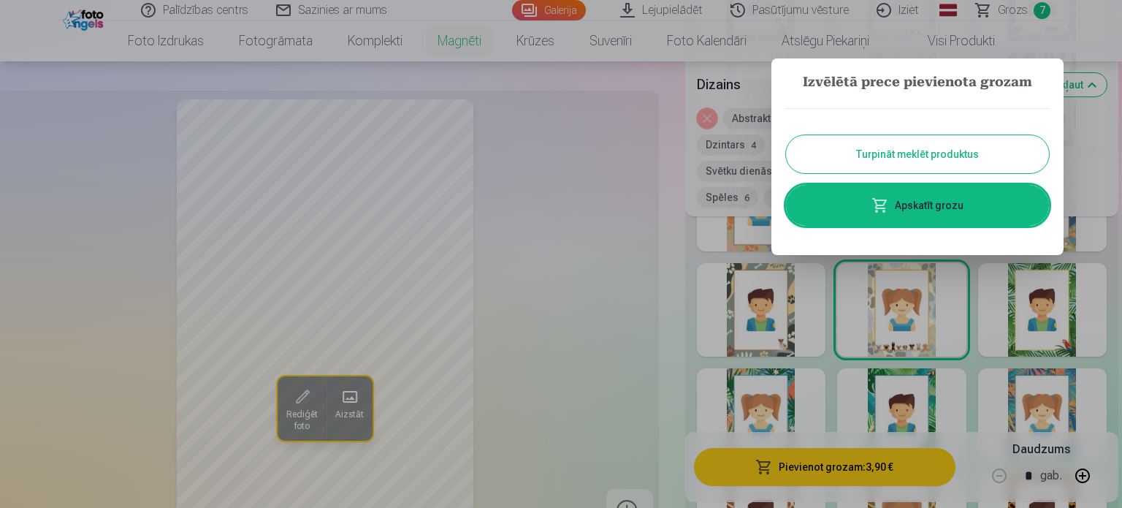
click at [907, 156] on button "Turpināt meklēt produktus" at bounding box center [917, 154] width 263 height 38
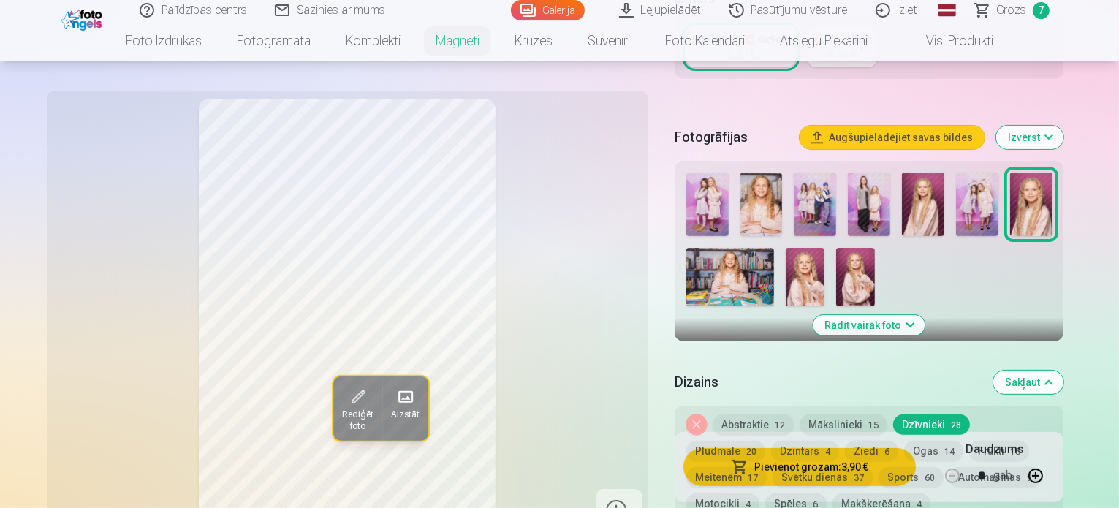
scroll to position [365, 0]
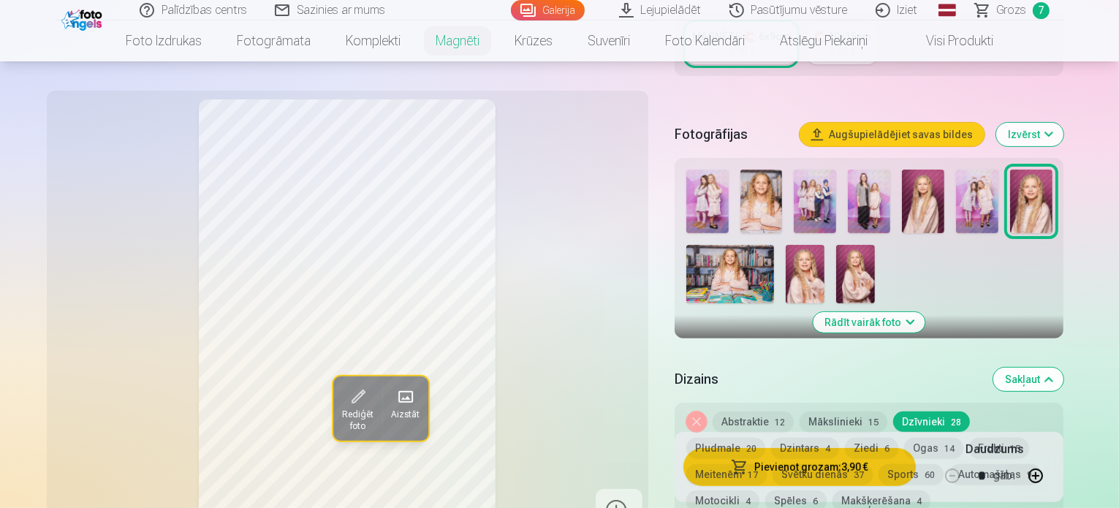
click at [783, 183] on img at bounding box center [761, 202] width 42 height 64
click at [944, 198] on img at bounding box center [923, 202] width 42 height 64
click at [1052, 191] on img at bounding box center [1031, 202] width 42 height 64
click at [730, 259] on img at bounding box center [730, 274] width 88 height 58
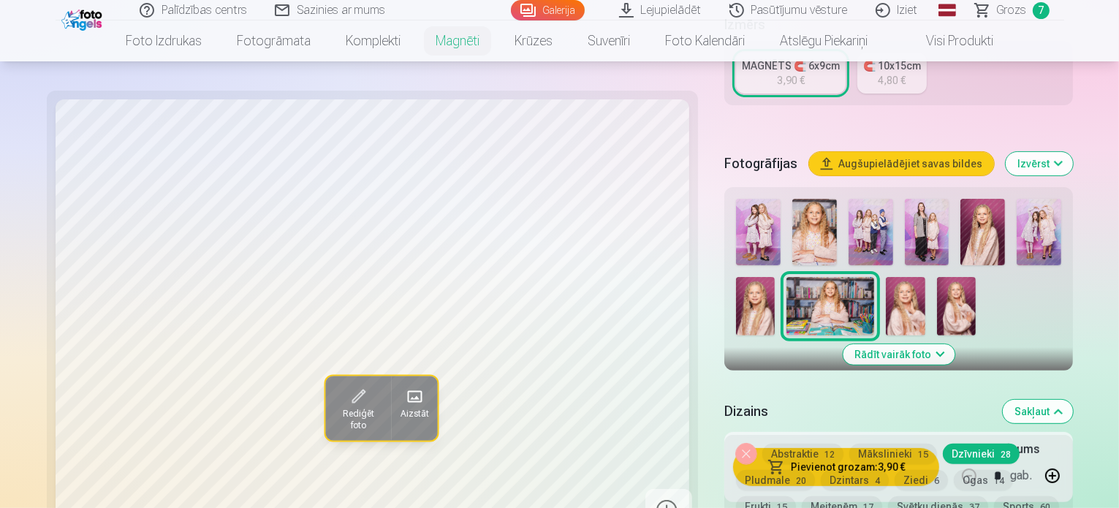
click at [886, 277] on img at bounding box center [905, 306] width 39 height 58
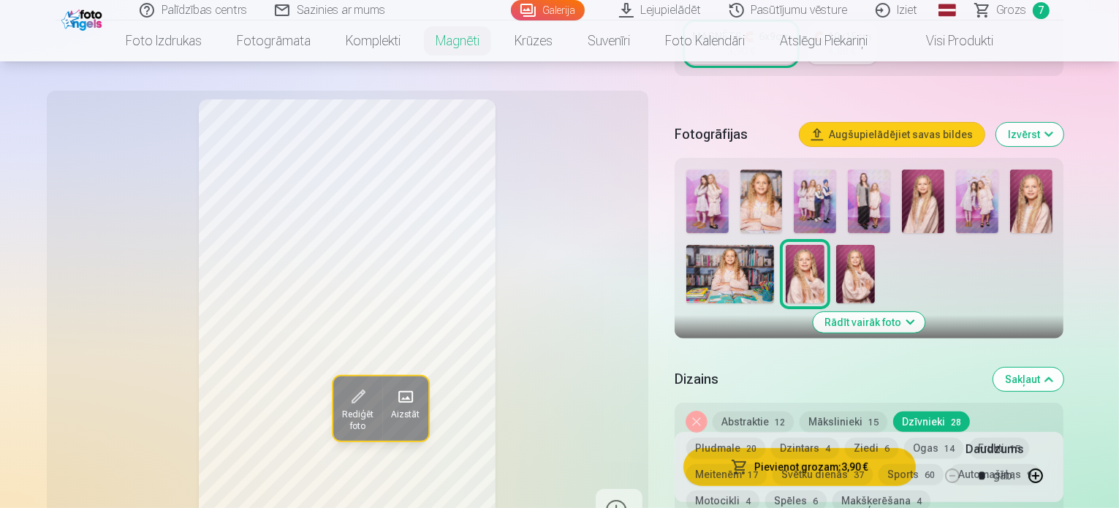
click at [873, 276] on img at bounding box center [855, 274] width 39 height 58
click at [1052, 199] on img at bounding box center [1031, 202] width 42 height 64
click at [773, 180] on img at bounding box center [761, 202] width 42 height 64
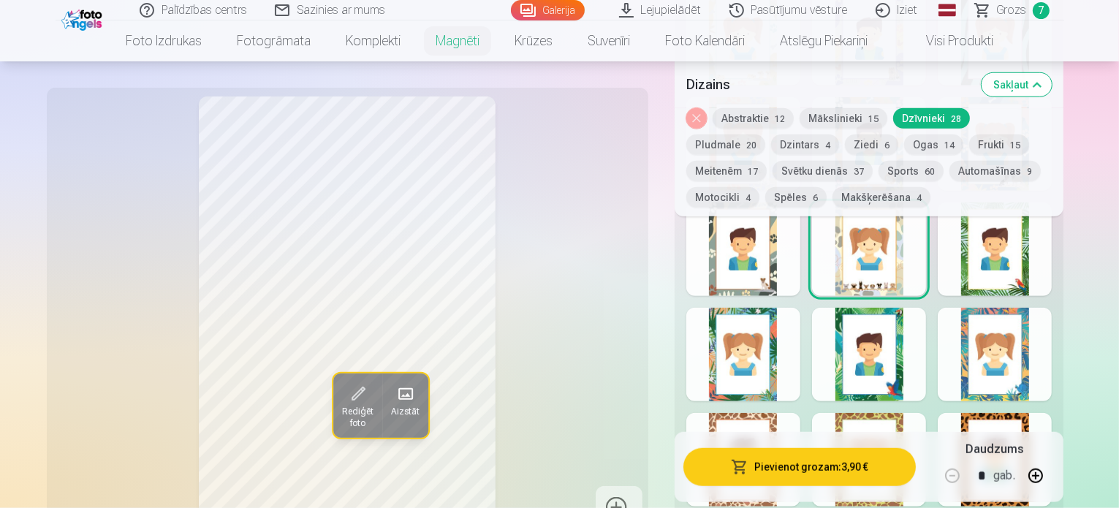
scroll to position [1242, 0]
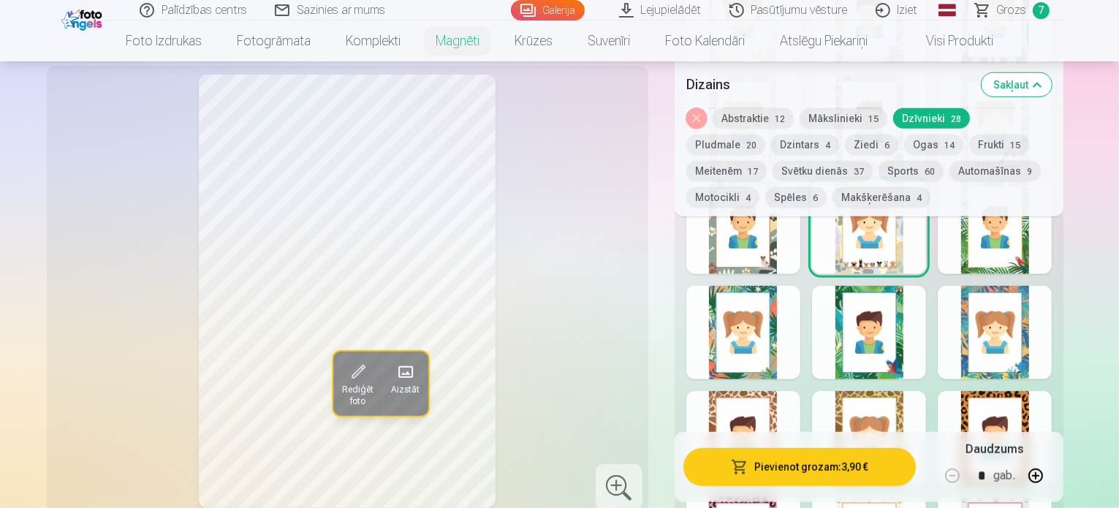
click at [905, 331] on div at bounding box center [869, 333] width 114 height 94
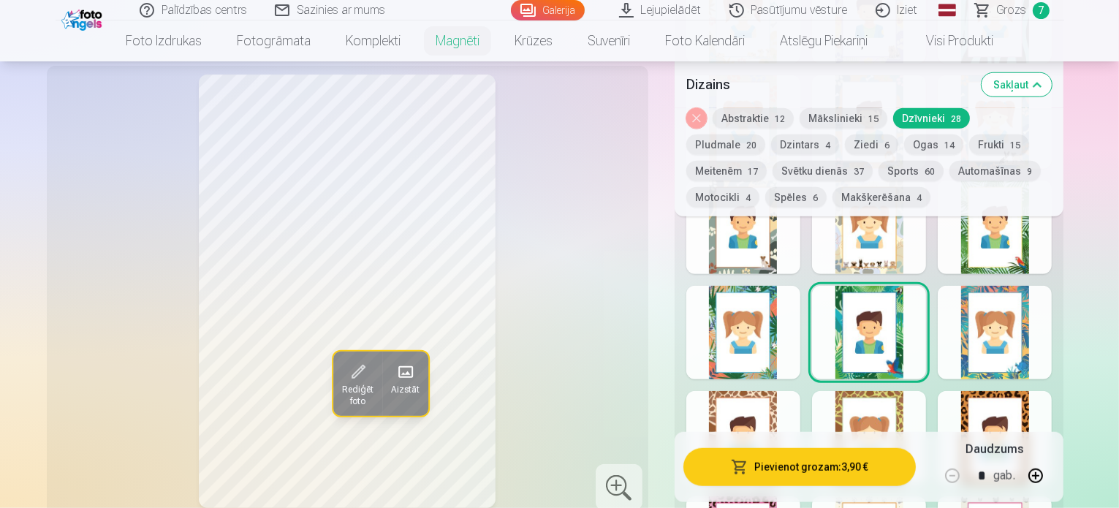
scroll to position [1315, 0]
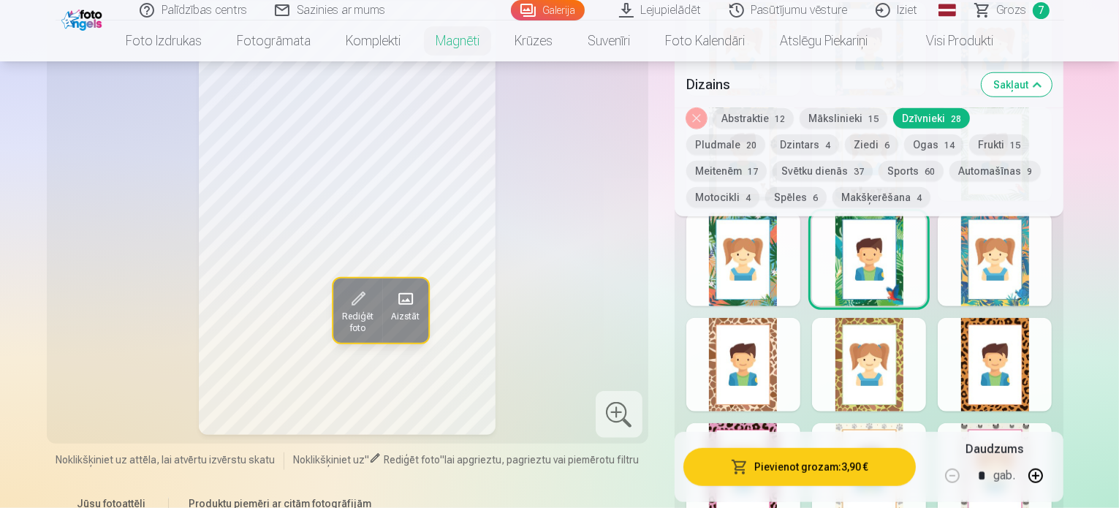
click at [1043, 269] on div at bounding box center [994, 260] width 114 height 94
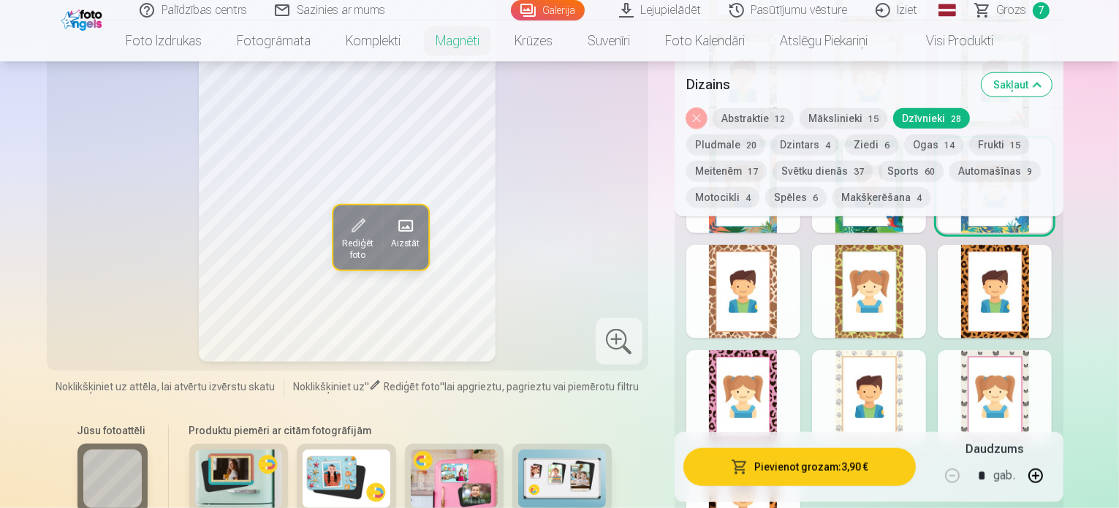
scroll to position [1461, 0]
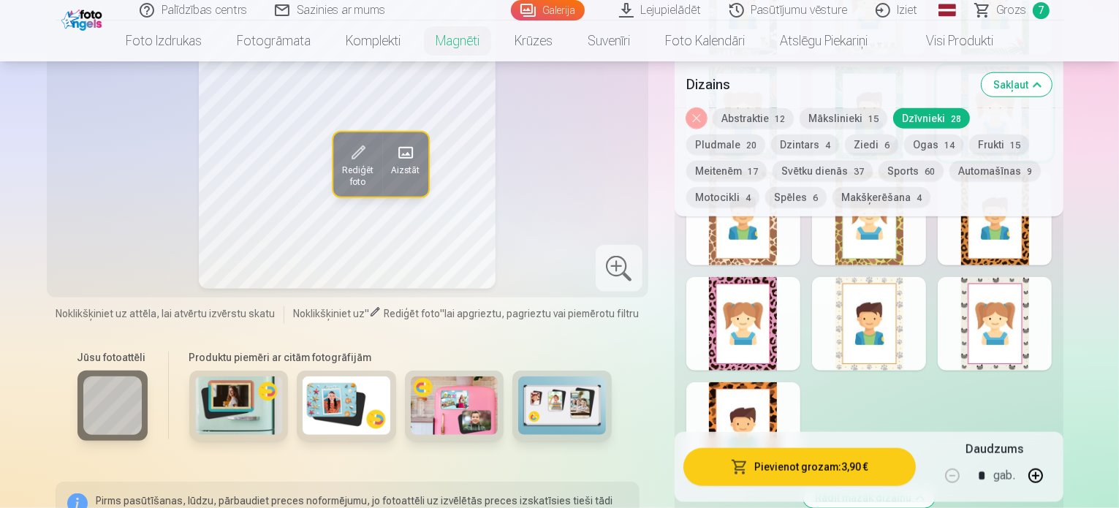
click at [789, 324] on div at bounding box center [743, 324] width 114 height 94
click at [896, 332] on div at bounding box center [869, 324] width 114 height 94
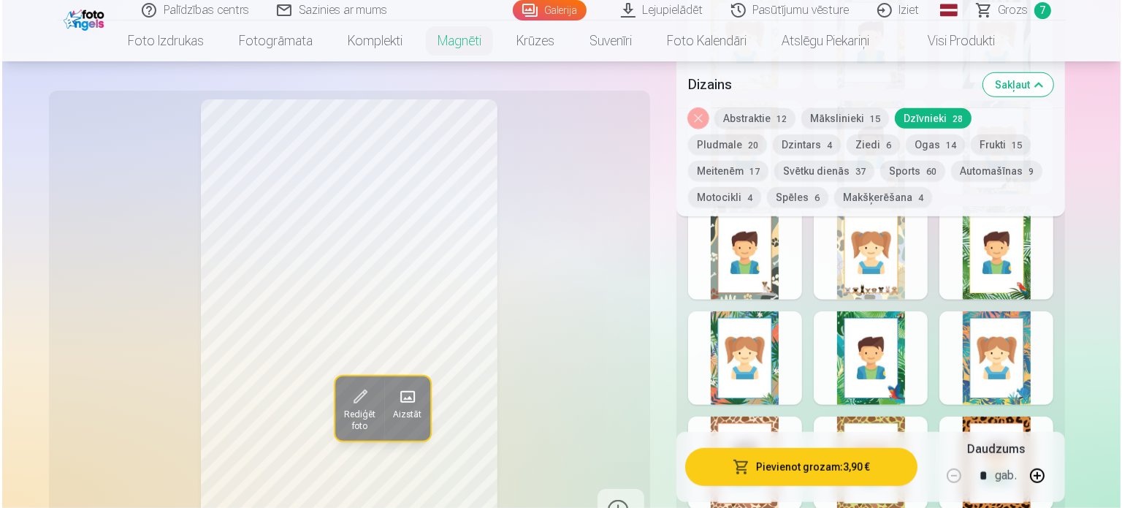
scroll to position [1242, 0]
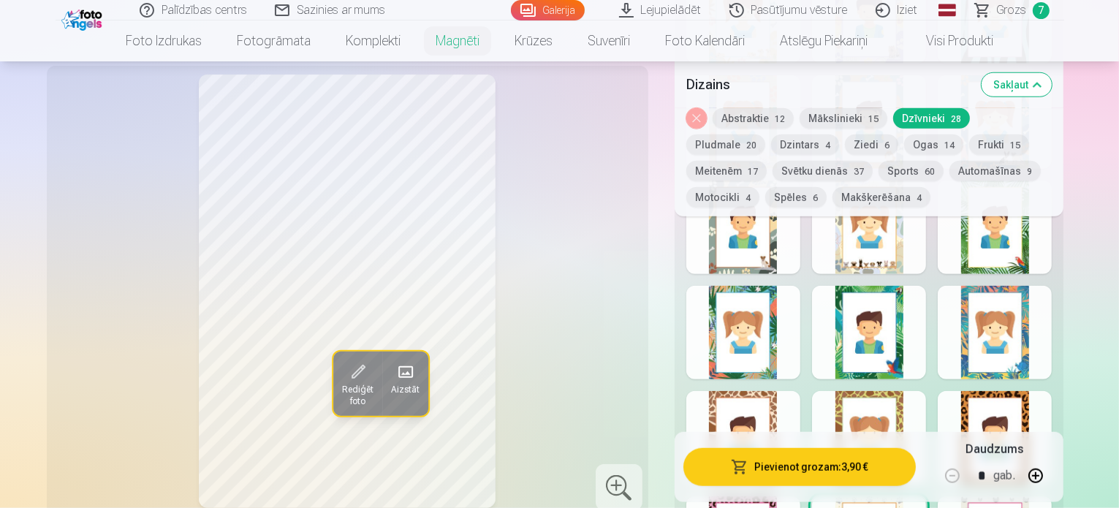
click at [346, 384] on span at bounding box center [357, 371] width 23 height 23
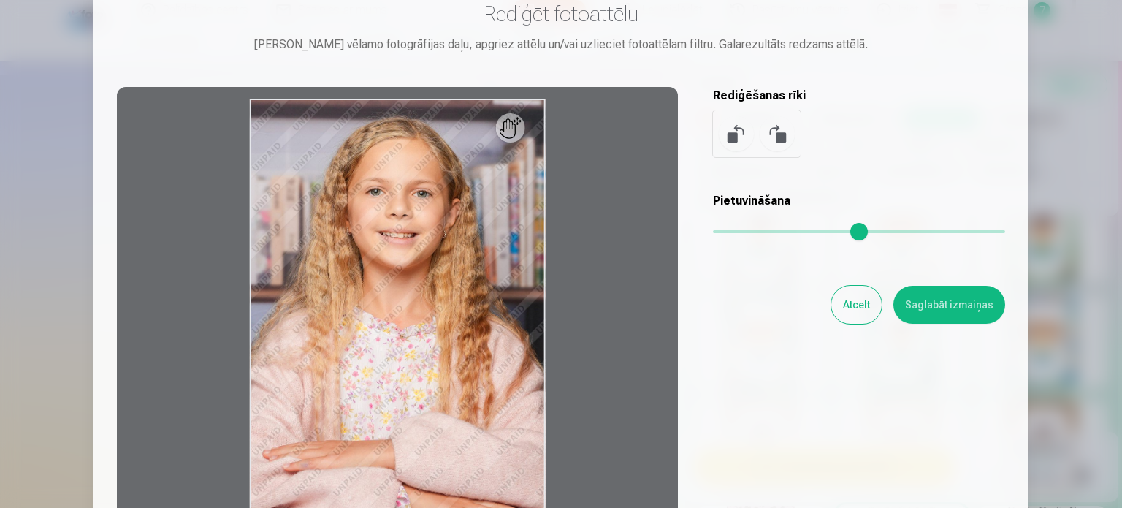
scroll to position [73, 0]
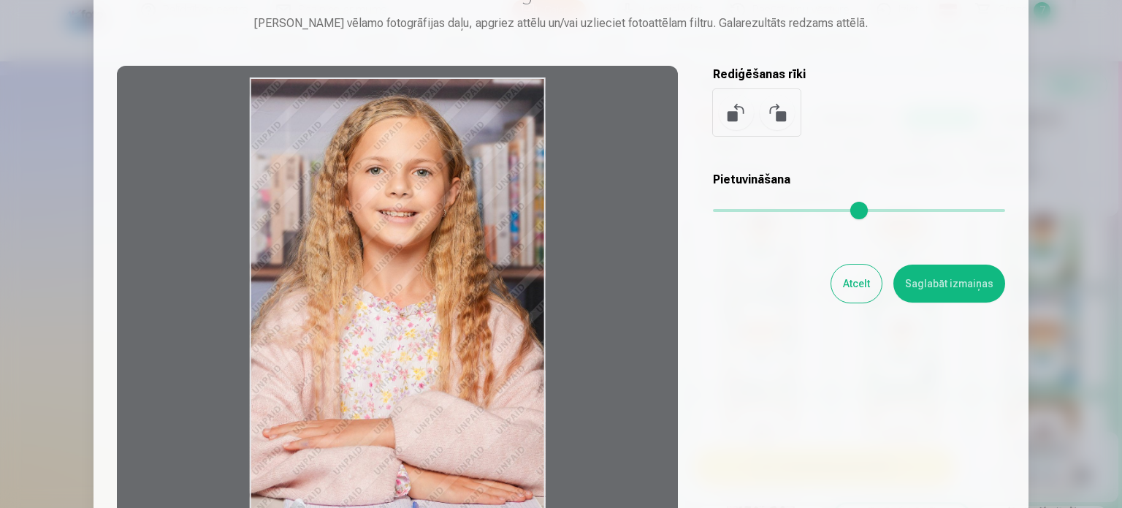
drag, startPoint x: 406, startPoint y: 292, endPoint x: 403, endPoint y: 308, distance: 16.3
click at [403, 308] on div at bounding box center [397, 295] width 561 height 459
drag, startPoint x: 352, startPoint y: 317, endPoint x: 403, endPoint y: 326, distance: 51.2
click at [403, 326] on div at bounding box center [397, 295] width 561 height 459
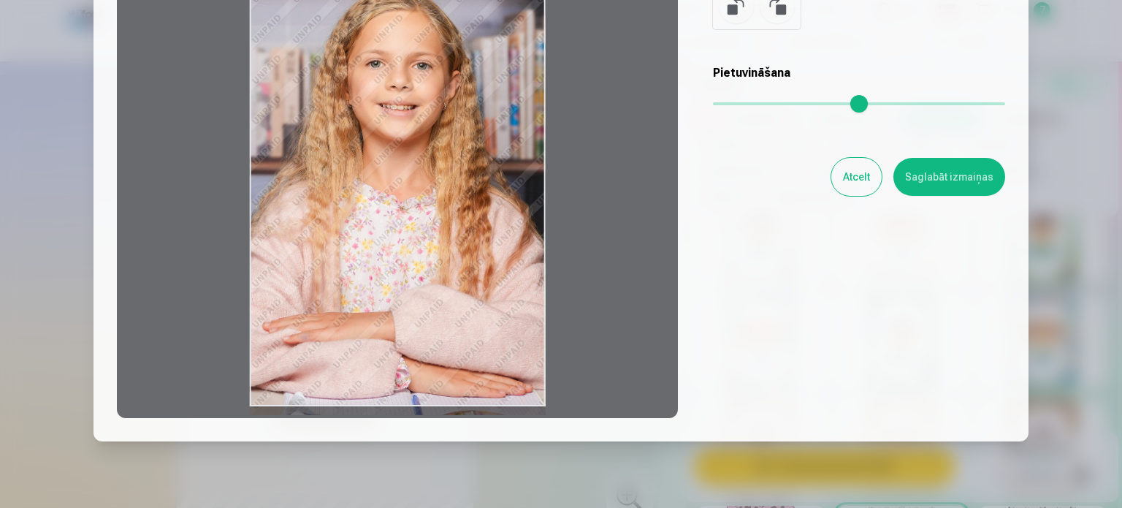
scroll to position [157, 0]
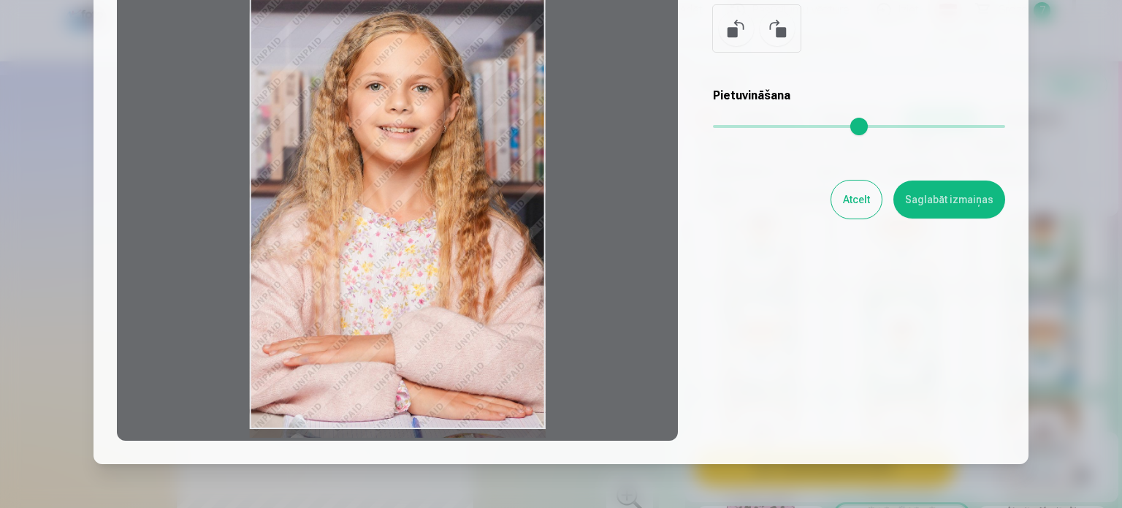
drag, startPoint x: 403, startPoint y: 311, endPoint x: 408, endPoint y: 359, distance: 47.7
click at [408, 359] on div at bounding box center [397, 211] width 561 height 459
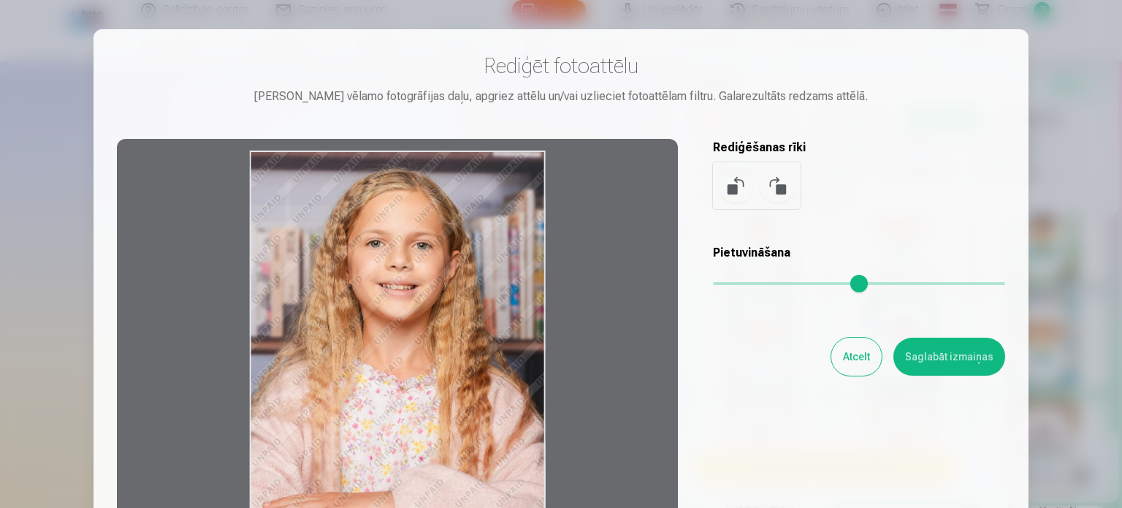
scroll to position [73, 0]
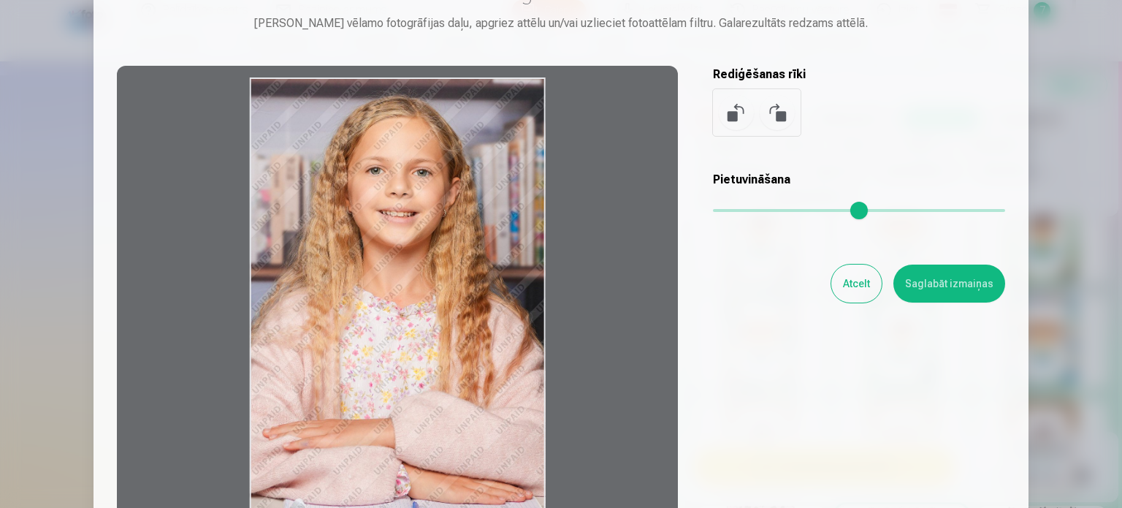
click at [967, 285] on button "Saglabāt izmaiņas" at bounding box center [950, 283] width 112 height 38
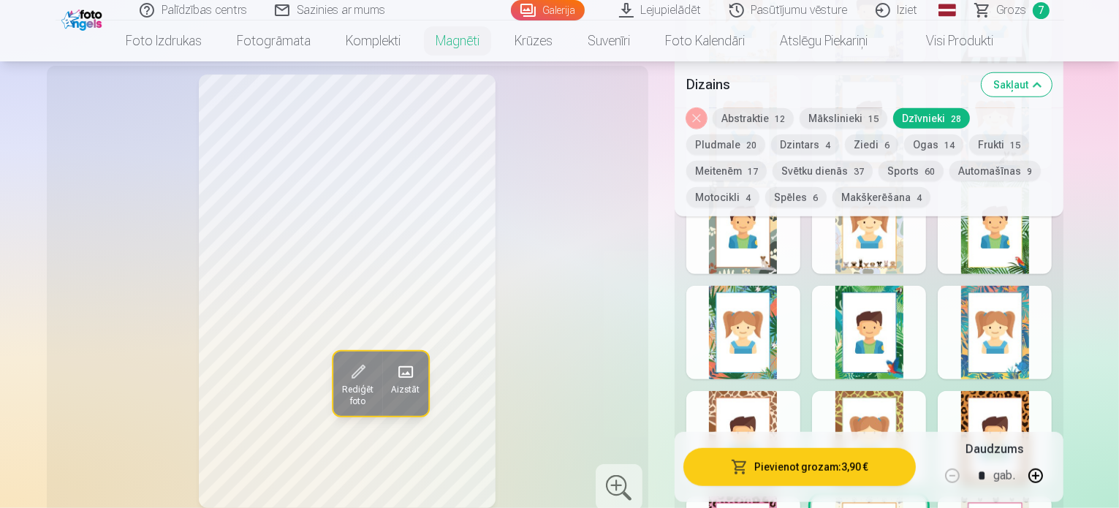
click at [842, 462] on button "Pievienot grozam : 3,90 €" at bounding box center [799, 467] width 233 height 38
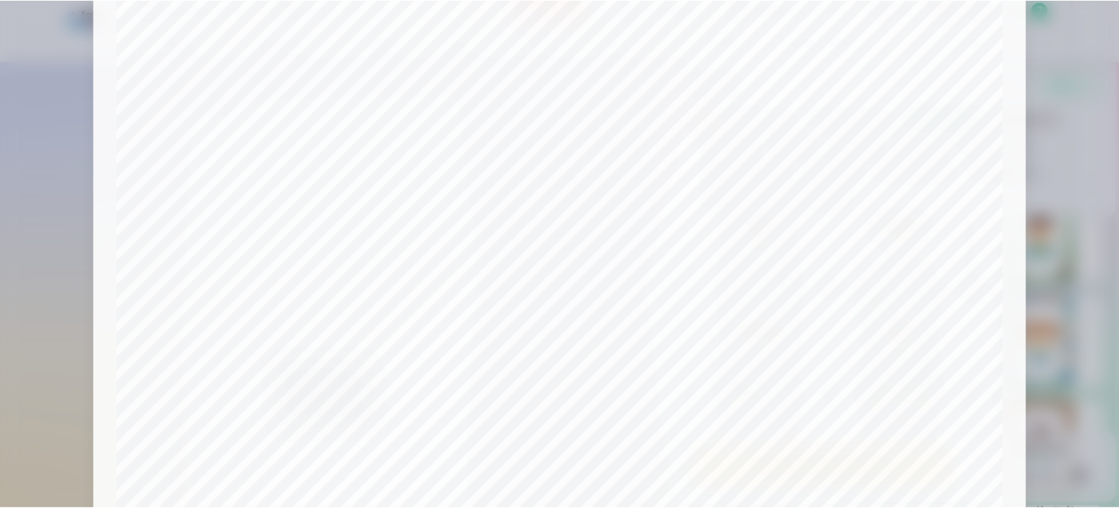
scroll to position [544, 0]
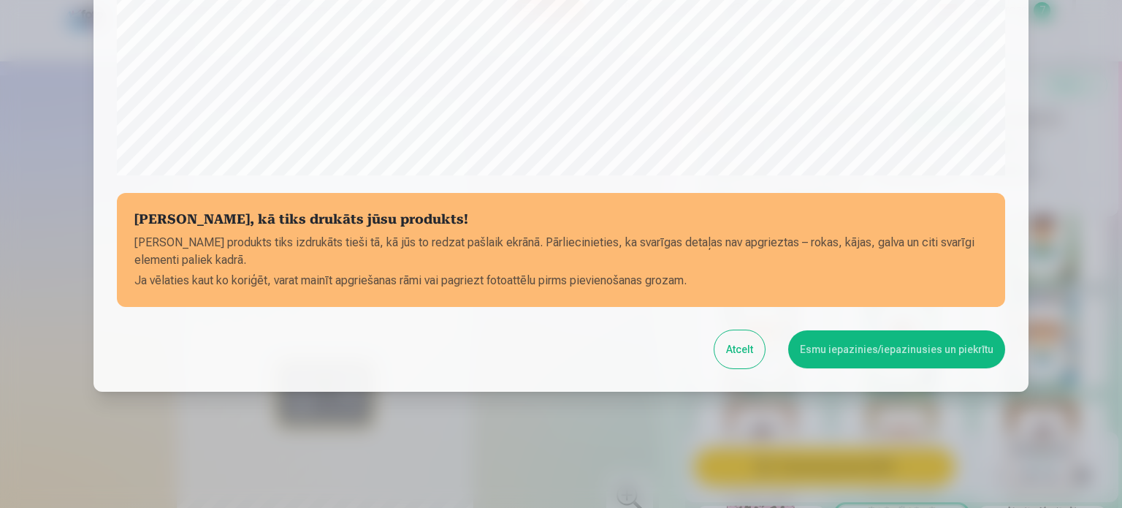
click at [909, 344] on button "Esmu iepazinies/iepazinusies un piekrītu" at bounding box center [896, 349] width 217 height 38
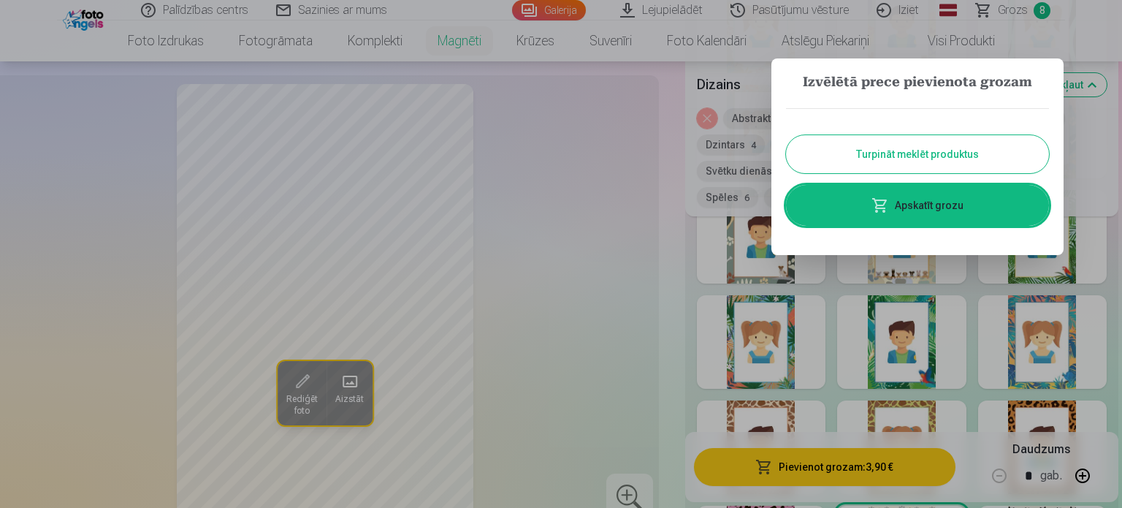
click at [932, 156] on button "Turpināt meklēt produktus" at bounding box center [917, 154] width 263 height 38
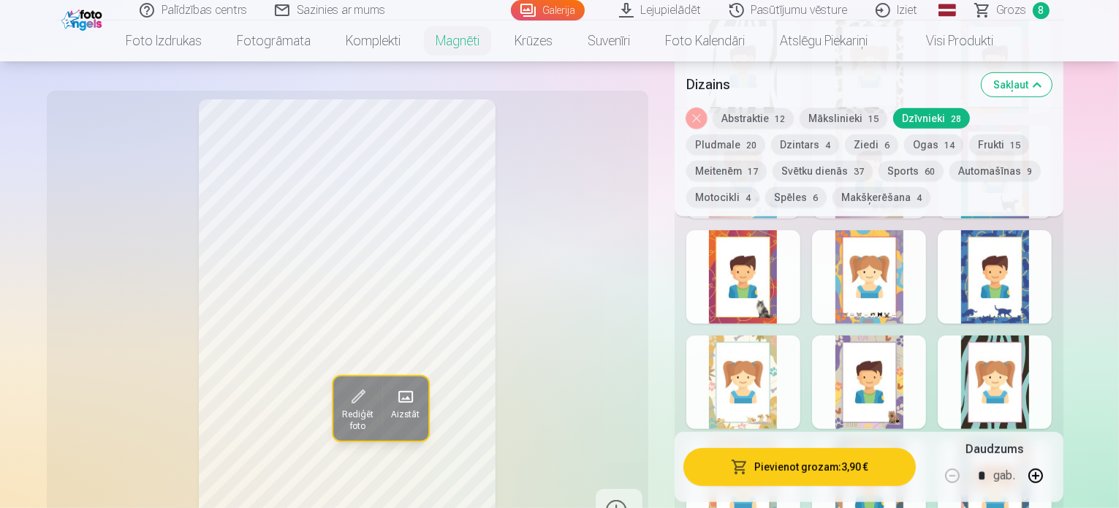
scroll to position [511, 0]
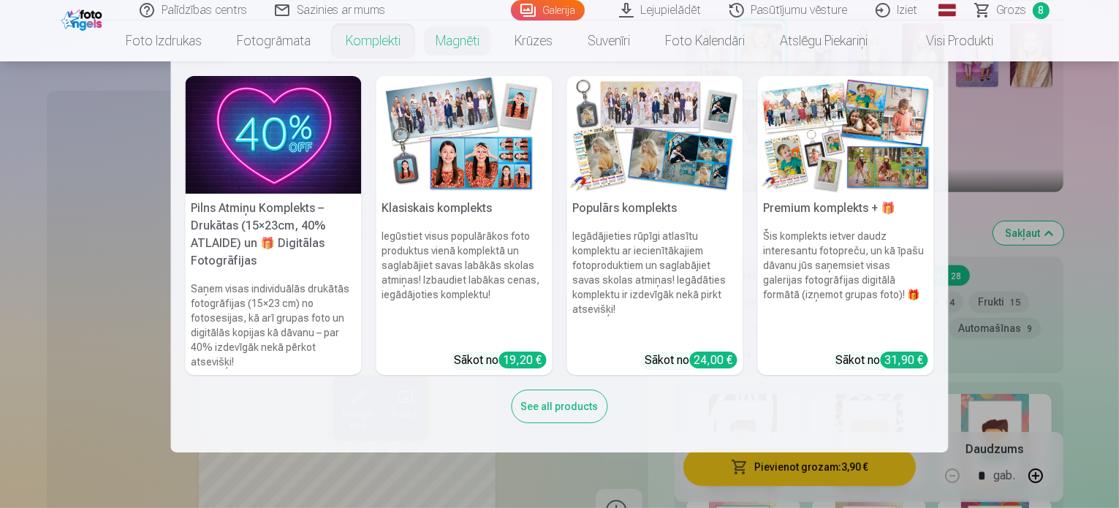
click at [348, 47] on link "Komplekti" at bounding box center [373, 40] width 90 height 41
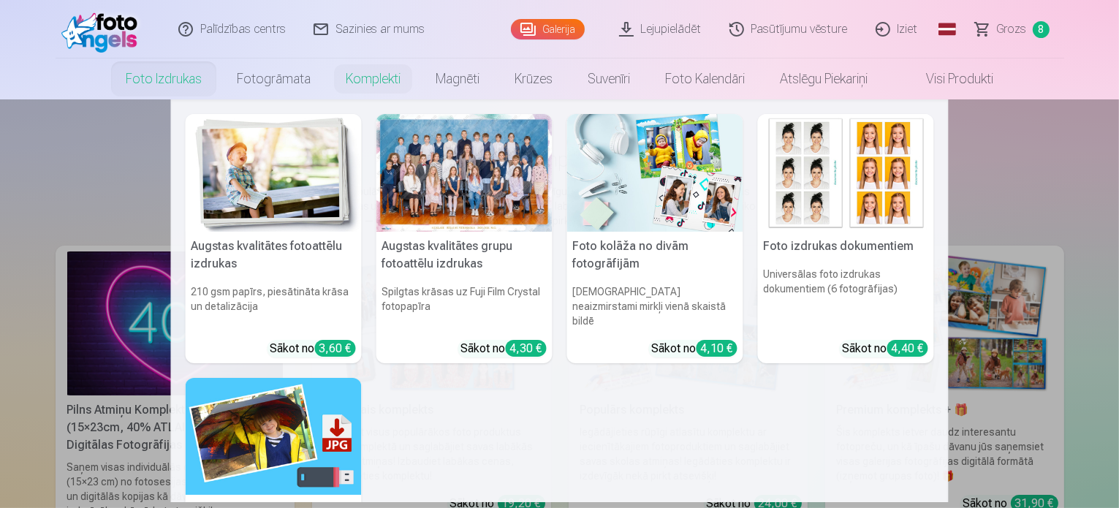
click at [140, 81] on link "Foto izdrukas" at bounding box center [163, 78] width 111 height 41
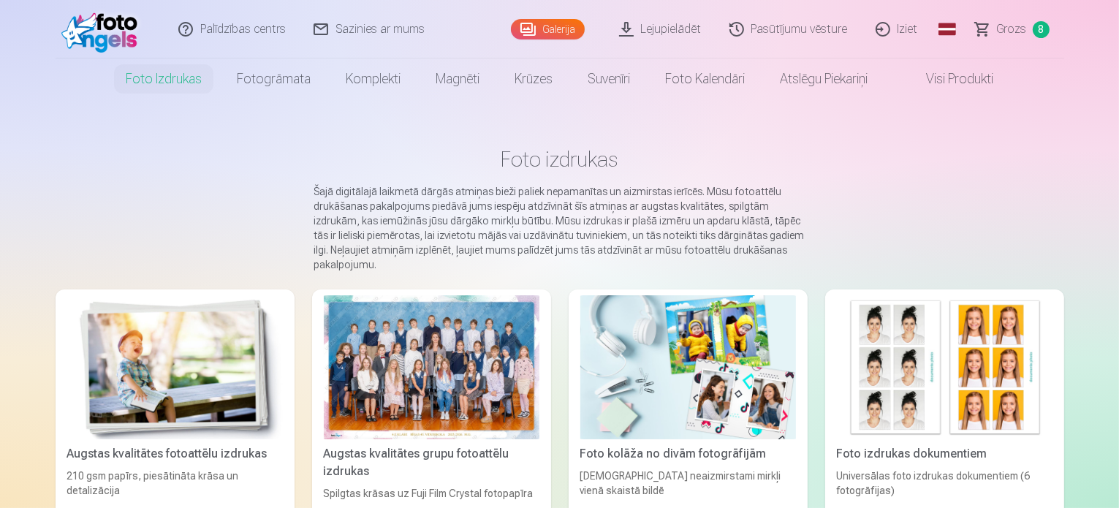
click at [98, 30] on img at bounding box center [103, 29] width 84 height 47
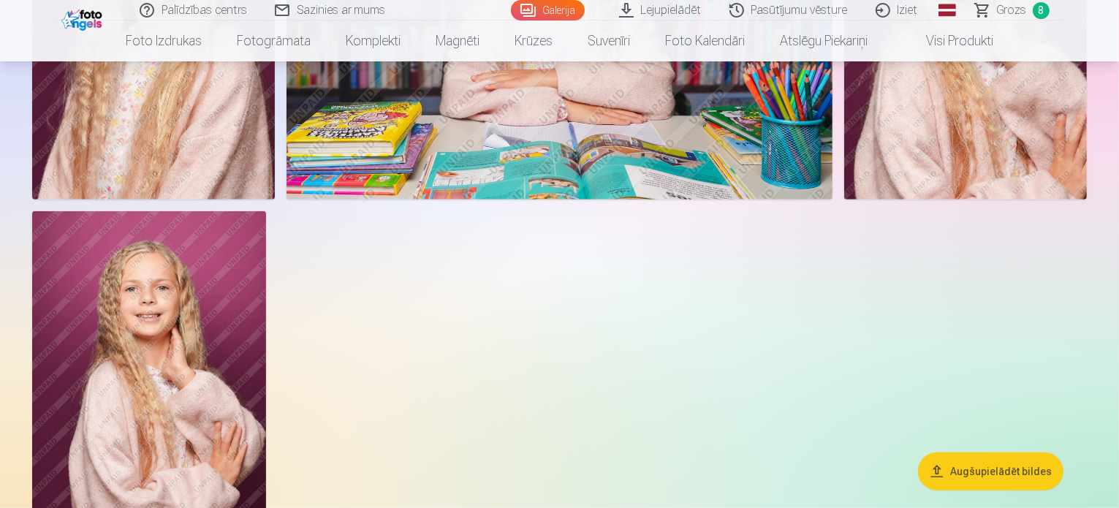
scroll to position [1096, 0]
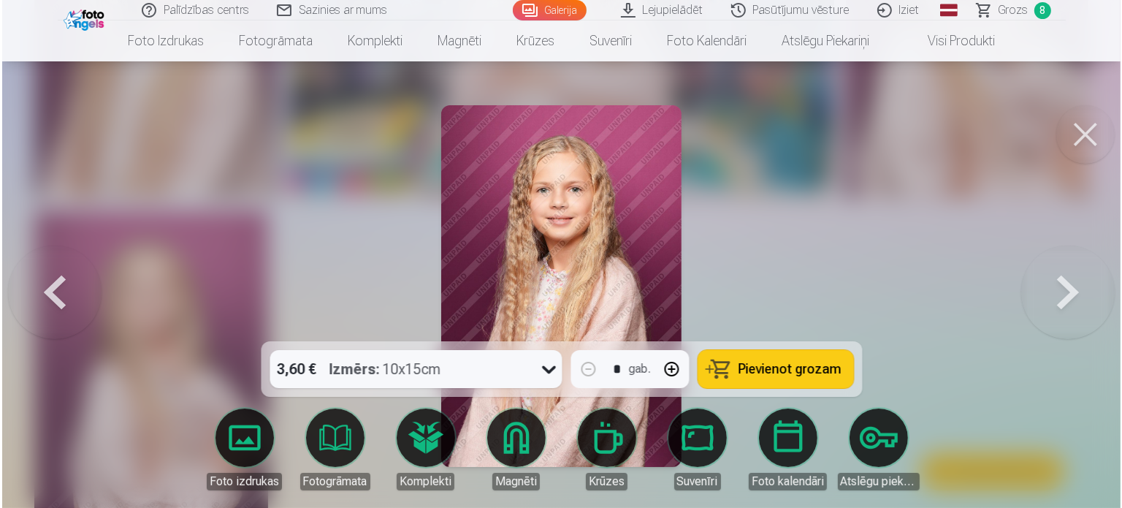
scroll to position [1097, 0]
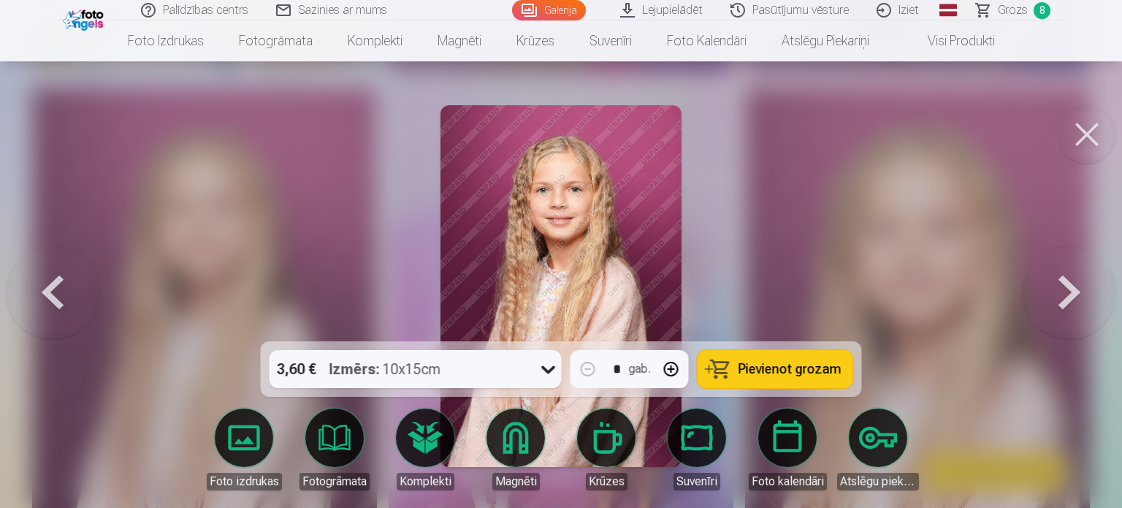
click at [770, 370] on span "Pievienot grozam" at bounding box center [790, 368] width 103 height 13
click at [1087, 134] on button at bounding box center [1087, 134] width 58 height 58
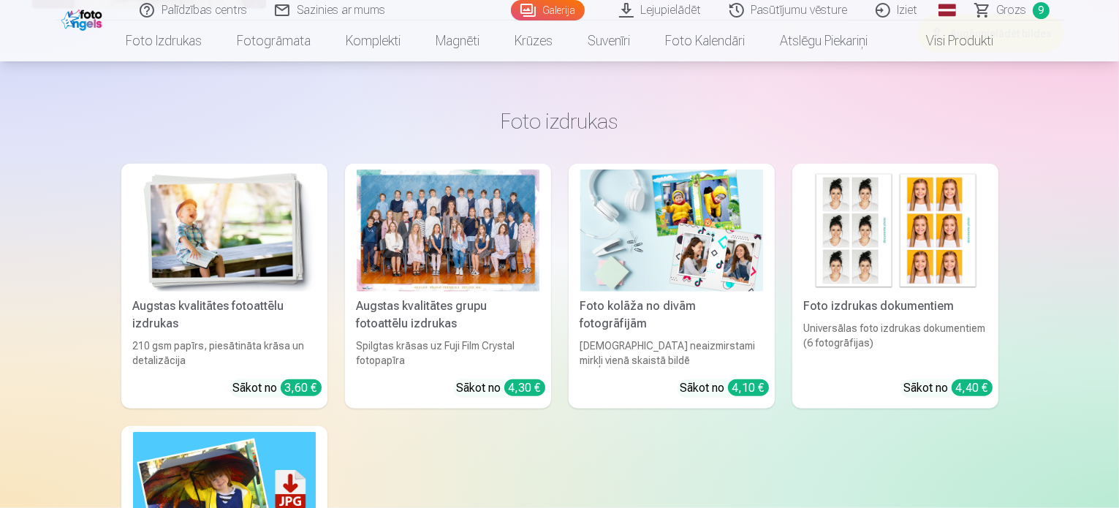
scroll to position [1680, 0]
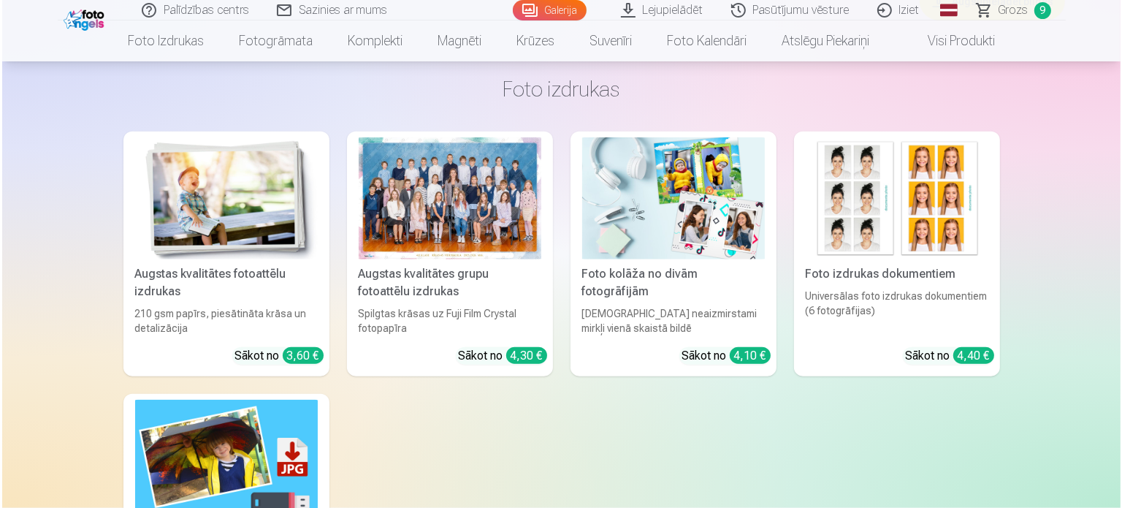
scroll to position [1683, 0]
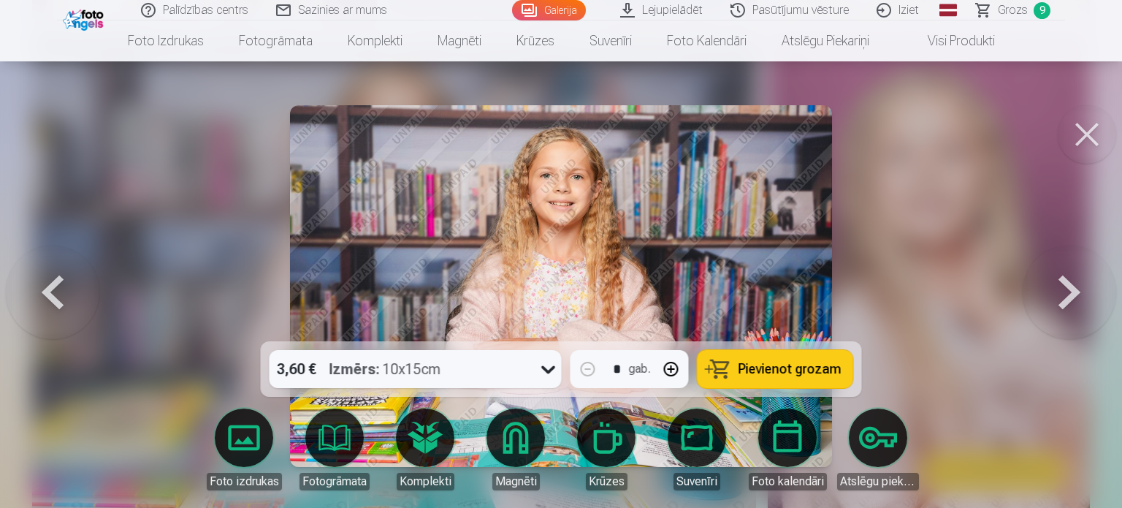
drag, startPoint x: 1076, startPoint y: 144, endPoint x: 1078, endPoint y: 155, distance: 11.2
click at [1076, 144] on button at bounding box center [1087, 134] width 58 height 58
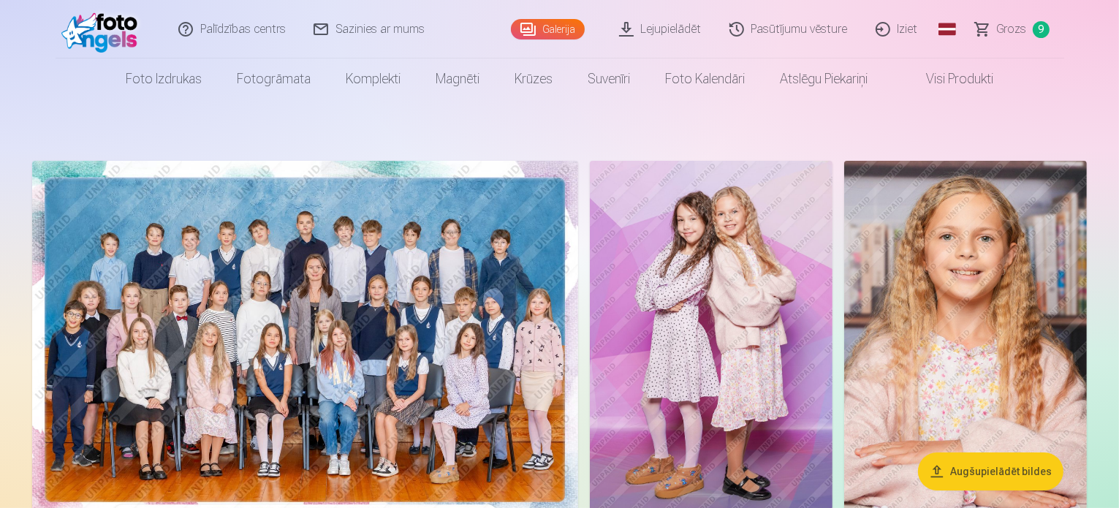
click at [1029, 37] on link "Grozs 9" at bounding box center [1013, 29] width 102 height 58
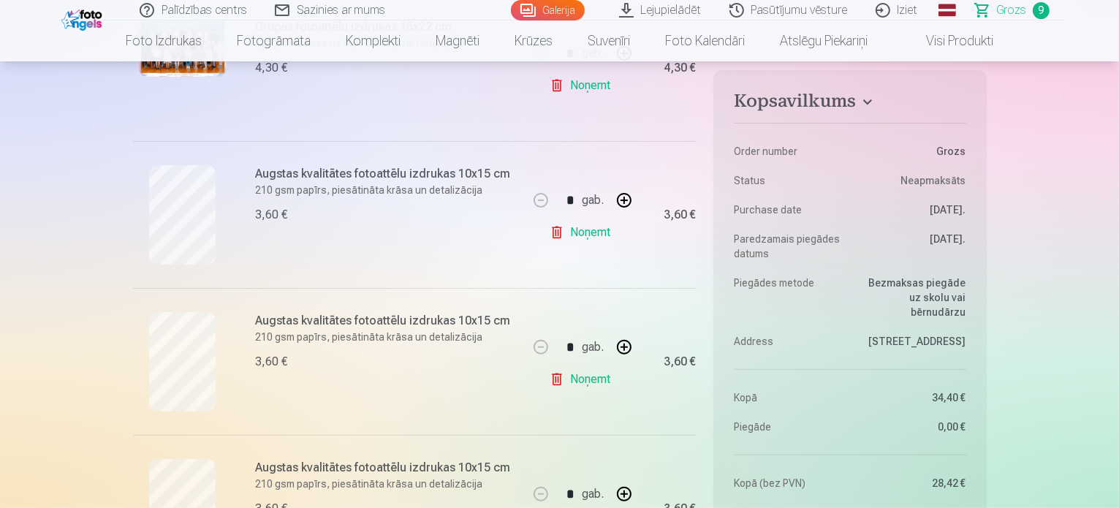
scroll to position [219, 0]
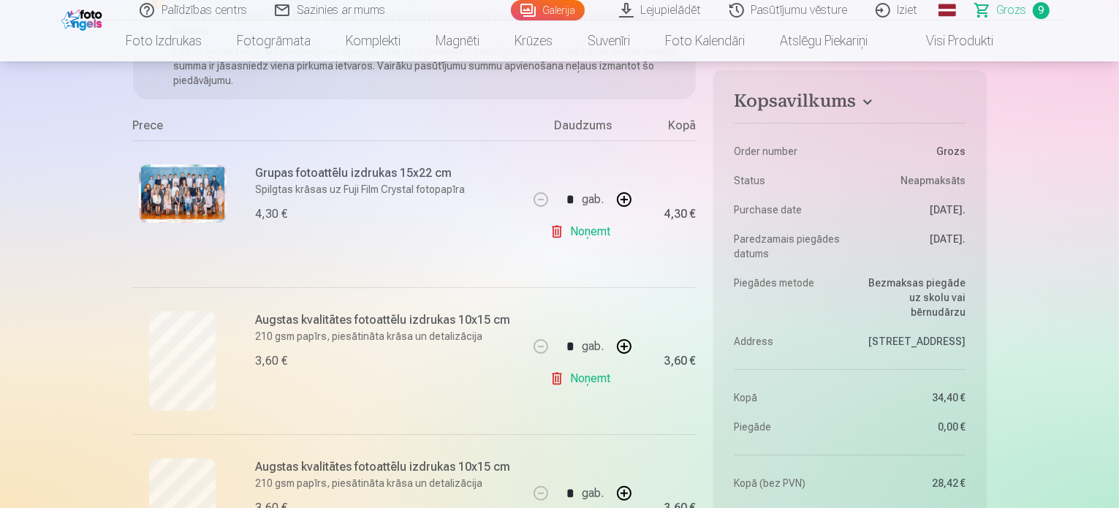
click at [86, 19] on img at bounding box center [83, 18] width 45 height 25
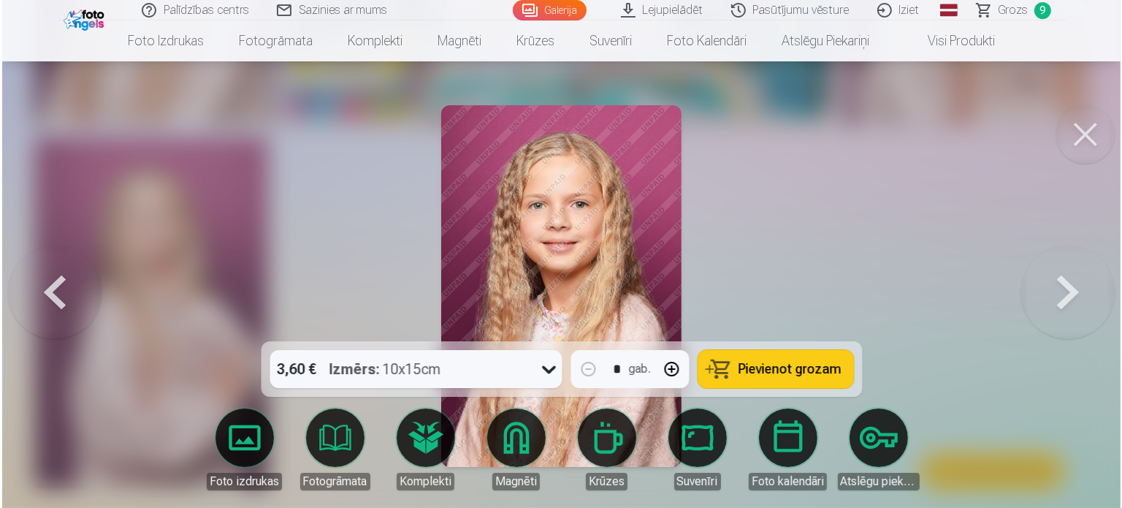
scroll to position [1170, 0]
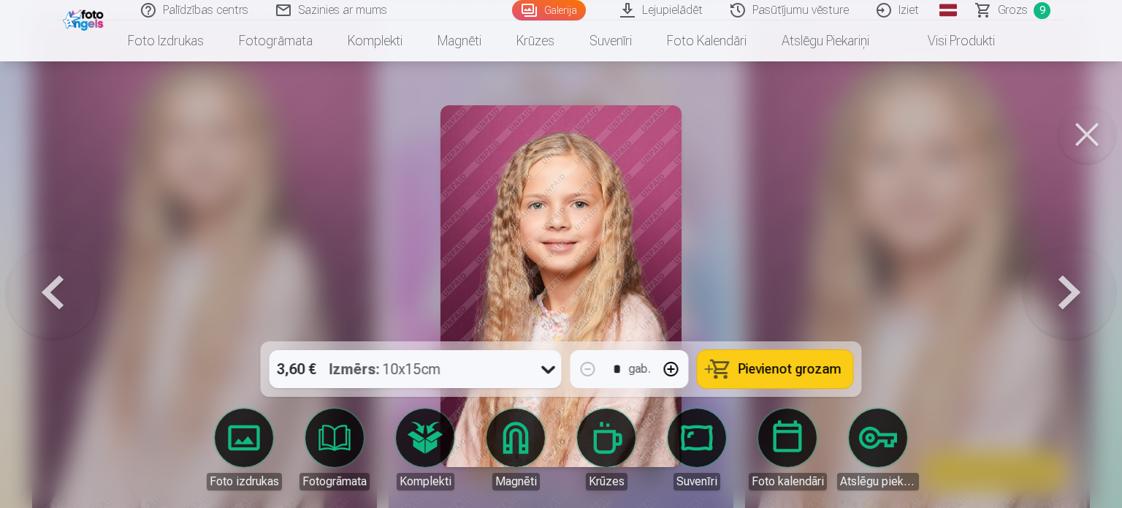
click at [766, 373] on span "Pievienot grozam" at bounding box center [790, 368] width 103 height 13
click at [1014, 17] on span "Grozs" at bounding box center [1012, 10] width 30 height 18
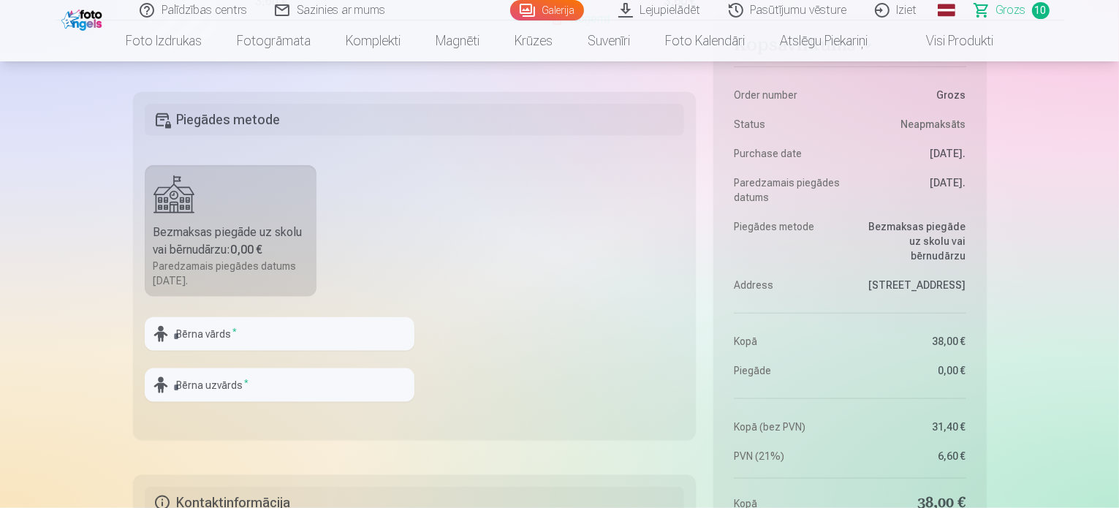
scroll to position [1827, 0]
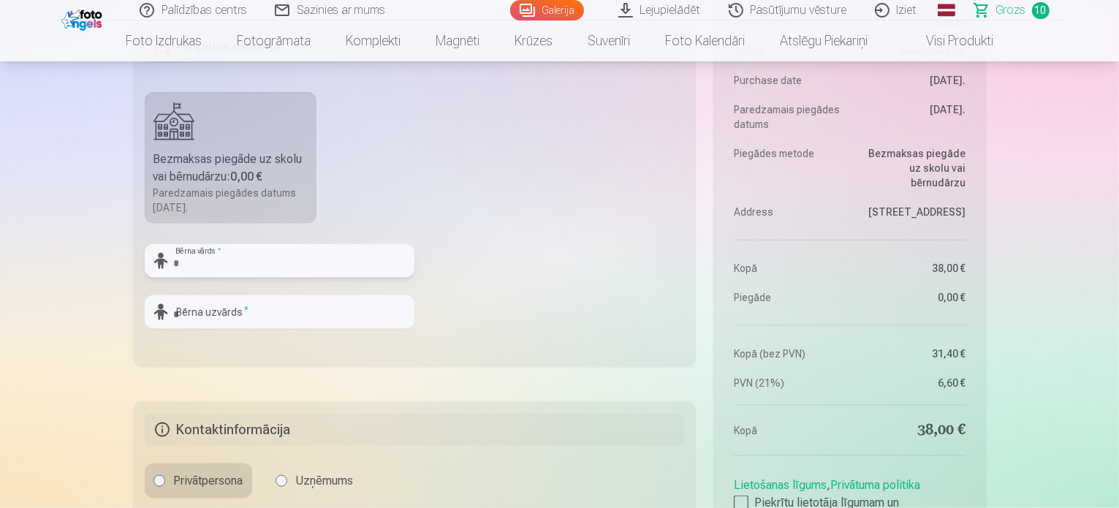
drag, startPoint x: 333, startPoint y: 256, endPoint x: 326, endPoint y: 258, distance: 7.5
click at [333, 256] on input "text" at bounding box center [280, 261] width 270 height 34
type input "*****"
click at [298, 324] on input "text" at bounding box center [280, 312] width 270 height 34
type input "*********"
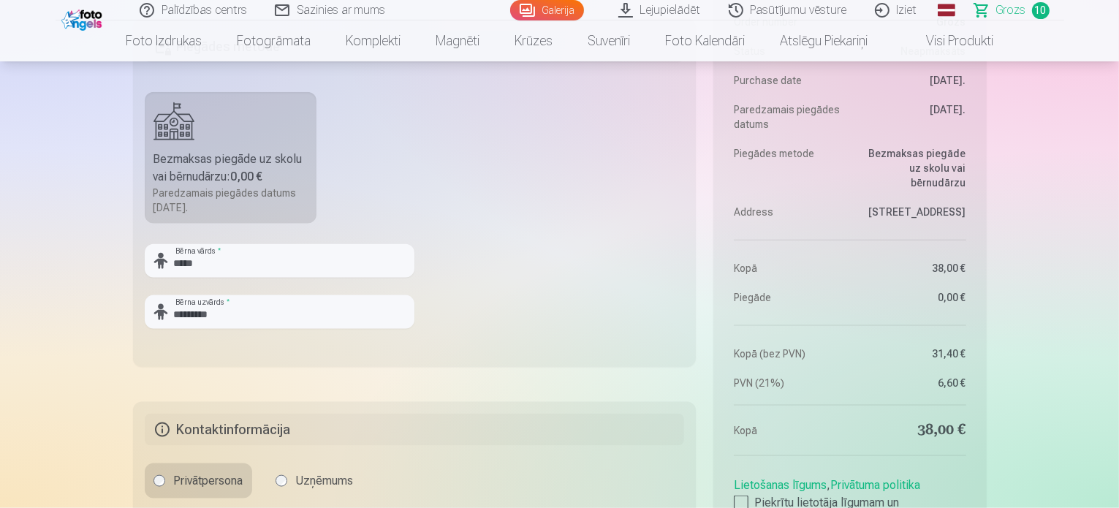
click at [528, 305] on fieldset "Piegādes metode Bezmaksas piegāde uz skolu vai bērnudārzu : 0,00 € Paredzamais …" at bounding box center [414, 193] width 563 height 348
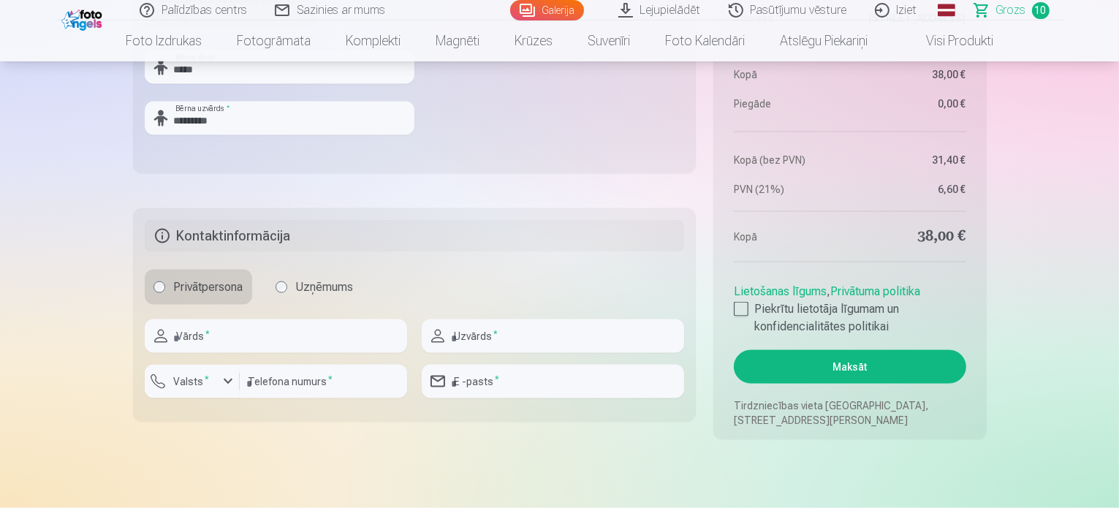
scroll to position [2046, 0]
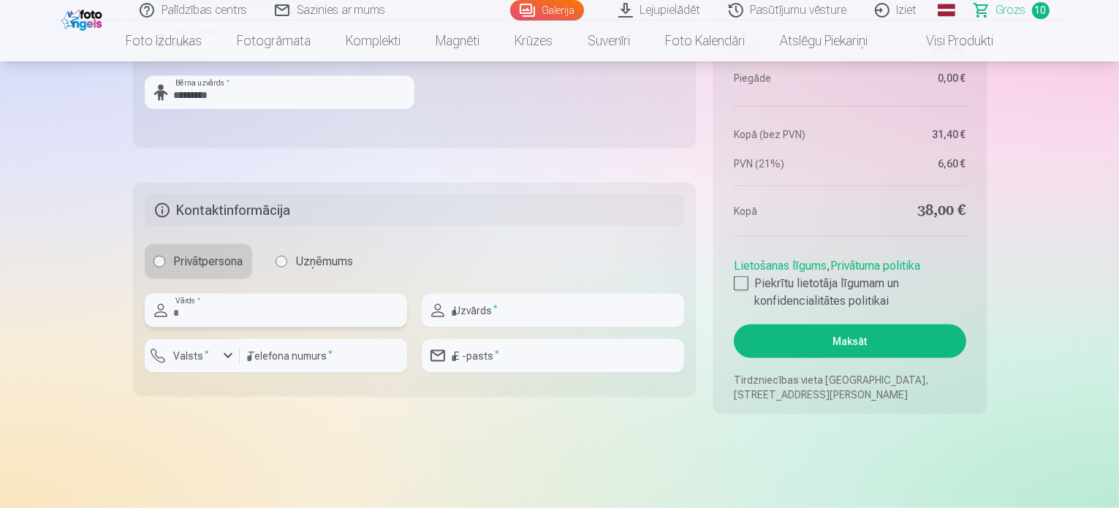
click at [346, 315] on input "text" at bounding box center [276, 311] width 262 height 34
type input "******"
type input "*********"
type input "********"
type input "**********"
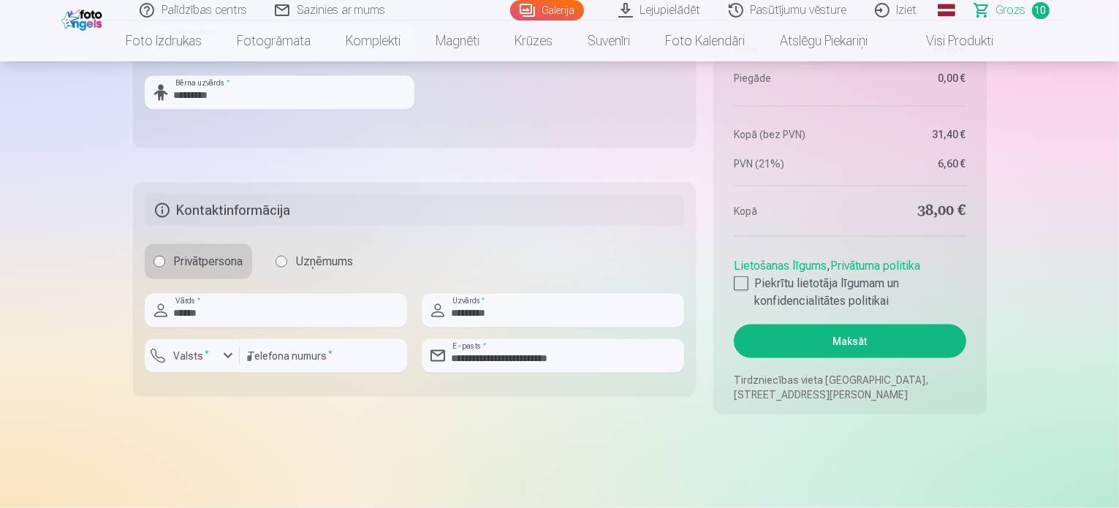
click at [449, 256] on div "Privātpersona Uzņēmums" at bounding box center [415, 261] width 540 height 35
click at [740, 281] on div at bounding box center [741, 283] width 15 height 15
drag, startPoint x: 830, startPoint y: 335, endPoint x: 842, endPoint y: 338, distance: 12.0
click at [830, 335] on button "Maksāt" at bounding box center [850, 341] width 232 height 34
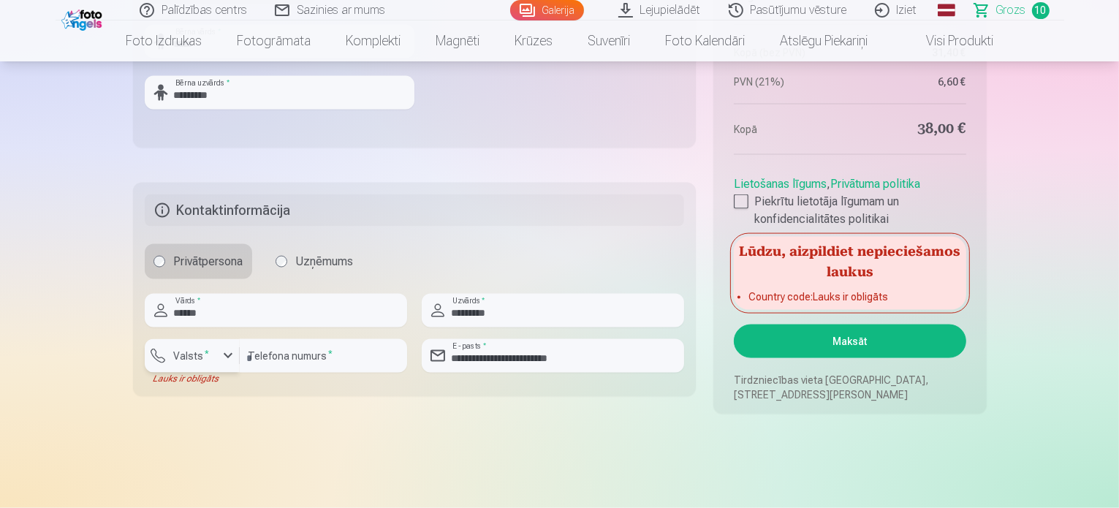
click at [187, 355] on label "Valsts *" at bounding box center [191, 356] width 47 height 15
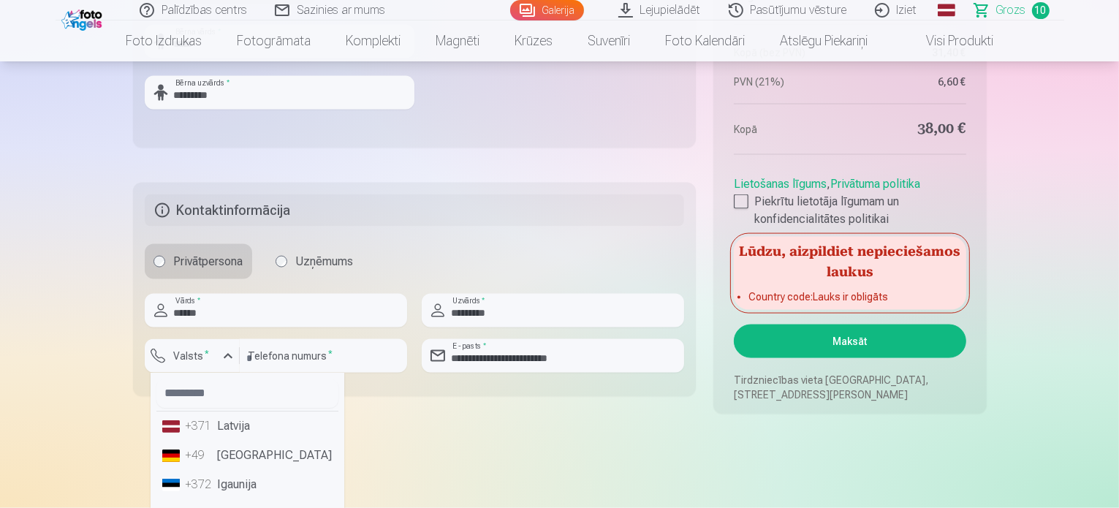
click at [231, 420] on li "+371 Latvija" at bounding box center [247, 425] width 182 height 29
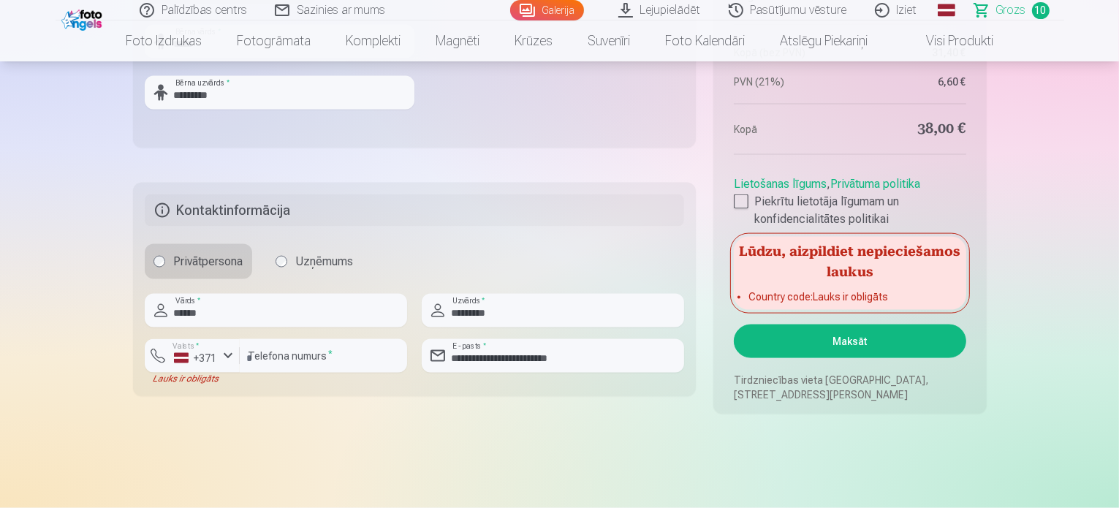
click at [820, 339] on button "Maksāt" at bounding box center [850, 341] width 232 height 34
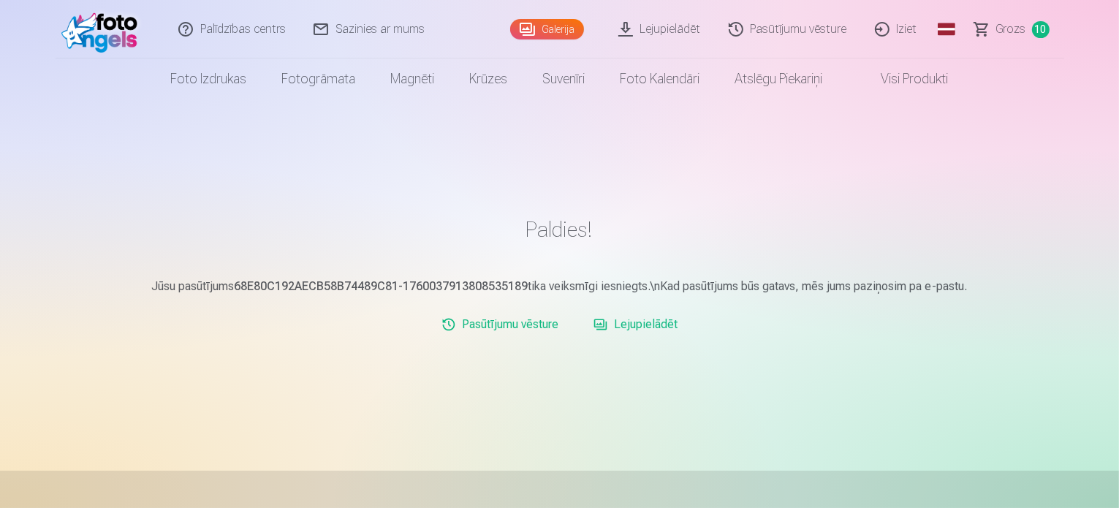
click at [664, 28] on link "Lejupielādēt" at bounding box center [660, 29] width 110 height 58
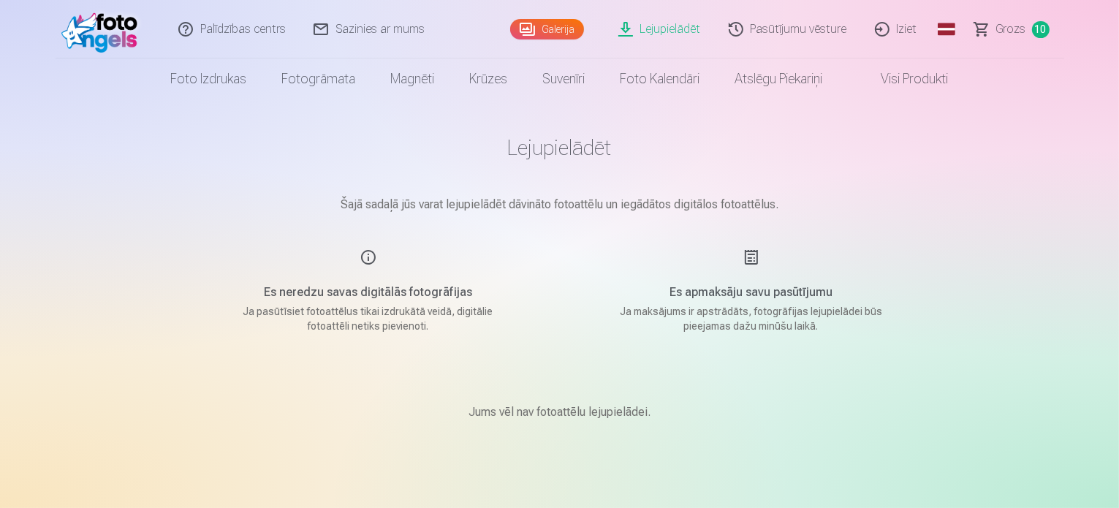
click at [559, 24] on link "Galerija" at bounding box center [547, 29] width 74 height 20
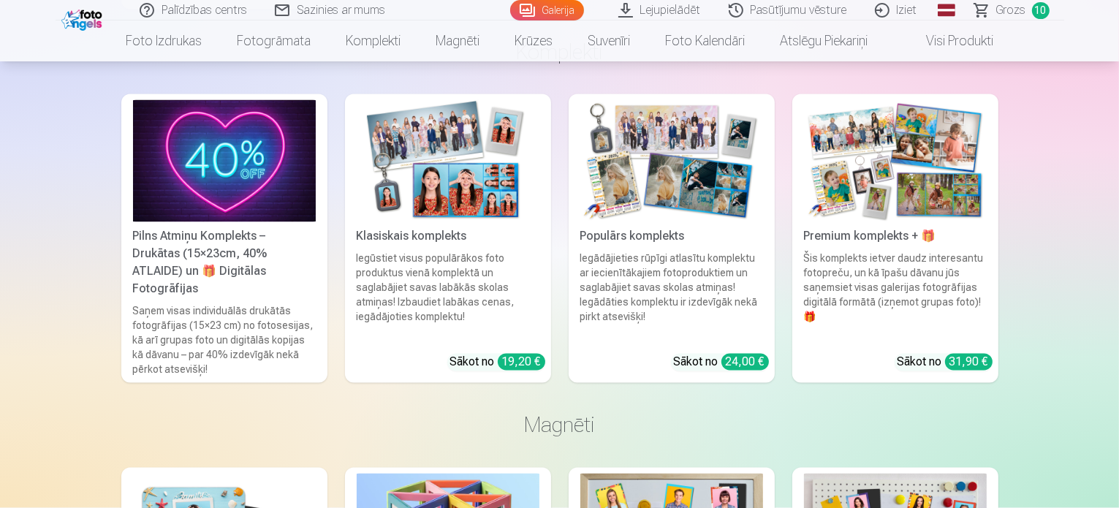
scroll to position [2630, 0]
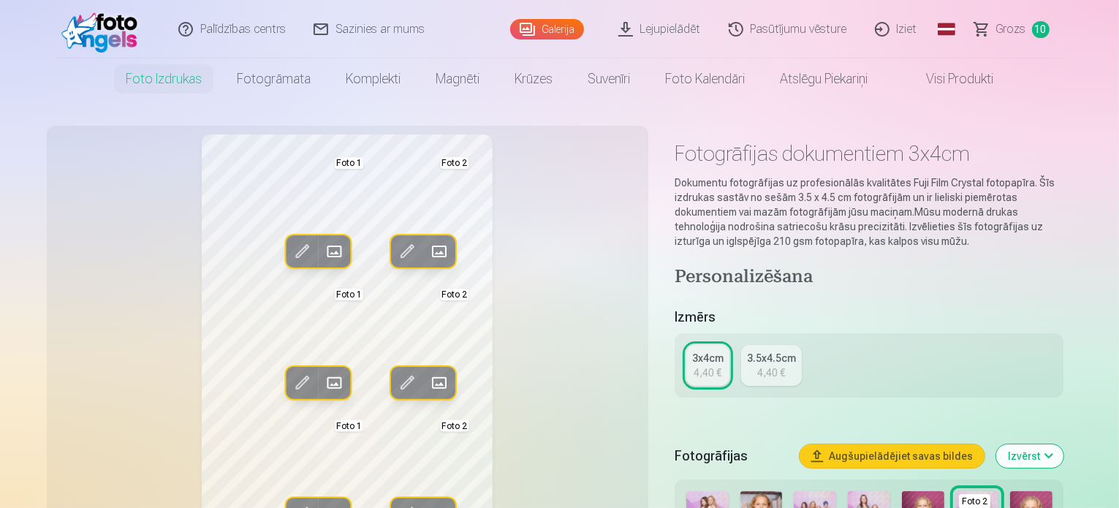
click at [784, 28] on link "Pasūtījumu vēsture" at bounding box center [788, 29] width 146 height 58
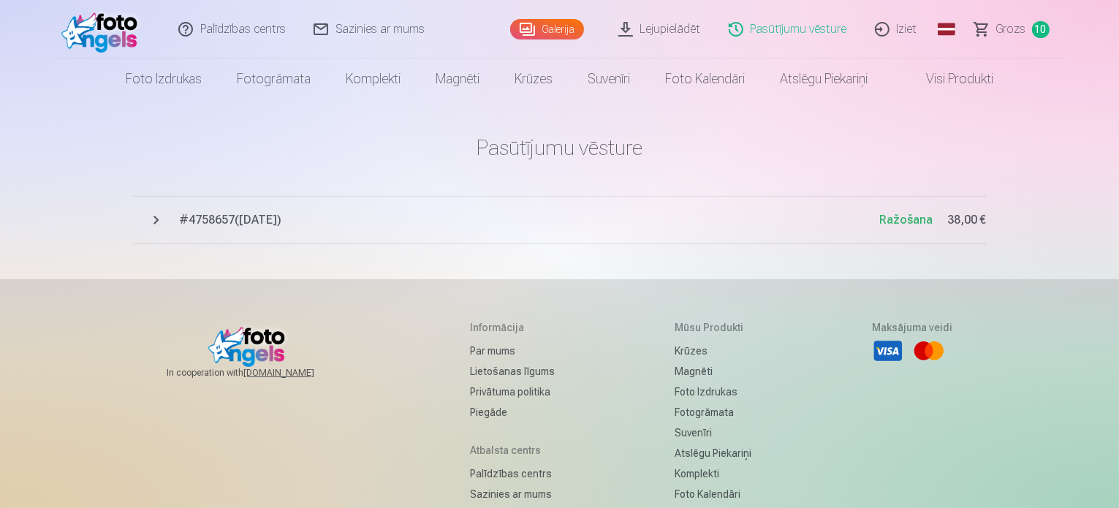
click at [699, 37] on link "Lejupielādēt" at bounding box center [660, 29] width 110 height 58
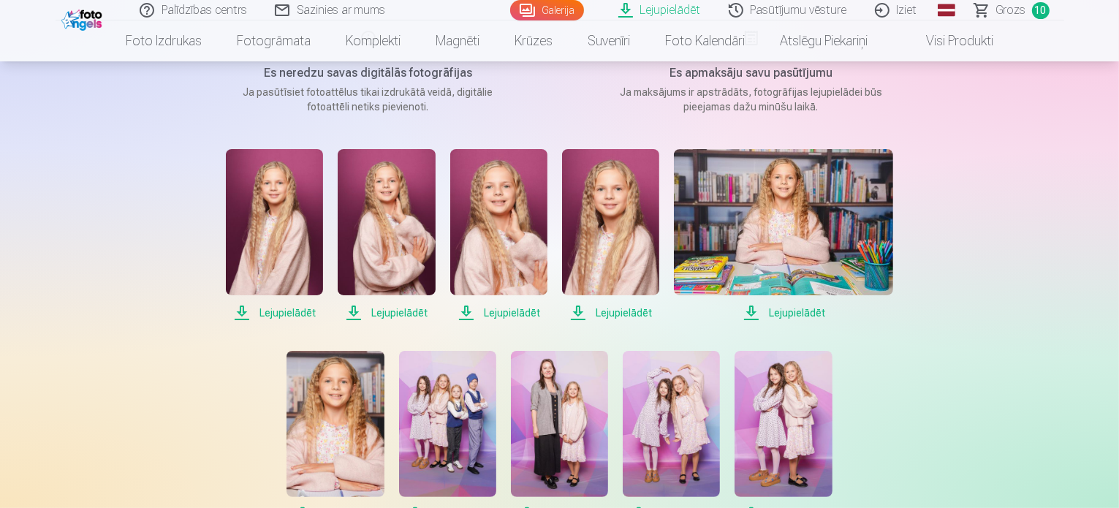
scroll to position [292, 0]
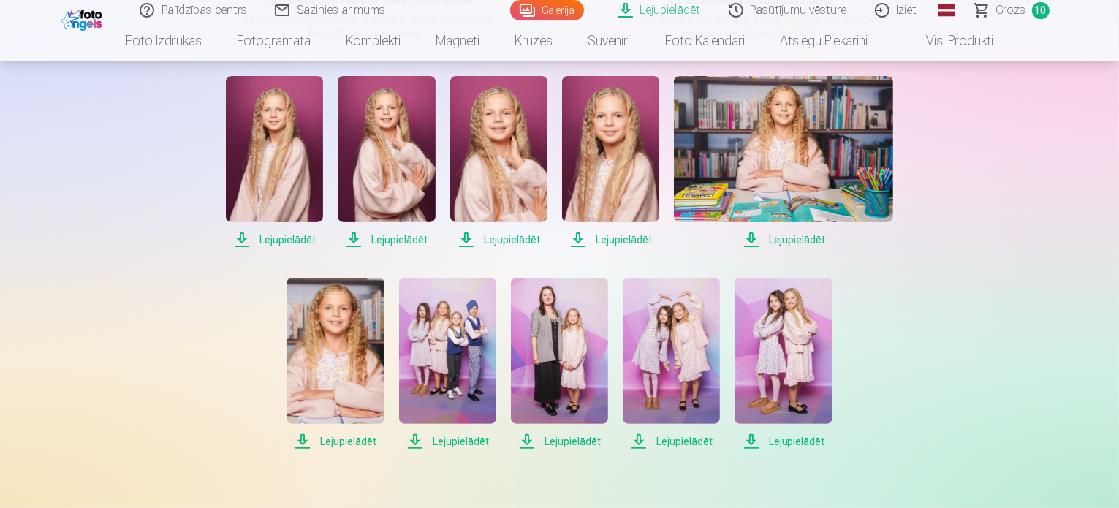
click at [280, 239] on span "Lejupielādēt" at bounding box center [274, 240] width 97 height 18
drag, startPoint x: 404, startPoint y: 239, endPoint x: 430, endPoint y: 239, distance: 25.6
click at [404, 239] on span "Lejupielādēt" at bounding box center [386, 240] width 97 height 18
click at [520, 240] on span "Lejupielādēt" at bounding box center [498, 240] width 97 height 18
click at [612, 240] on span "Lejupielādēt" at bounding box center [610, 240] width 97 height 18
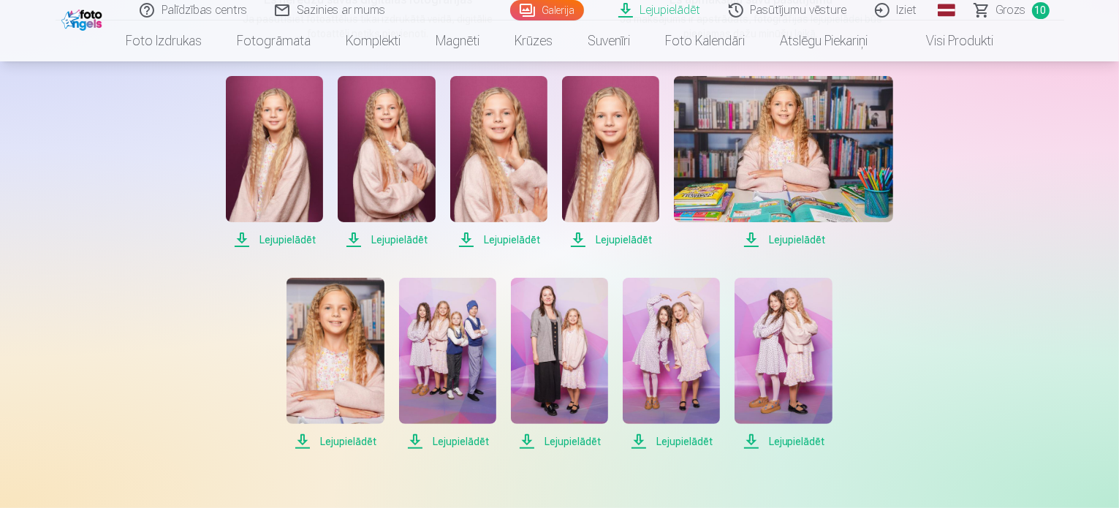
click at [795, 239] on span "Lejupielādēt" at bounding box center [783, 240] width 219 height 18
click at [336, 440] on span "Lejupielādēt" at bounding box center [334, 442] width 97 height 18
click at [456, 439] on span "Lejupielādēt" at bounding box center [447, 442] width 97 height 18
click at [573, 443] on span "Lejupielādēt" at bounding box center [559, 442] width 97 height 18
click at [687, 442] on span "Lejupielādēt" at bounding box center [670, 442] width 97 height 18
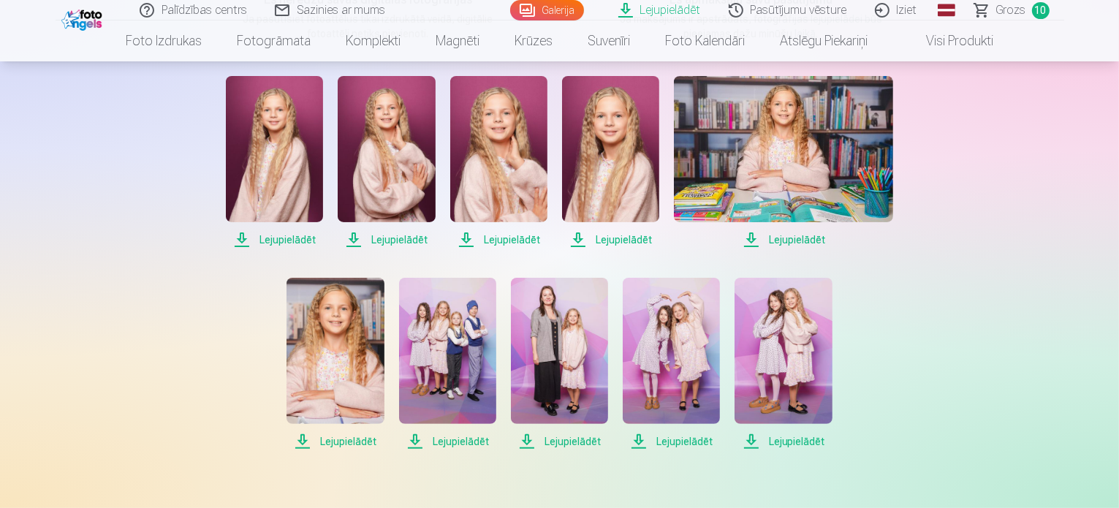
click at [807, 441] on span "Lejupielādēt" at bounding box center [782, 442] width 97 height 18
drag, startPoint x: 123, startPoint y: 204, endPoint x: 161, endPoint y: 147, distance: 68.5
click at [123, 204] on div "Lejupielādēt Šajā sadaļā jūs varat lejupielādēt dāvināto fotoattēlu un iegādāto…" at bounding box center [559, 315] width 877 height 1214
click at [153, 319] on div "Lejupielādēt Šajā sadaļā jūs varat lejupielādēt dāvināto fotoattēlu un iegādāto…" at bounding box center [559, 315] width 877 height 1214
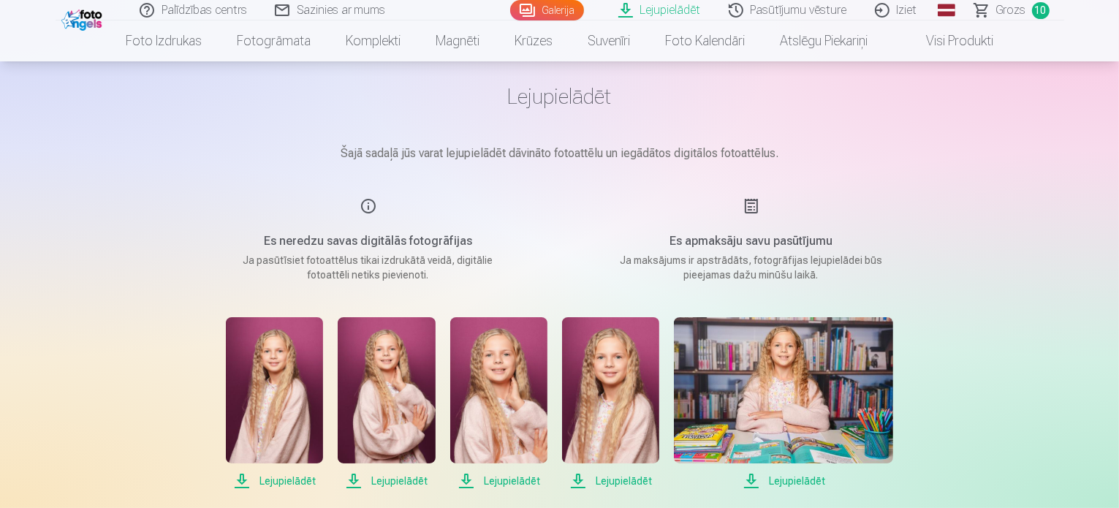
scroll to position [0, 0]
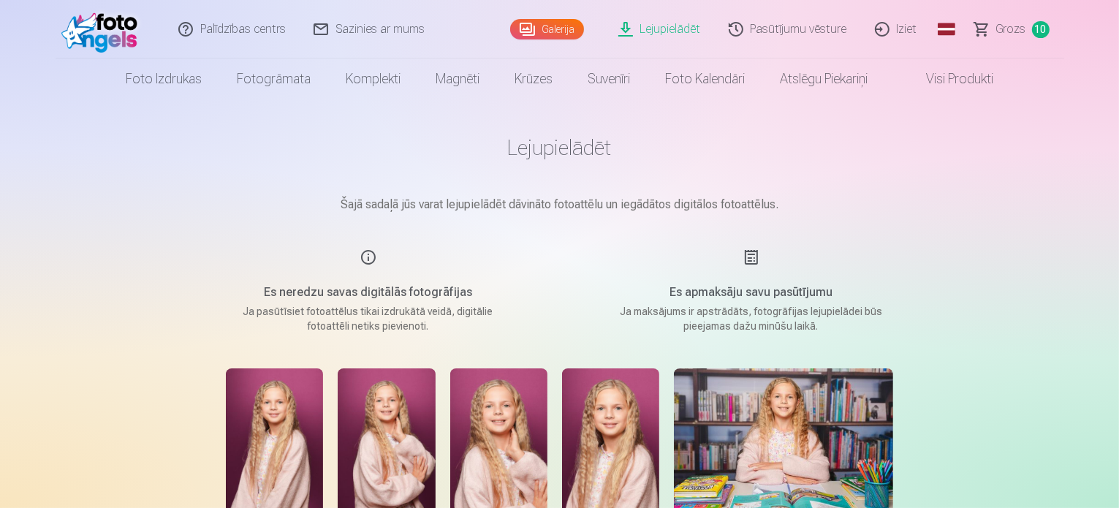
drag, startPoint x: 1010, startPoint y: 34, endPoint x: 1029, endPoint y: 54, distance: 26.9
click at [1010, 34] on span "Grozs" at bounding box center [1011, 29] width 30 height 18
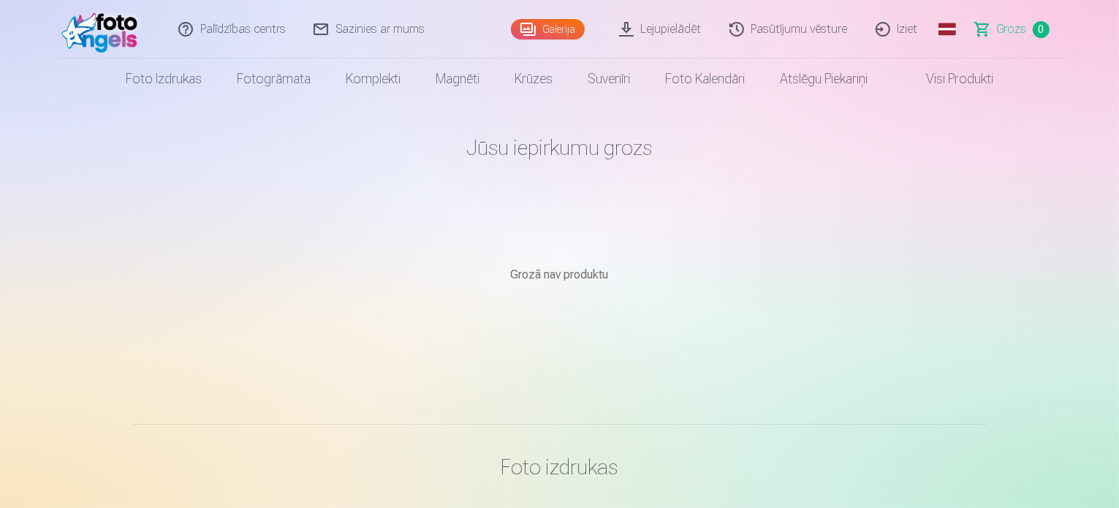
click at [896, 31] on link "Iziet" at bounding box center [897, 29] width 70 height 58
